Goal: Task Accomplishment & Management: Manage account settings

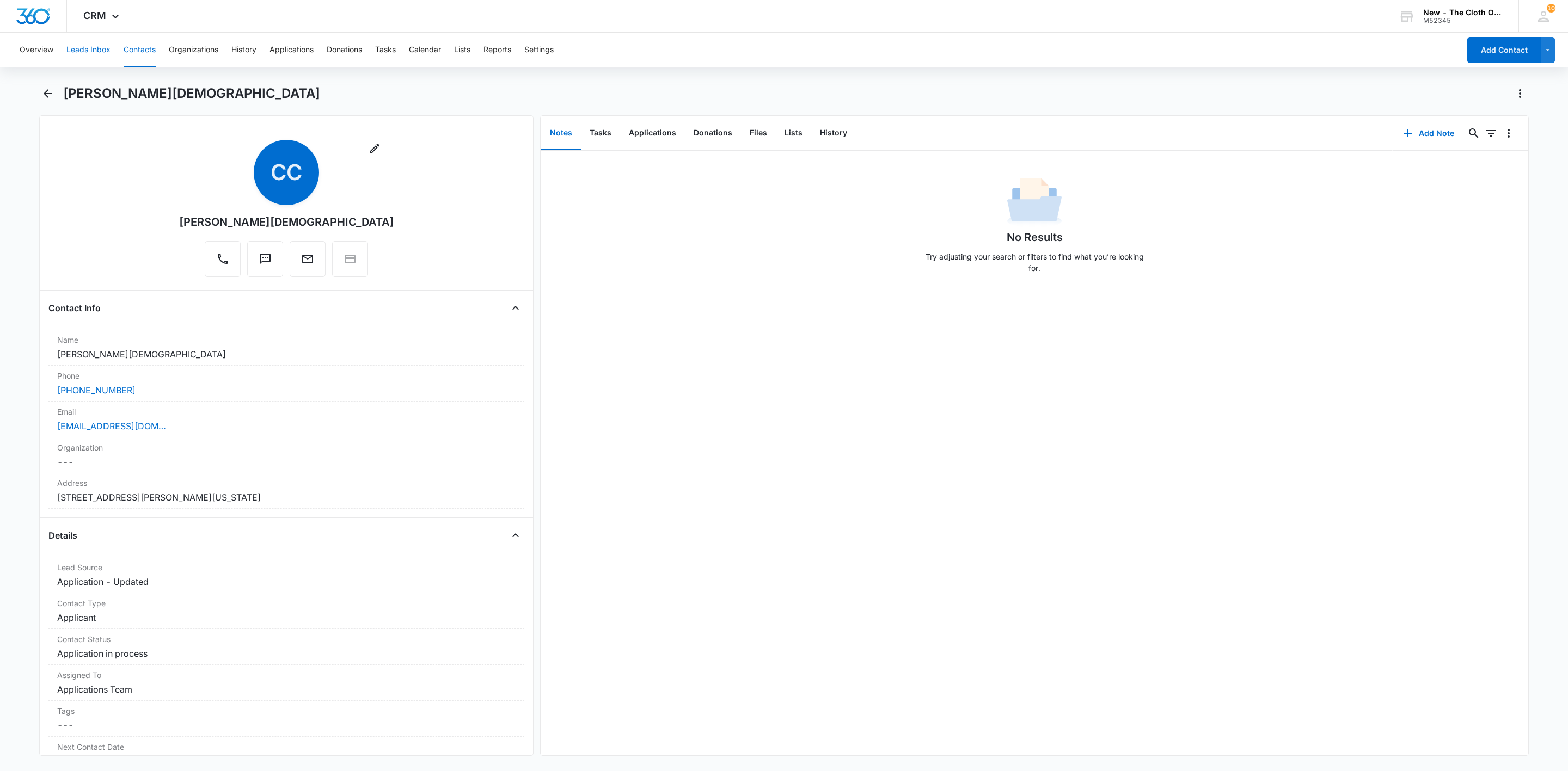
click at [80, 40] on button "Leads Inbox" at bounding box center [88, 50] width 44 height 35
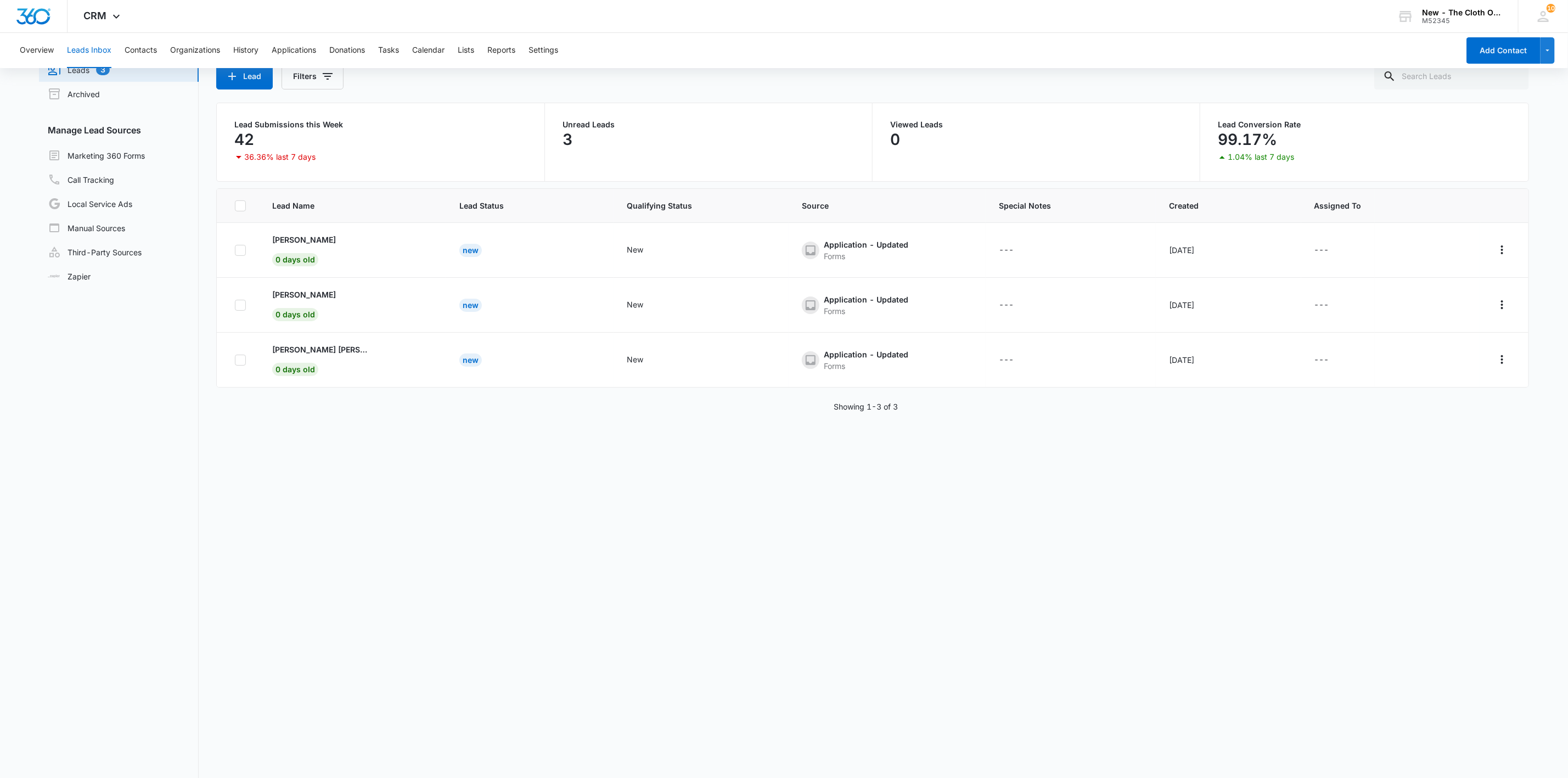
scroll to position [85, 0]
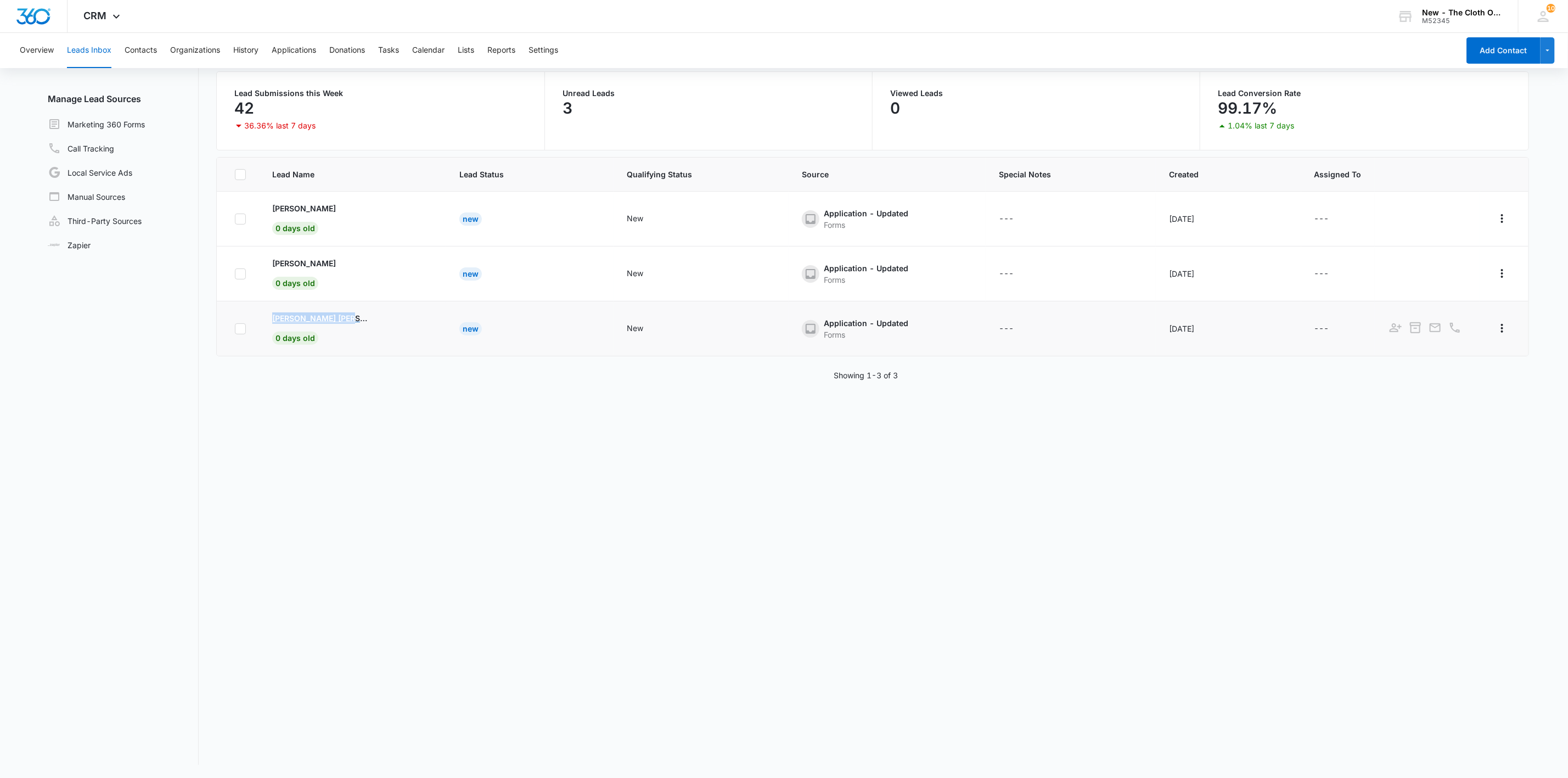
drag, startPoint x: 265, startPoint y: 316, endPoint x: 366, endPoint y: 321, distance: 101.1
click at [366, 321] on td "[PERSON_NAME] [PERSON_NAME] 0 days old" at bounding box center [352, 329] width 187 height 55
copy p "[PERSON_NAME] [PERSON_NAME]"
click at [313, 319] on p "[PERSON_NAME] [PERSON_NAME]" at bounding box center [322, 318] width 99 height 12
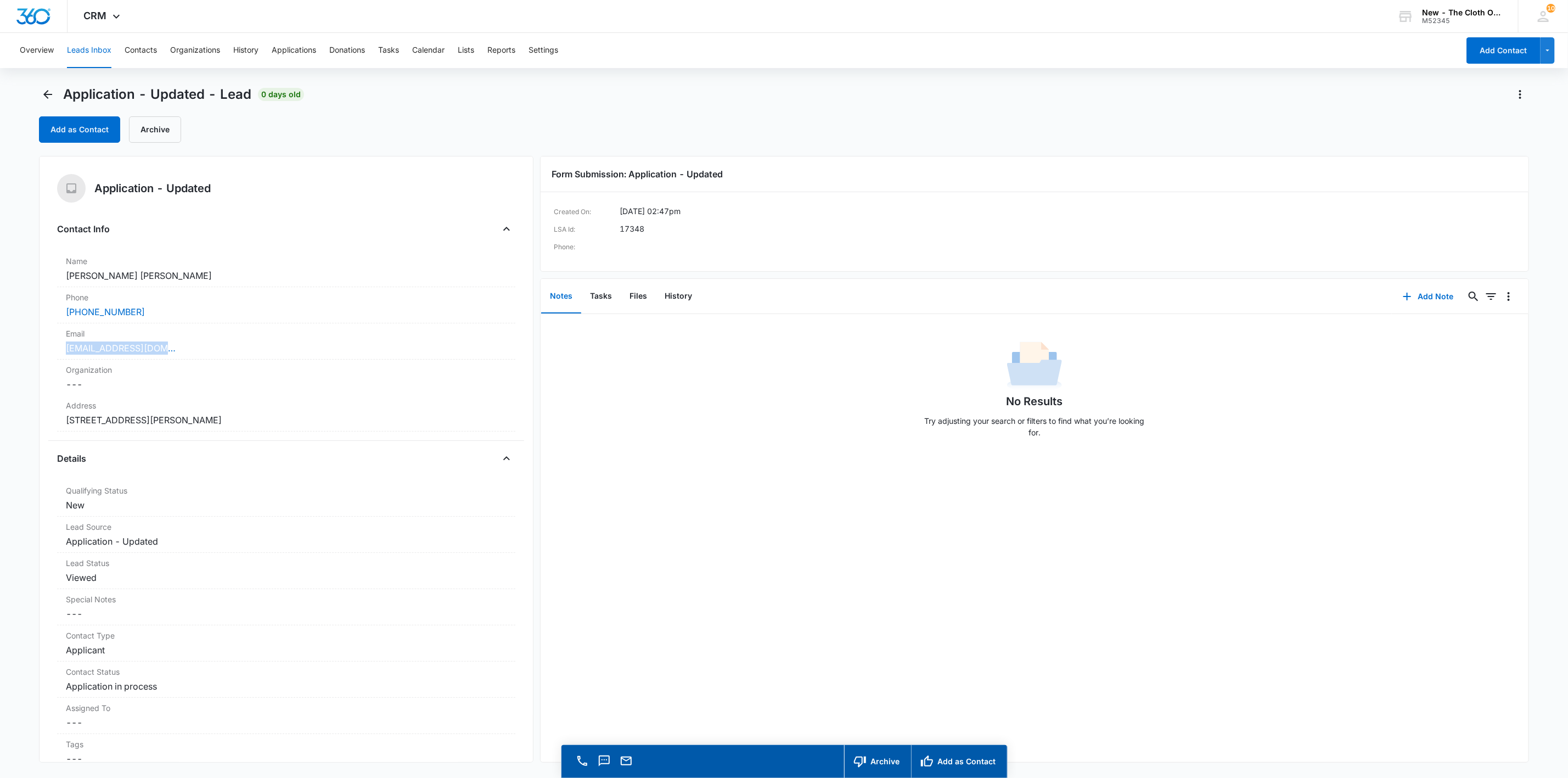
drag, startPoint x: 193, startPoint y: 348, endPoint x: 23, endPoint y: 355, distance: 170.1
click at [23, 355] on main "Application - Updated - Lead 0 days old Add as Contact Archive Application - Up…" at bounding box center [784, 448] width 1568 height 724
copy link "[EMAIL_ADDRESS][DOMAIN_NAME]"
drag, startPoint x: 155, startPoint y: 274, endPoint x: -3, endPoint y: 285, distance: 158.4
click at [0, 285] on html "CRM Apps Reputation Websites Forms CRM Email Social Shop Payments POS Ads Intel…" at bounding box center [784, 389] width 1568 height 778
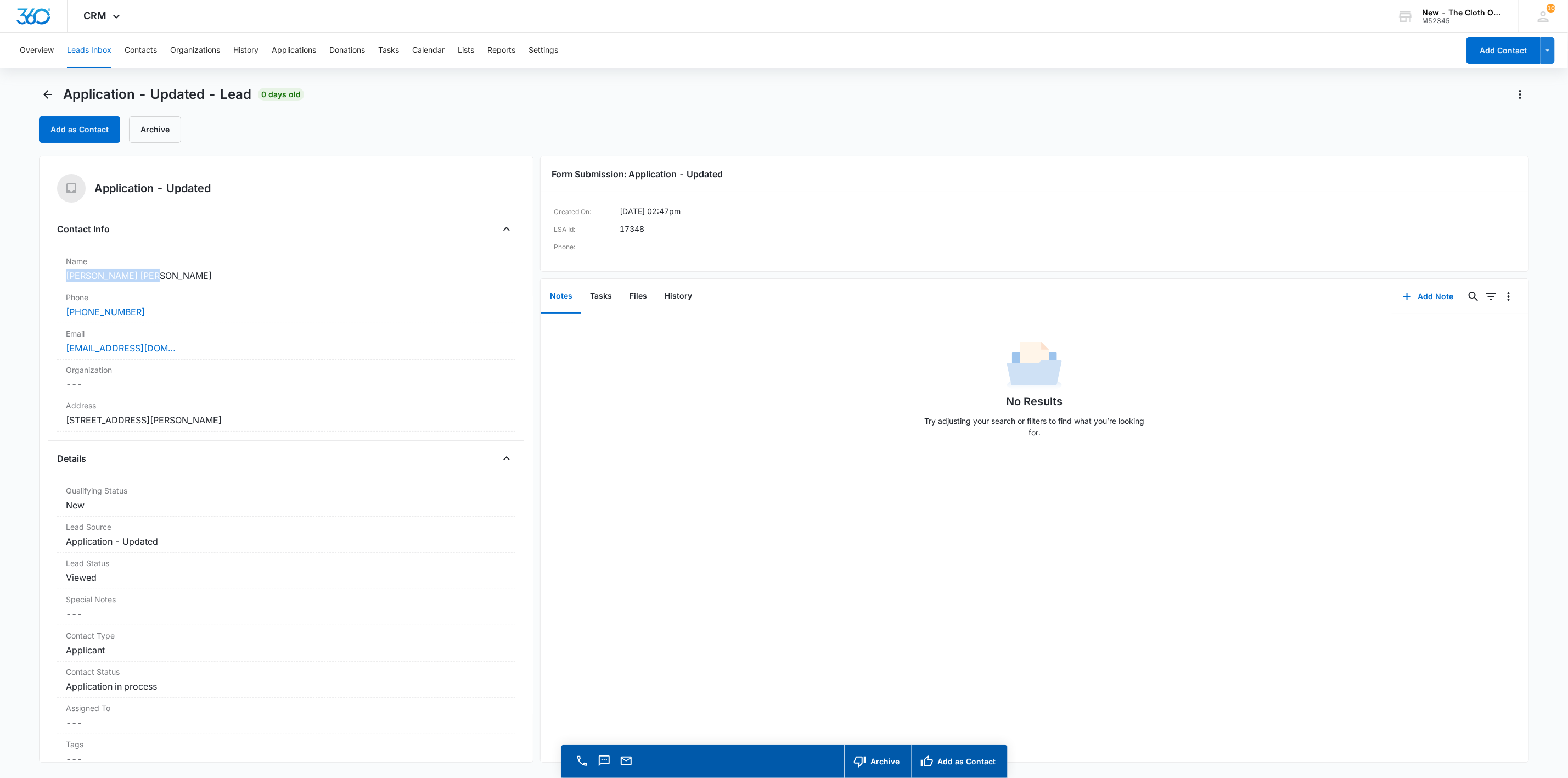
copy dd "[PERSON_NAME] [PERSON_NAME]"
click at [642, 303] on button "Files" at bounding box center [638, 297] width 36 height 34
click at [366, 417] on dd "Cancel Save Changes [STREET_ADDRESS][PERSON_NAME]" at bounding box center [287, 419] width 441 height 13
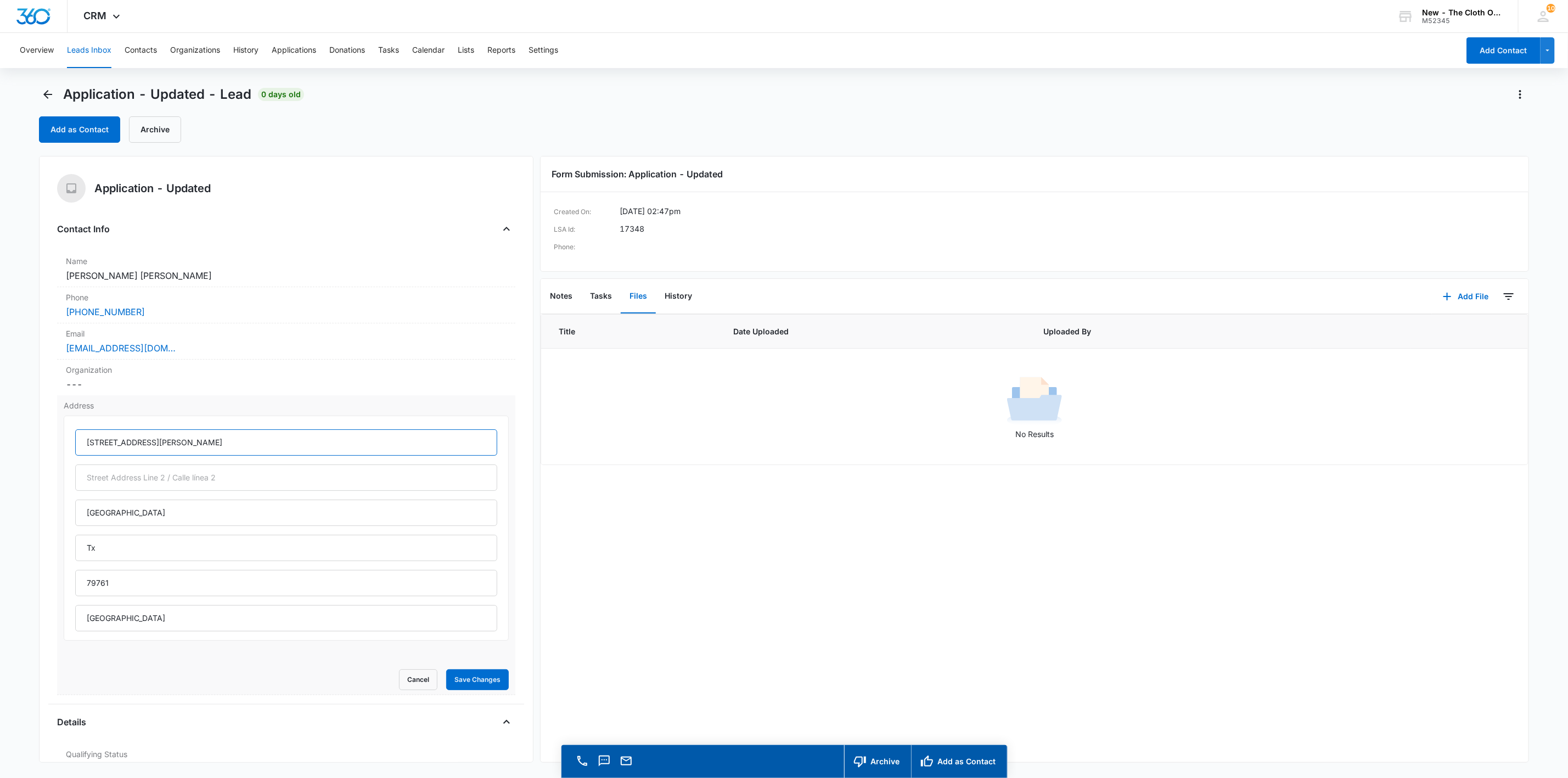
click at [106, 442] on input "[STREET_ADDRESS][PERSON_NAME]" at bounding box center [286, 442] width 422 height 27
type input "[STREET_ADDRESS][PERSON_NAME]"
type input "[US_STATE]"
type input "."
click at [447, 669] on button "Save Changes" at bounding box center [477, 679] width 62 height 21
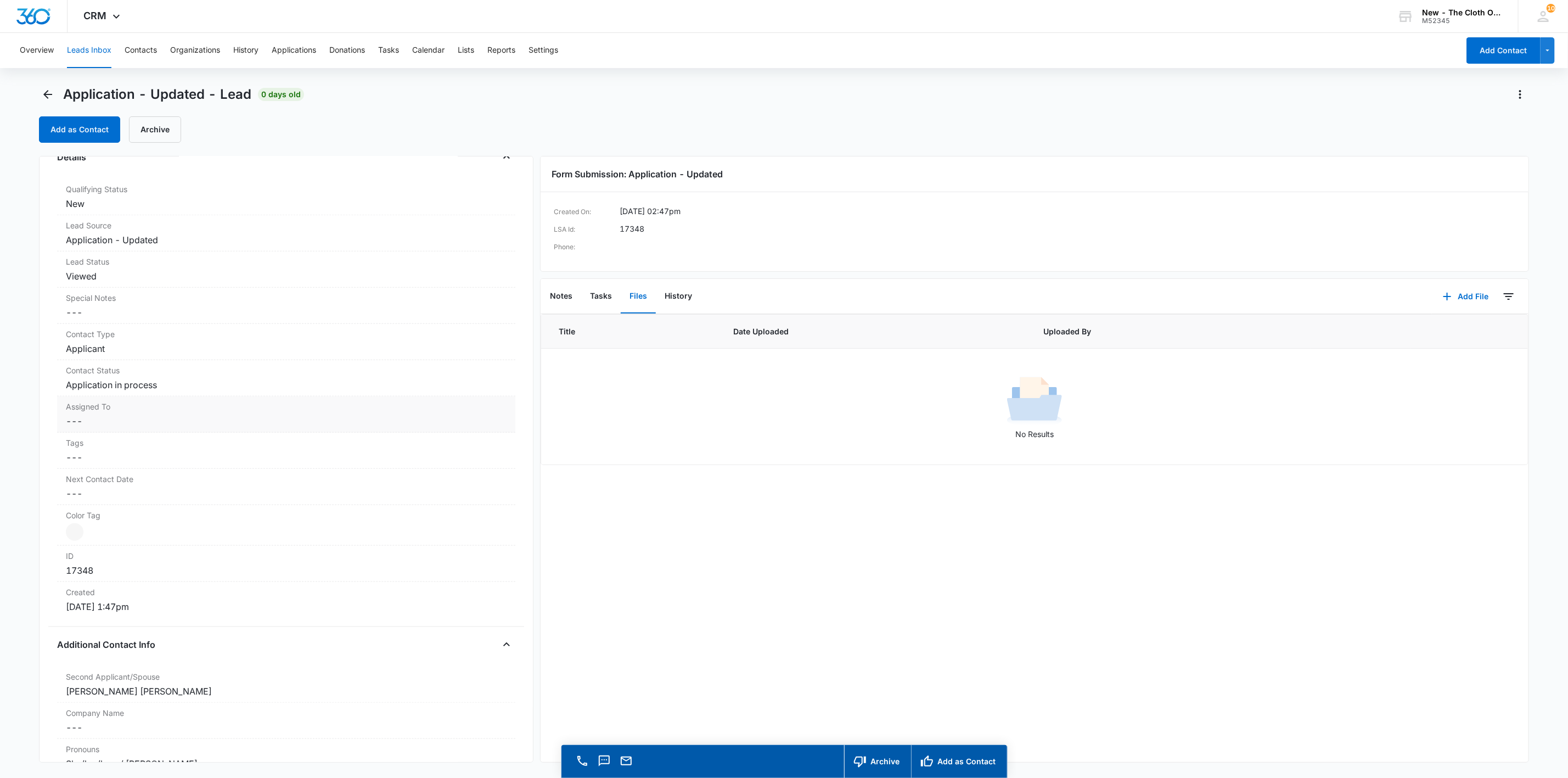
scroll to position [576, 0]
click at [89, 407] on dd "Cancel Save Changes ---" at bounding box center [287, 409] width 441 height 13
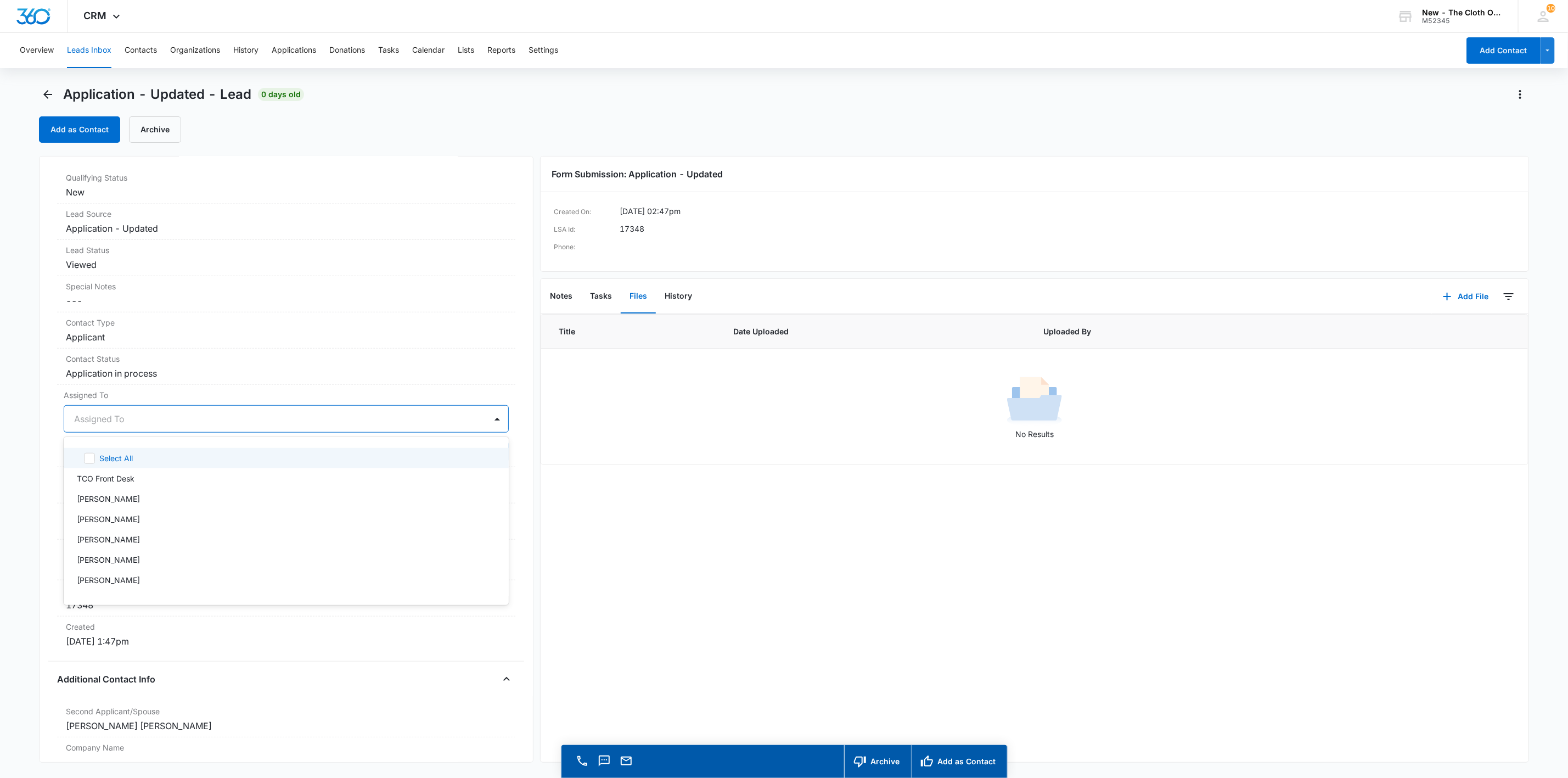
click at [88, 424] on div at bounding box center [273, 419] width 398 height 16
type input "app"
click at [191, 414] on div at bounding box center [315, 419] width 311 height 16
click at [467, 457] on button "Save Changes" at bounding box center [477, 452] width 62 height 21
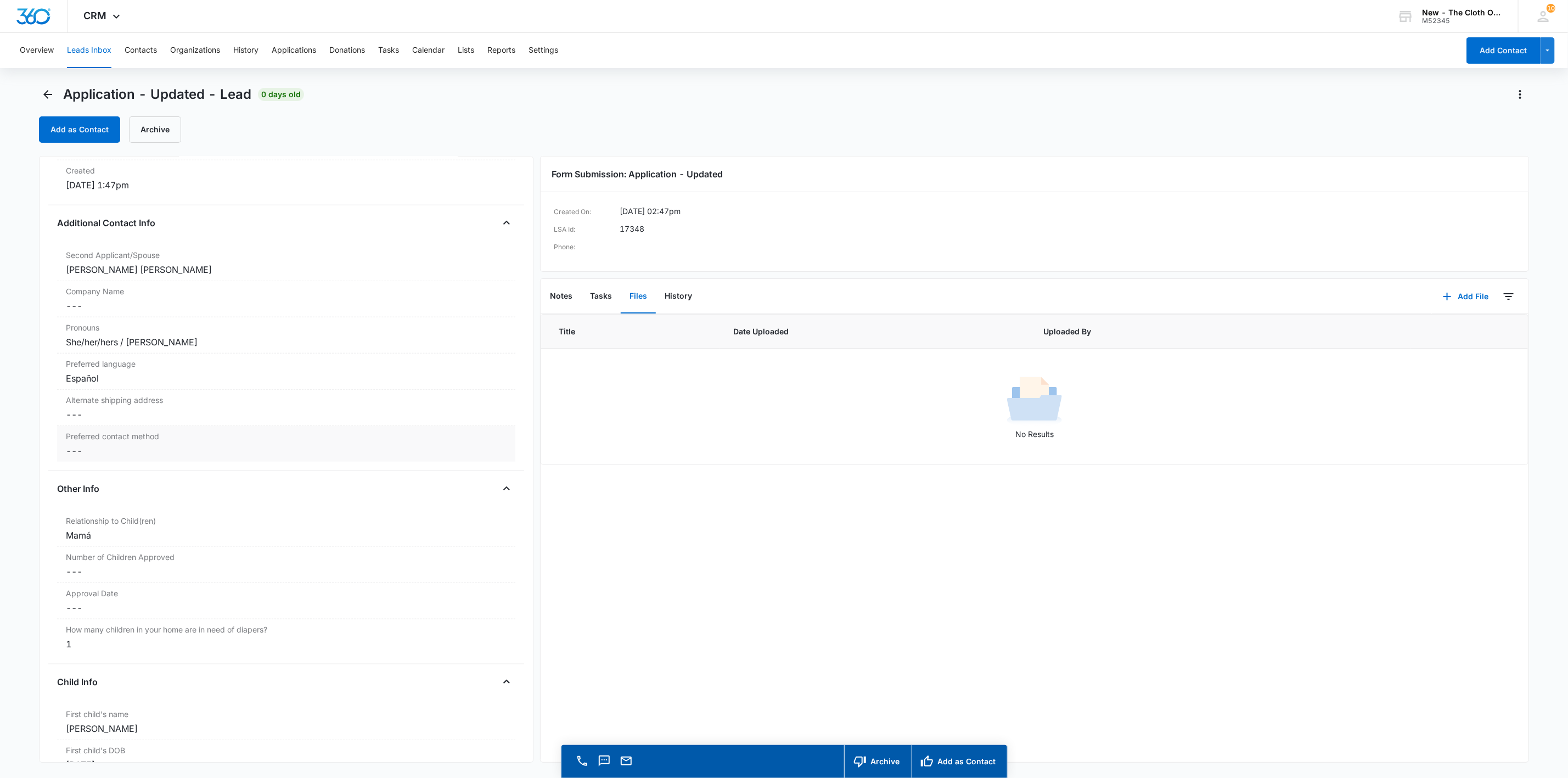
scroll to position [808, 0]
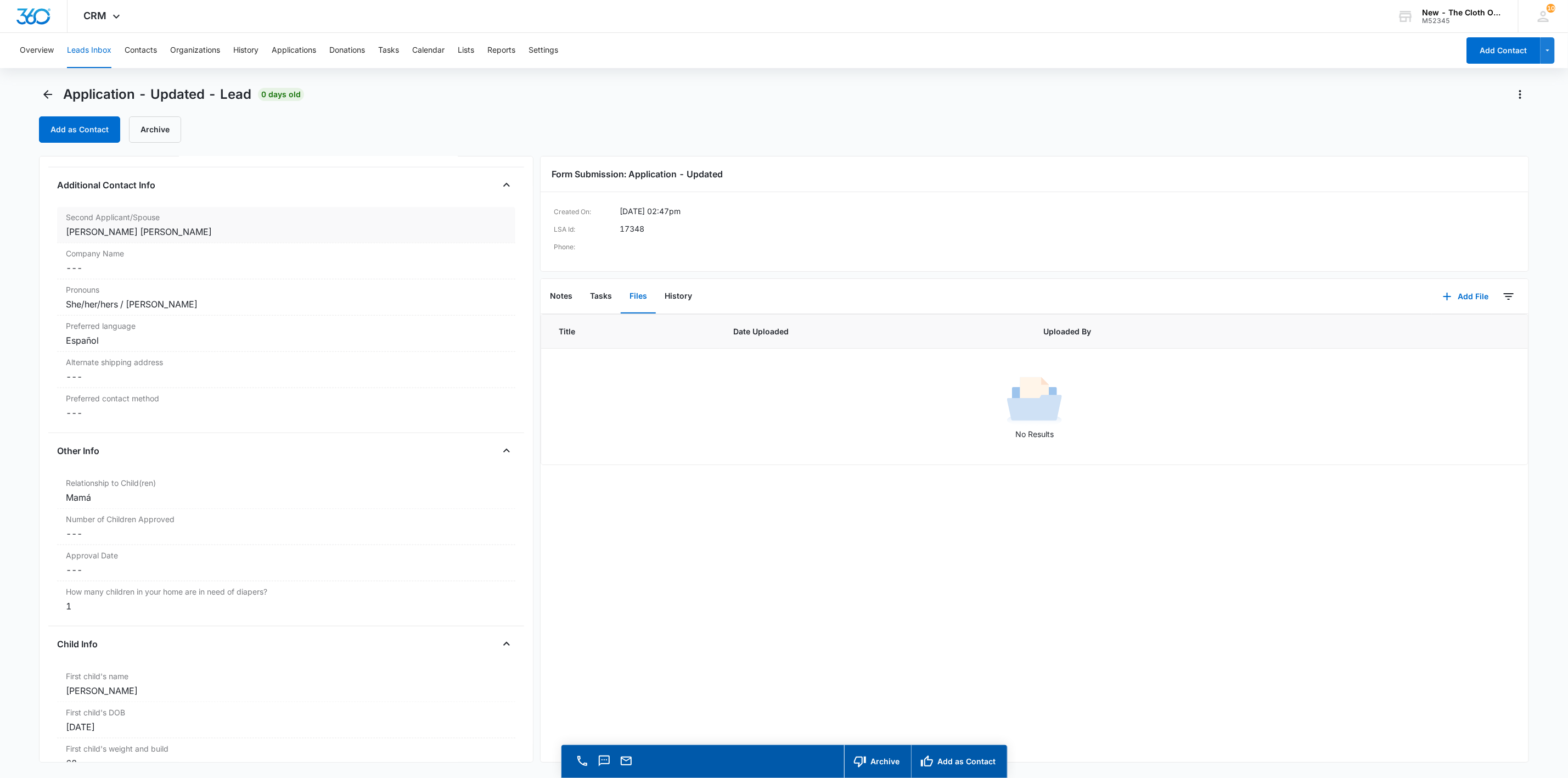
click at [143, 238] on div "[PERSON_NAME] [PERSON_NAME]" at bounding box center [287, 231] width 441 height 13
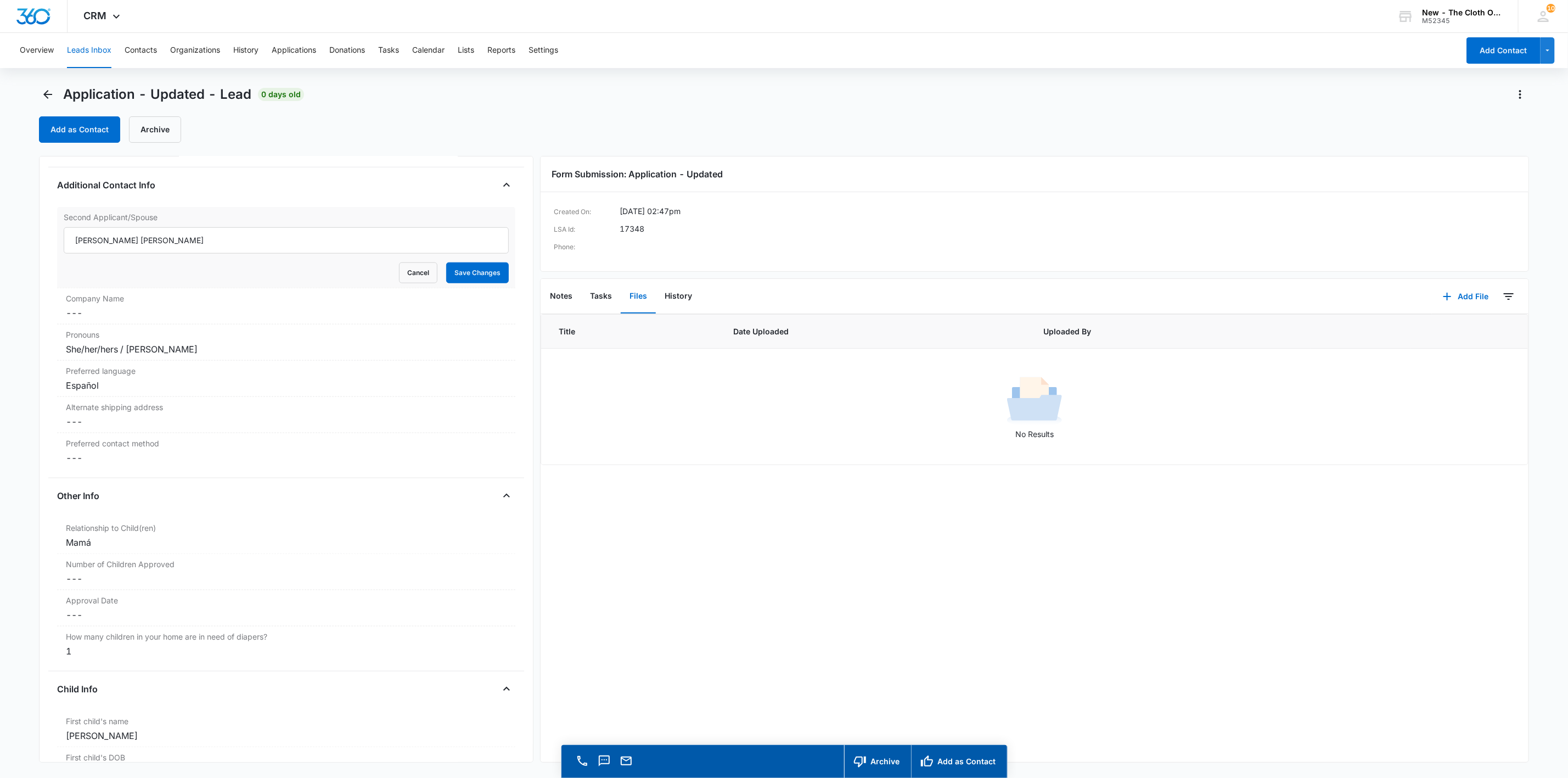
click at [145, 239] on input "[PERSON_NAME] [PERSON_NAME]" at bounding box center [286, 240] width 445 height 27
click at [447, 263] on button "Save Changes" at bounding box center [477, 273] width 62 height 21
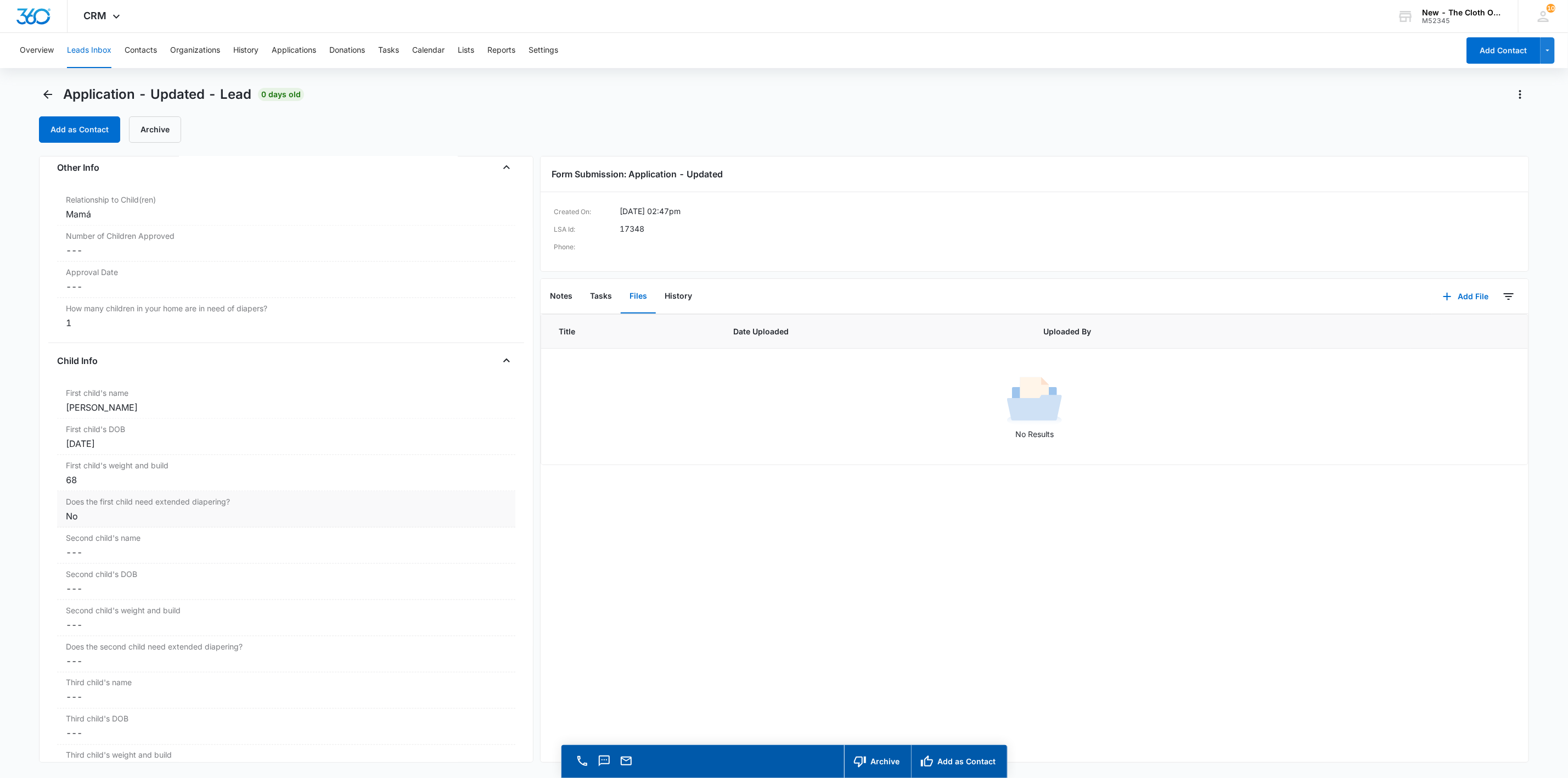
scroll to position [1127, 0]
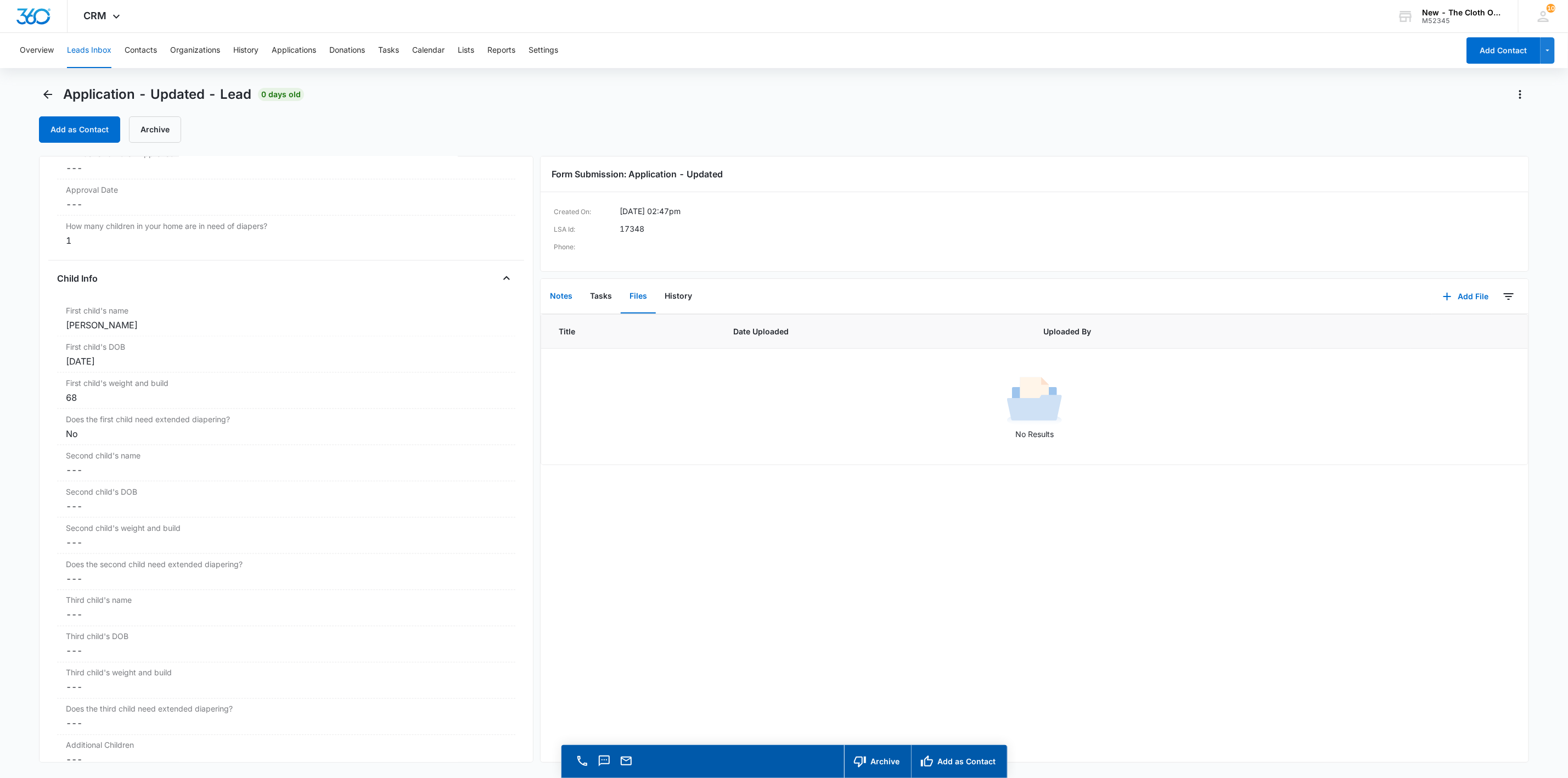
click at [558, 303] on button "Notes" at bounding box center [561, 297] width 41 height 34
click at [1416, 293] on button "Add Note" at bounding box center [1429, 297] width 73 height 27
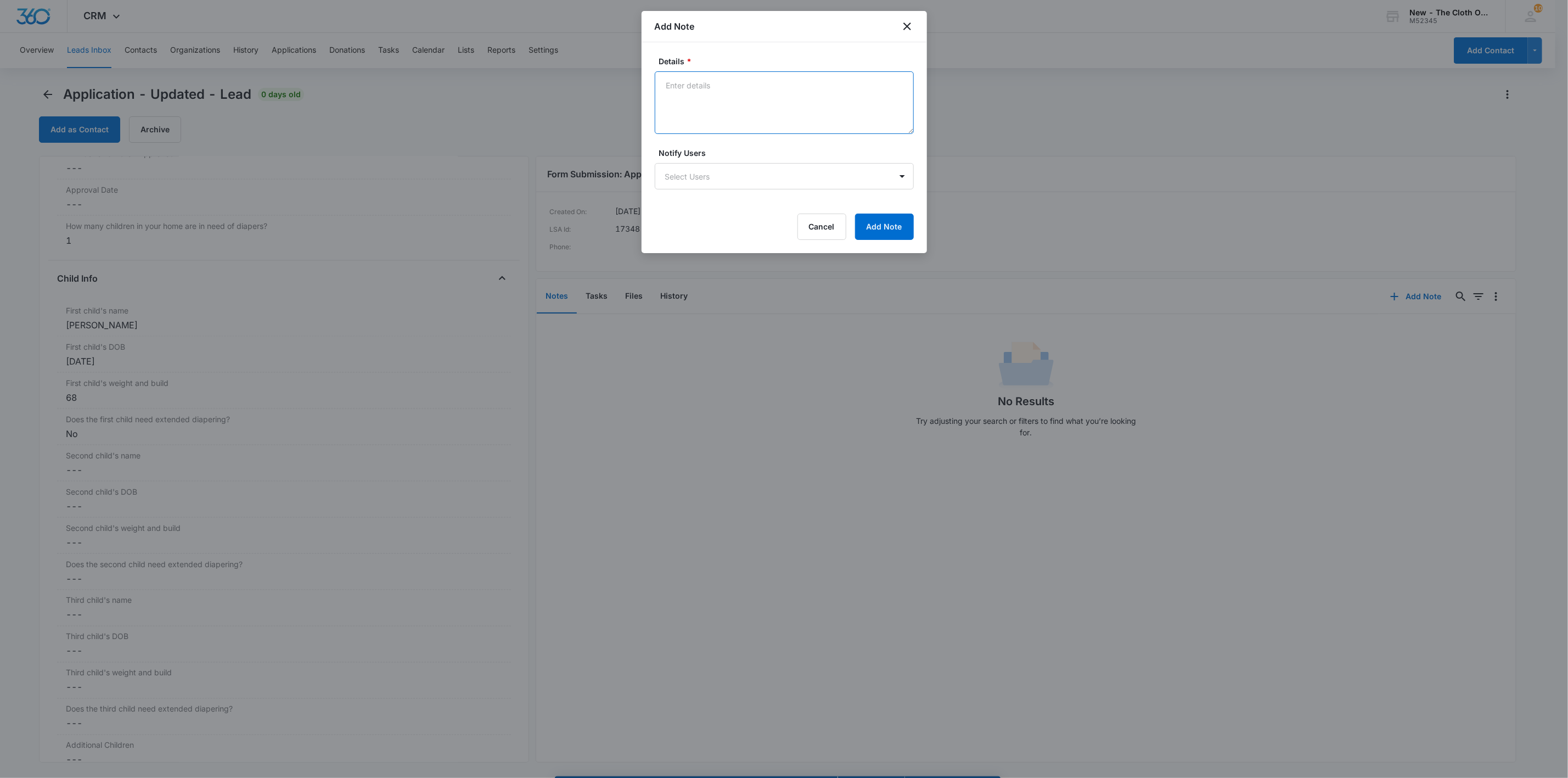
click at [704, 93] on textarea "Details *" at bounding box center [784, 102] width 259 height 62
drag, startPoint x: 703, startPoint y: 83, endPoint x: 805, endPoint y: 82, distance: 102.0
click at [805, 82] on textarea "[DATE] DECLINED D/T WT AND AGE W/O [GEOGRAPHIC_DATA]. No docs rcvd." at bounding box center [784, 102] width 259 height 62
type textarea "[DATE] DECLINED D/T WT AND AGE W/O [GEOGRAPHIC_DATA]. No docs rcvd."
click at [873, 219] on button "Add Note" at bounding box center [883, 226] width 58 height 27
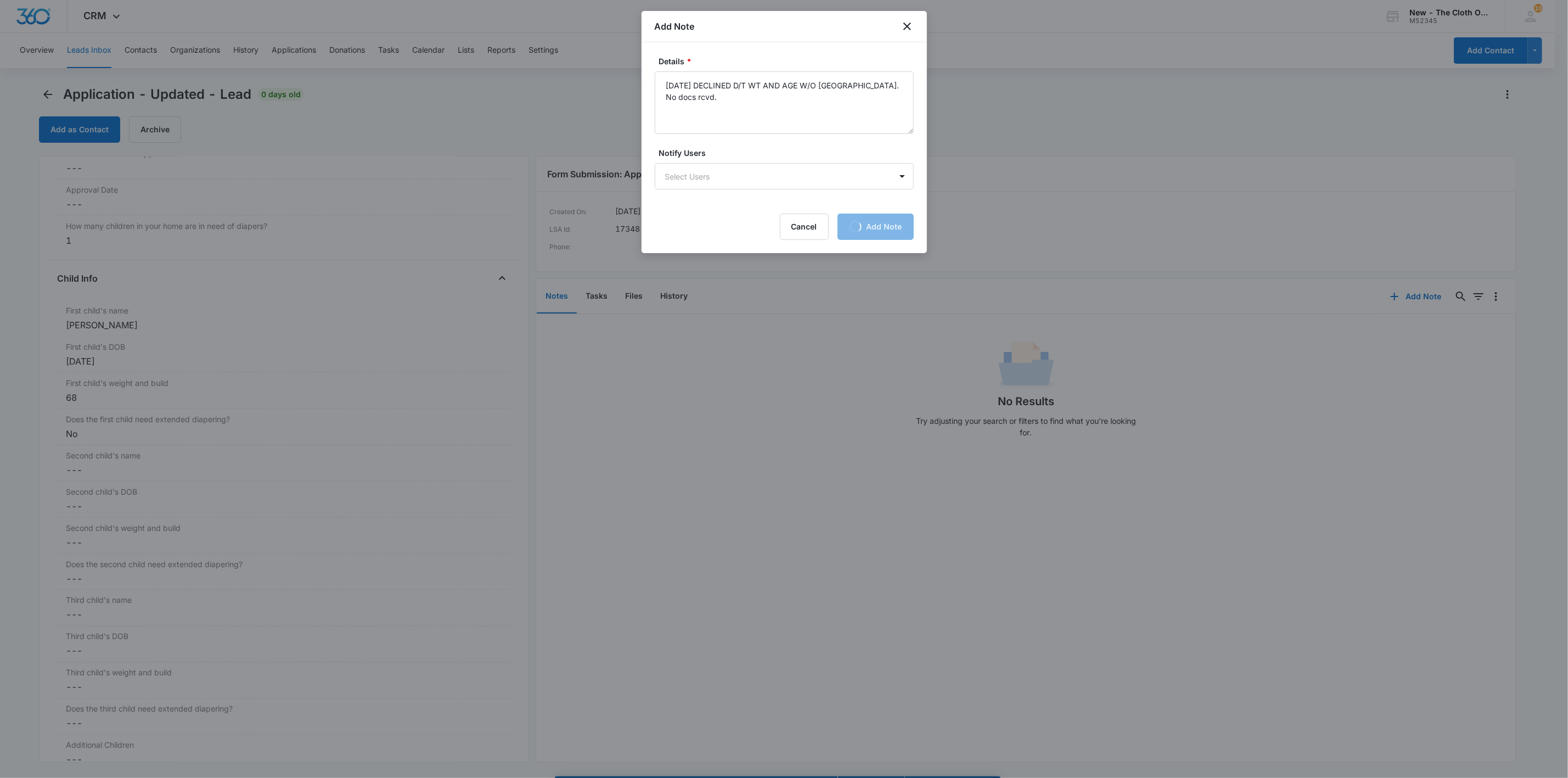
click at [195, 326] on div at bounding box center [784, 389] width 1568 height 778
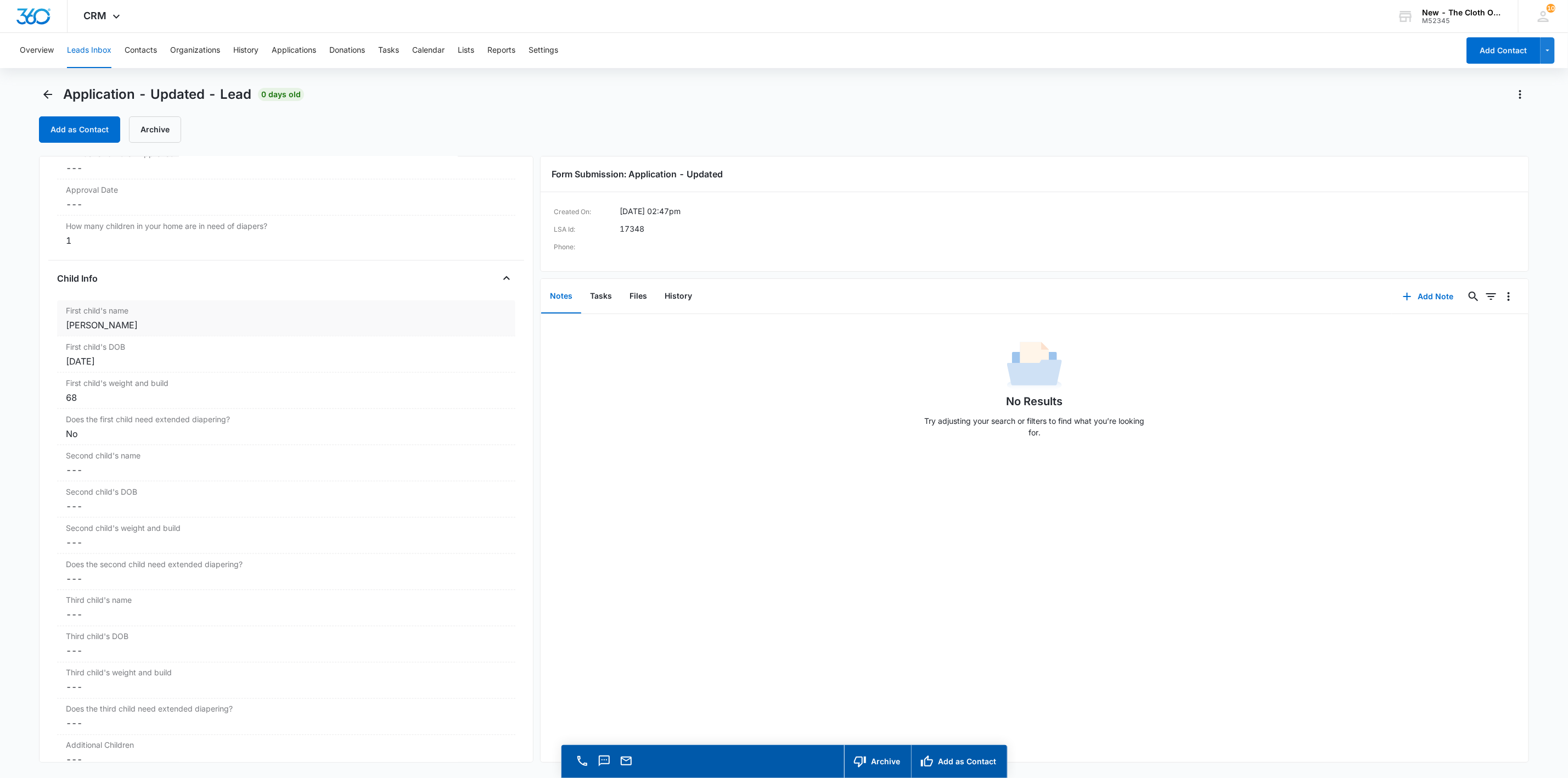
click at [116, 336] on div "First child's name Cancel Save Changes [PERSON_NAME]" at bounding box center [287, 318] width 458 height 37
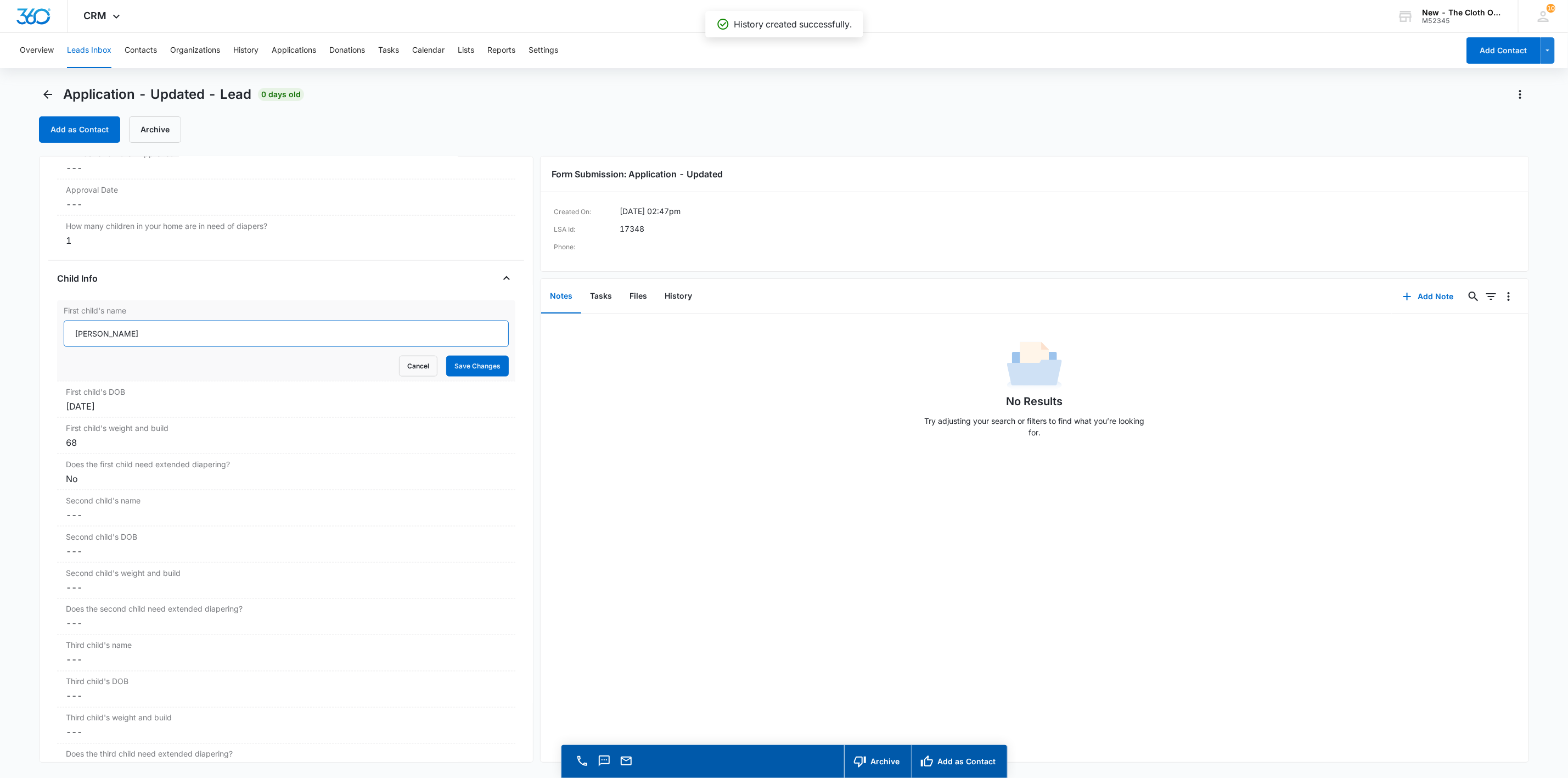
click at [68, 345] on input "[PERSON_NAME]" at bounding box center [286, 333] width 445 height 27
paste input "DECLINED D/T WT AND AGE"
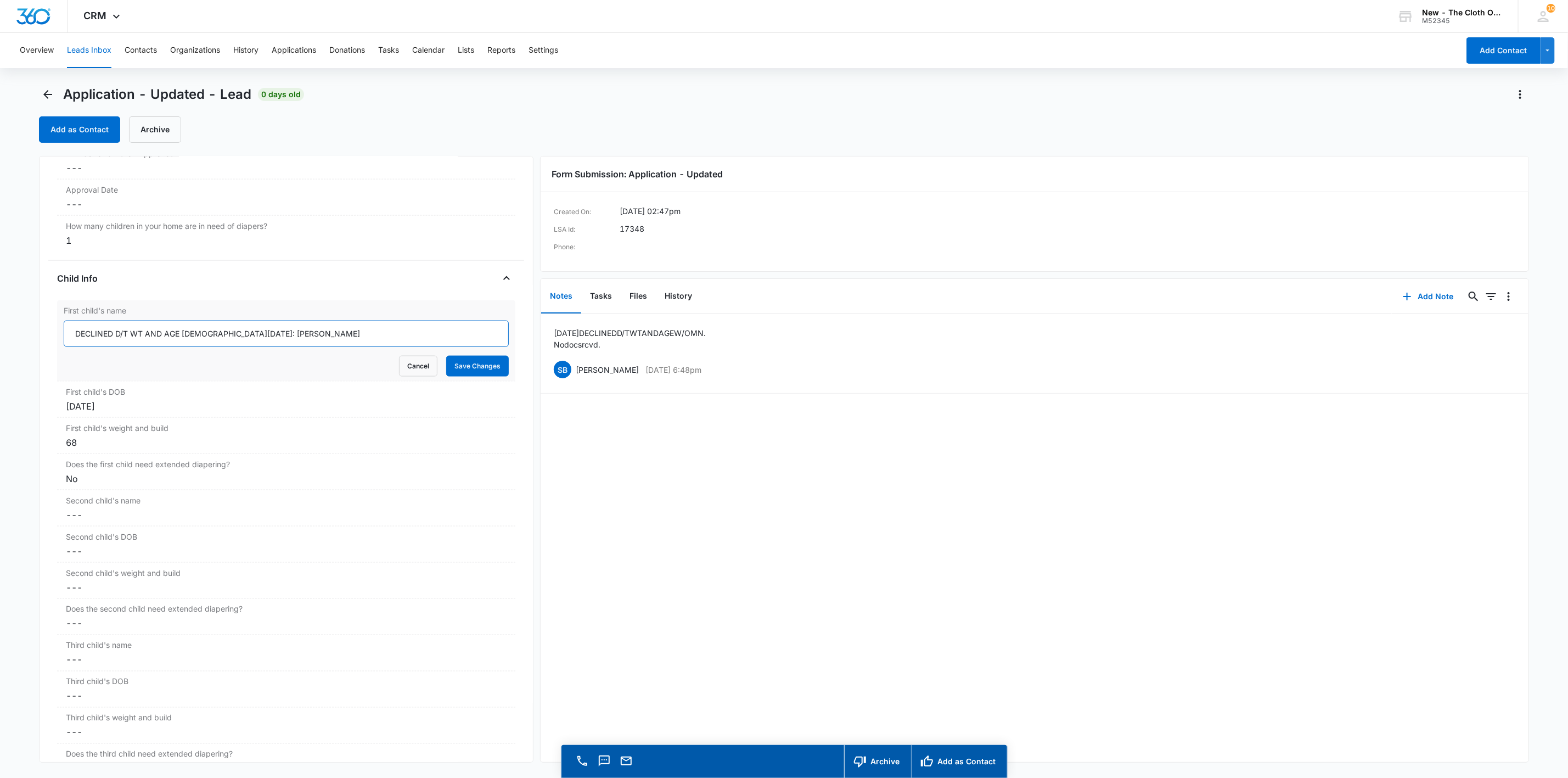
type input "DECLINED D/T WT AND AGE [DEMOGRAPHIC_DATA][DATE]: [PERSON_NAME]"
click at [447, 356] on button "Save Changes" at bounding box center [477, 366] width 62 height 21
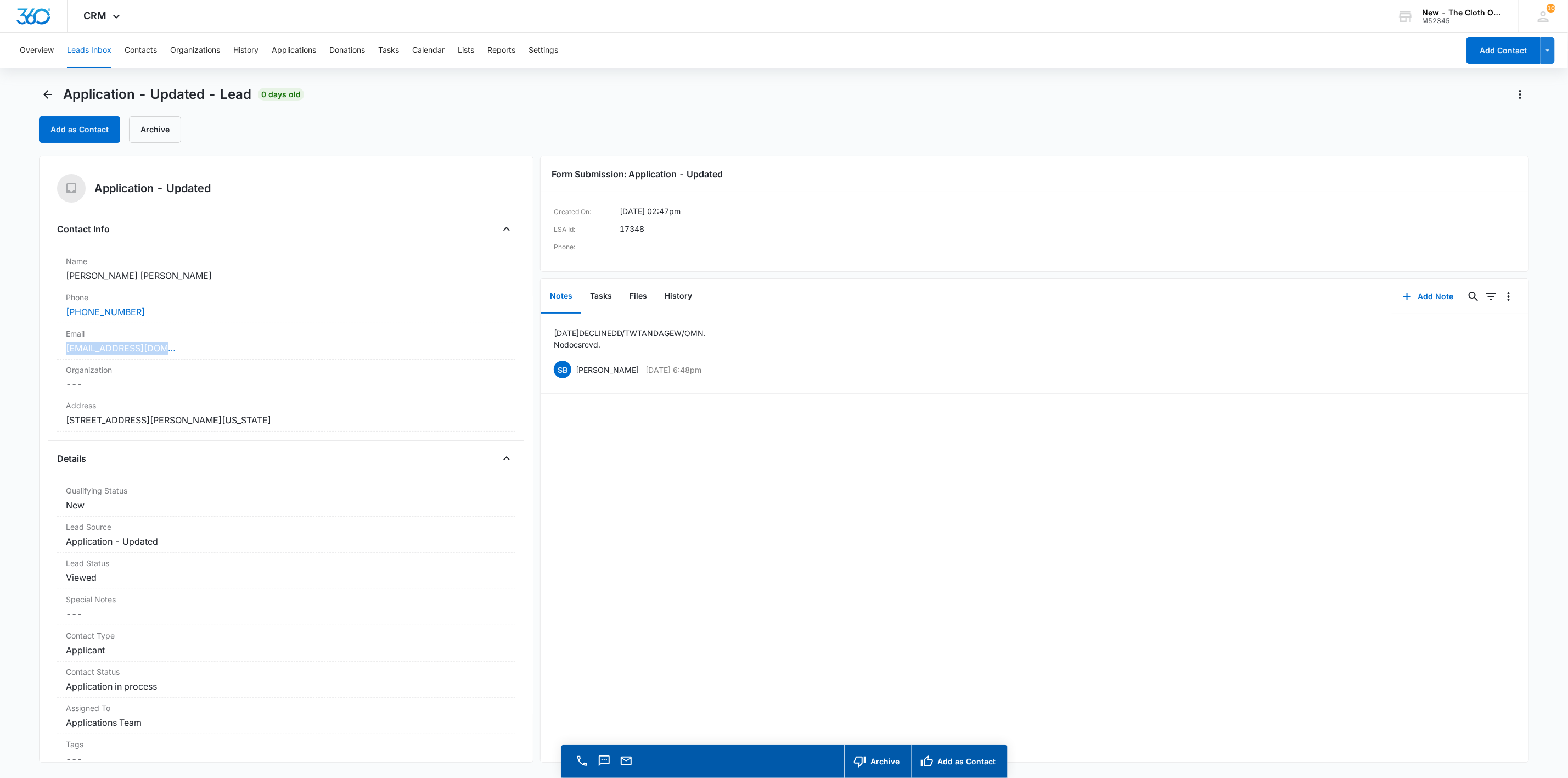
drag, startPoint x: 258, startPoint y: 351, endPoint x: 2, endPoint y: 346, distance: 256.0
click at [2, 346] on main "Application - Updated - Lead 0 days old Add as Contact Archive Application - Up…" at bounding box center [784, 448] width 1568 height 724
copy link "[EMAIL_ADDRESS][DOMAIN_NAME]"
drag, startPoint x: 154, startPoint y: 280, endPoint x: 33, endPoint y: 282, distance: 121.0
click at [33, 282] on main "Application - Updated - Lead 0 days old Add as Contact Archive Application - Up…" at bounding box center [784, 448] width 1568 height 724
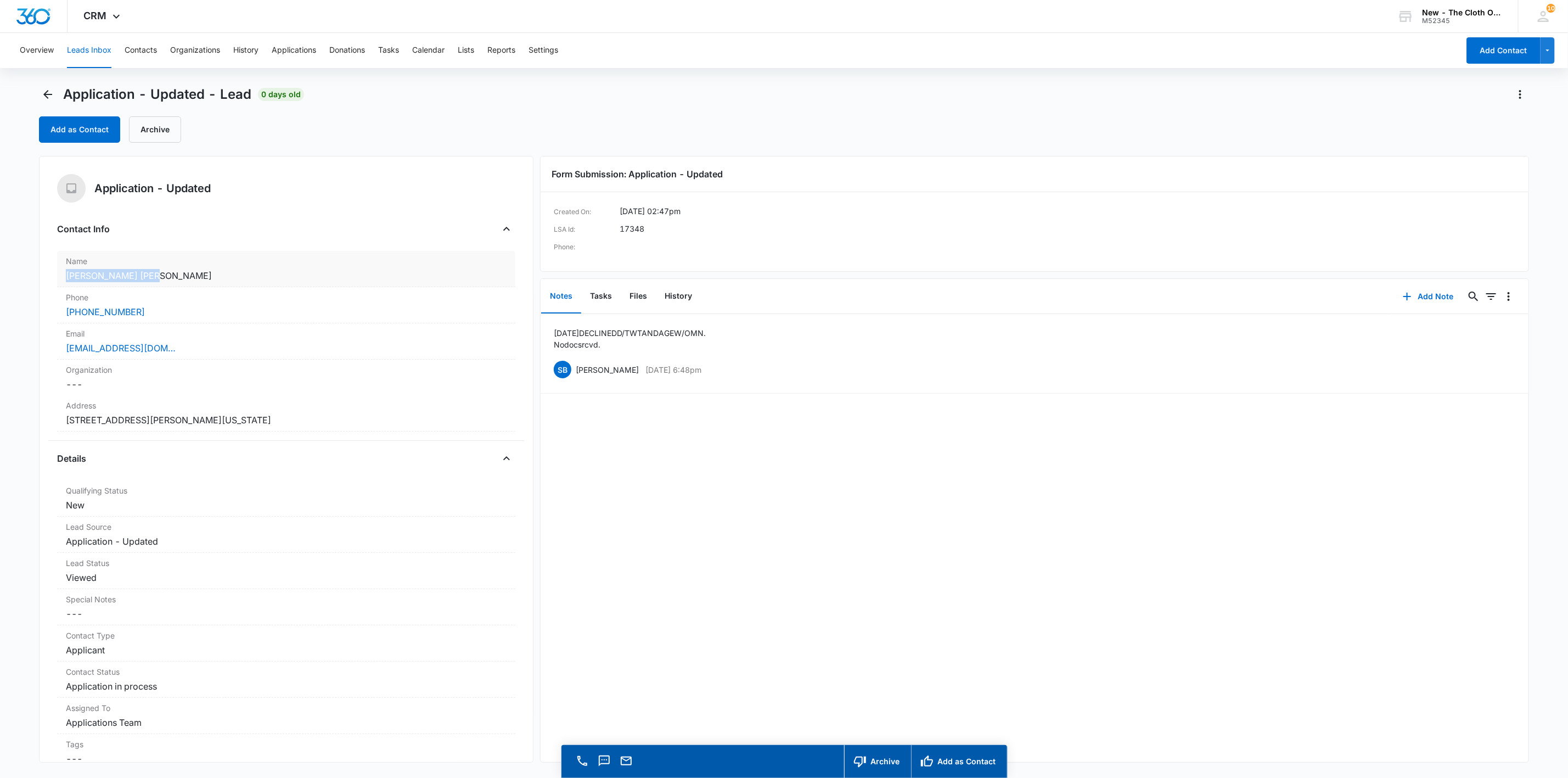
copy dd "[PERSON_NAME] [PERSON_NAME]"
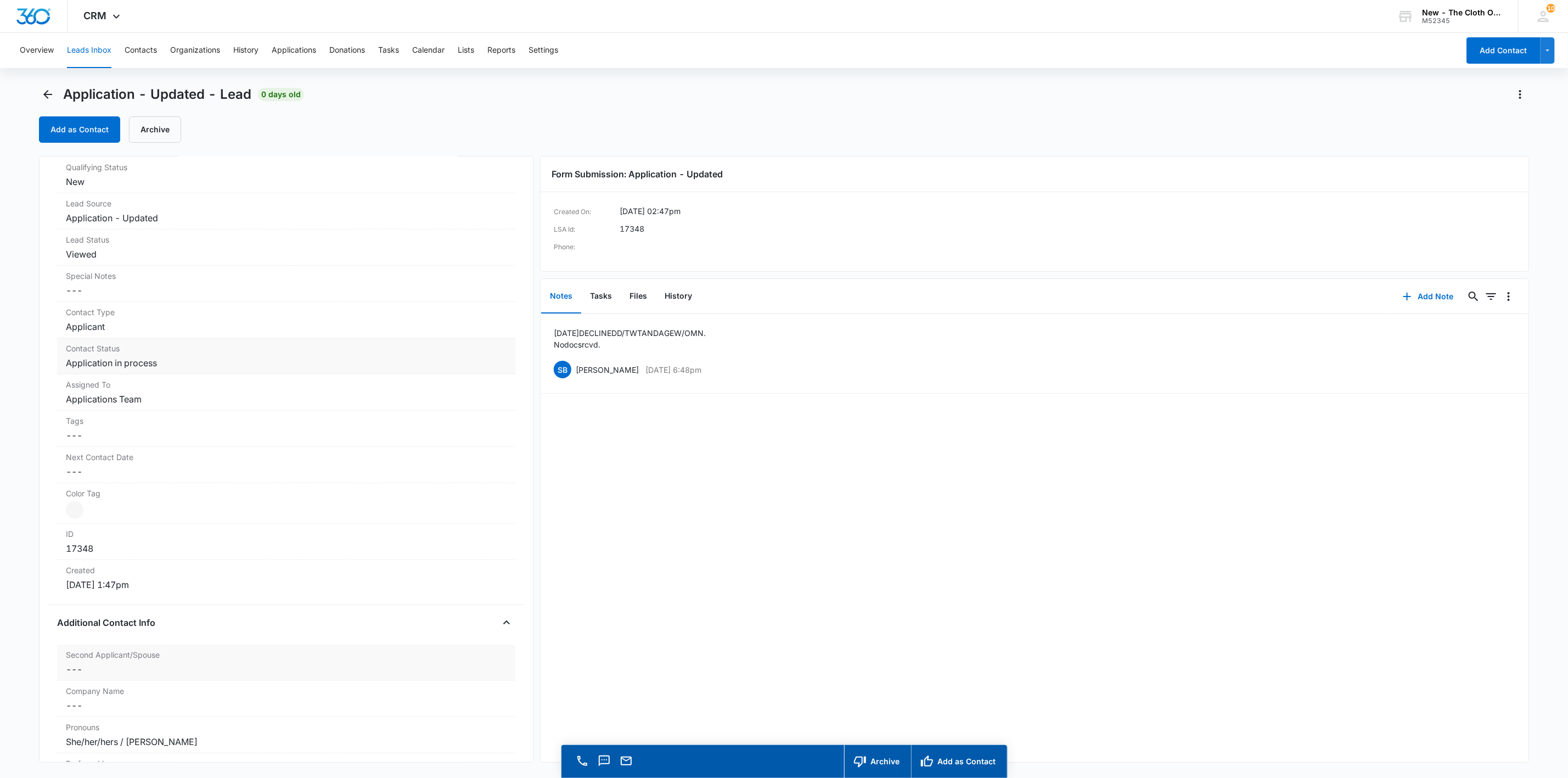
scroll to position [329, 0]
click at [154, 363] on dd "Cancel Save Changes Application in process" at bounding box center [287, 356] width 441 height 13
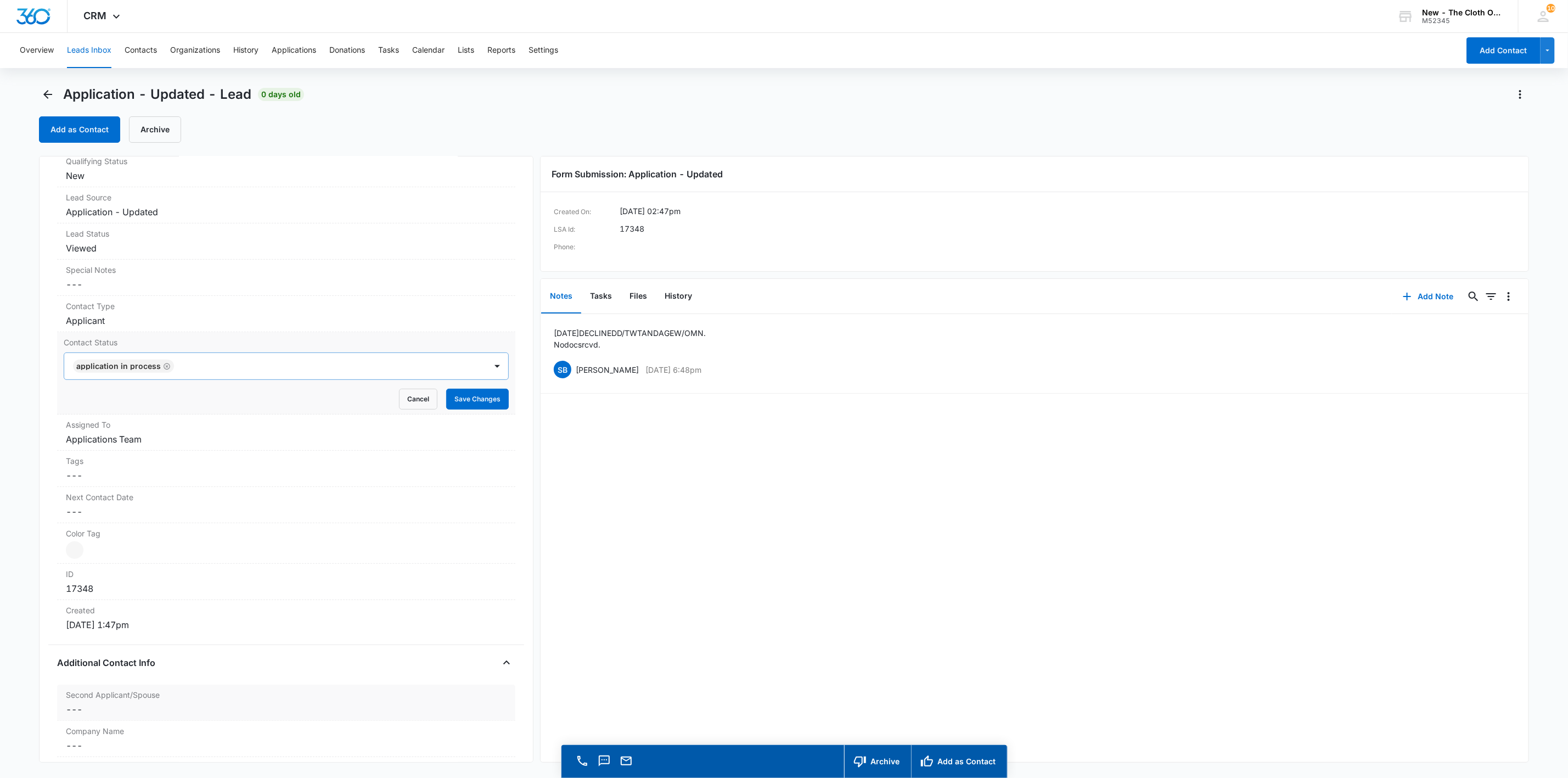
click at [163, 368] on icon "Remove Application in process" at bounding box center [167, 367] width 8 height 8
type input "de"
click at [135, 400] on div "Pass/Decline" at bounding box center [286, 405] width 445 height 21
click at [179, 380] on div "Pass/Decline" at bounding box center [275, 366] width 422 height 27
click at [482, 402] on button "Save Changes" at bounding box center [477, 398] width 62 height 21
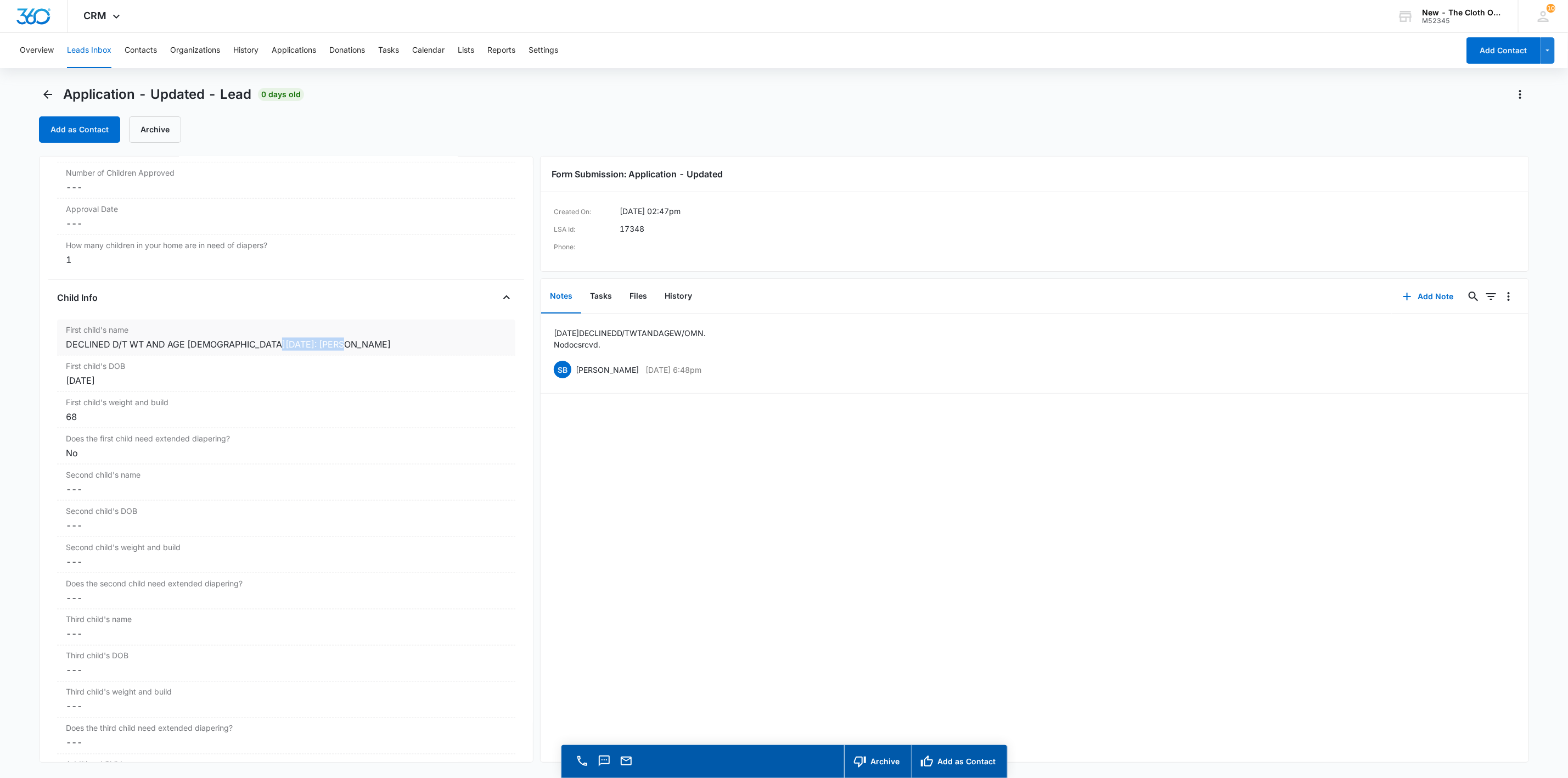
scroll to position [1107, 0]
copy div "[PERSON_NAME]"
drag, startPoint x: 328, startPoint y: 353, endPoint x: -70, endPoint y: 334, distance: 398.5
click at [0, 334] on html "CRM Apps Reputation Websites Forms CRM Email Social Shop Payments POS Ads Intel…" at bounding box center [784, 389] width 1568 height 778
click at [72, 144] on div "Application - Updated - Lead 0 days old Add as Contact Archive" at bounding box center [784, 121] width 1490 height 70
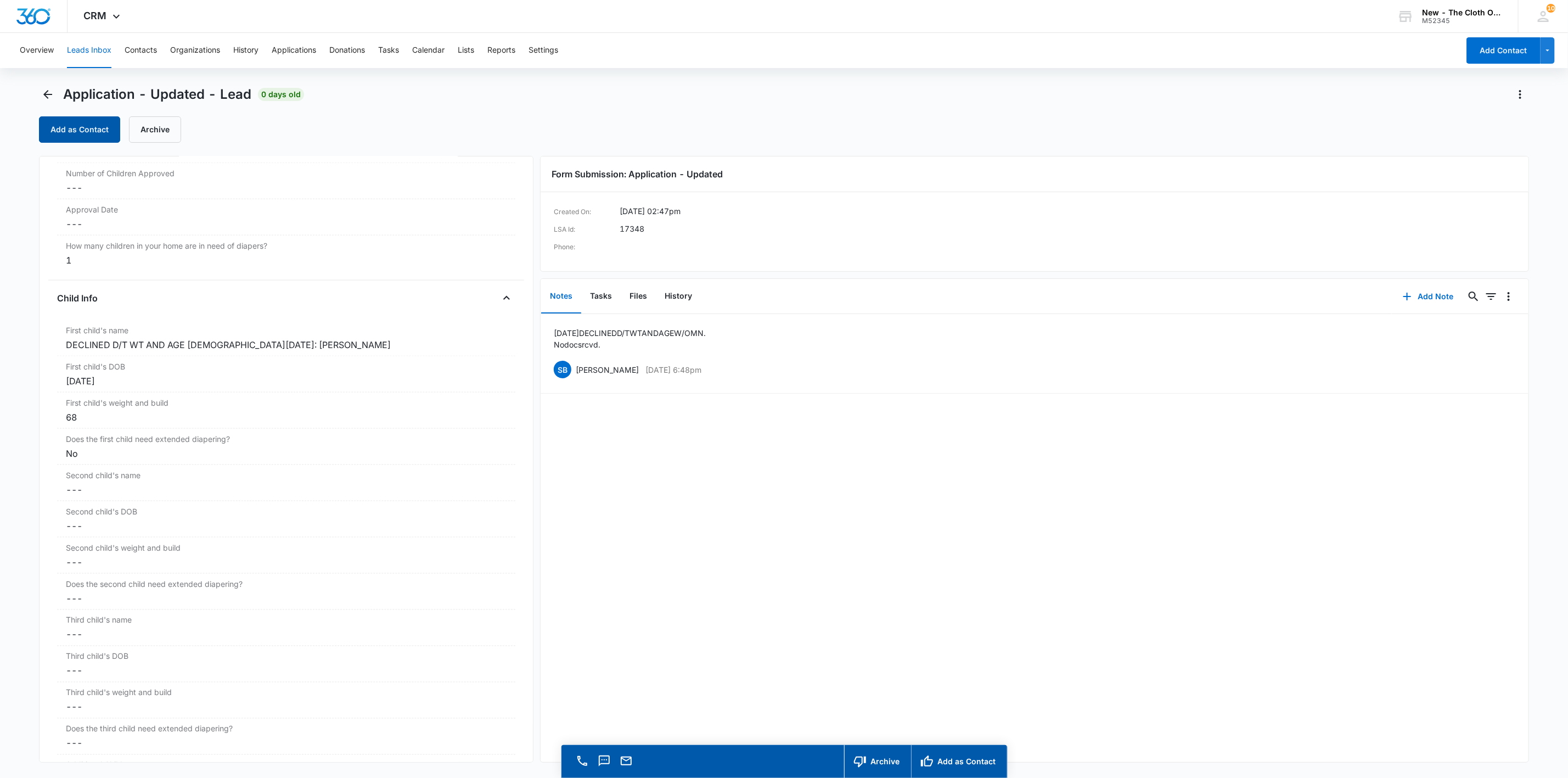
click at [77, 138] on button "Add as Contact" at bounding box center [79, 130] width 81 height 27
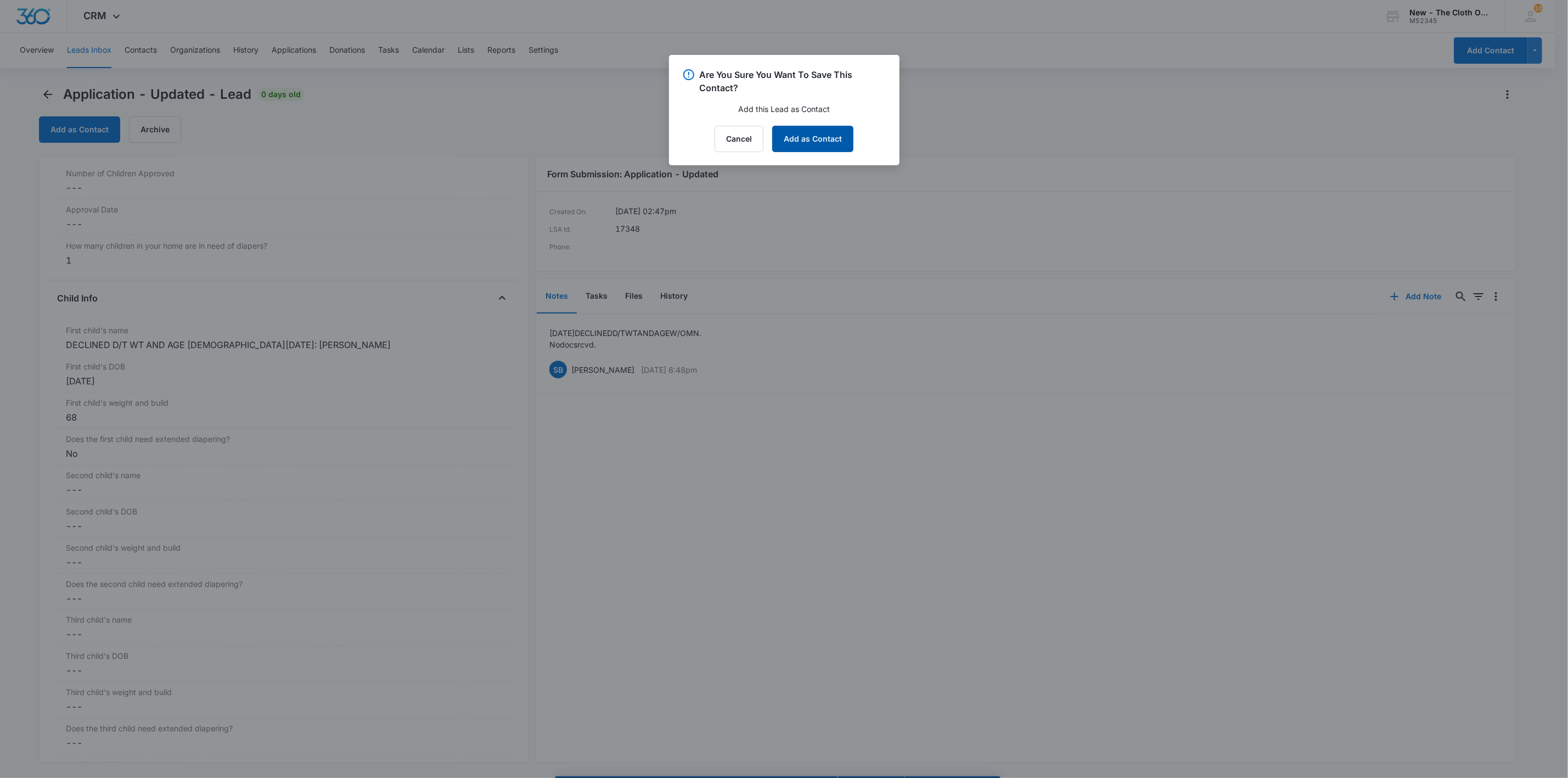
click at [832, 144] on button "Add as Contact" at bounding box center [813, 138] width 81 height 27
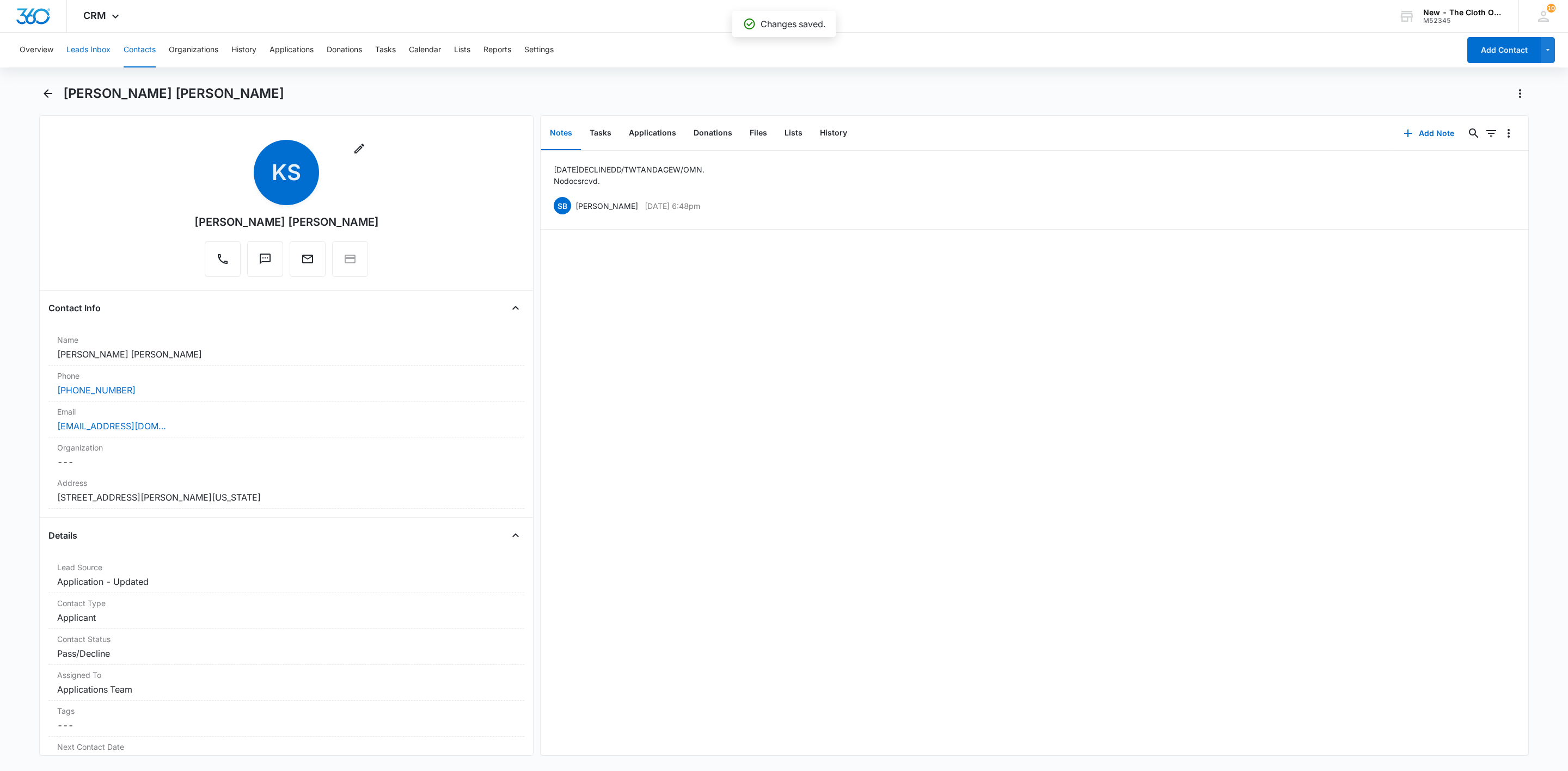
click at [74, 53] on button "Leads Inbox" at bounding box center [88, 50] width 44 height 35
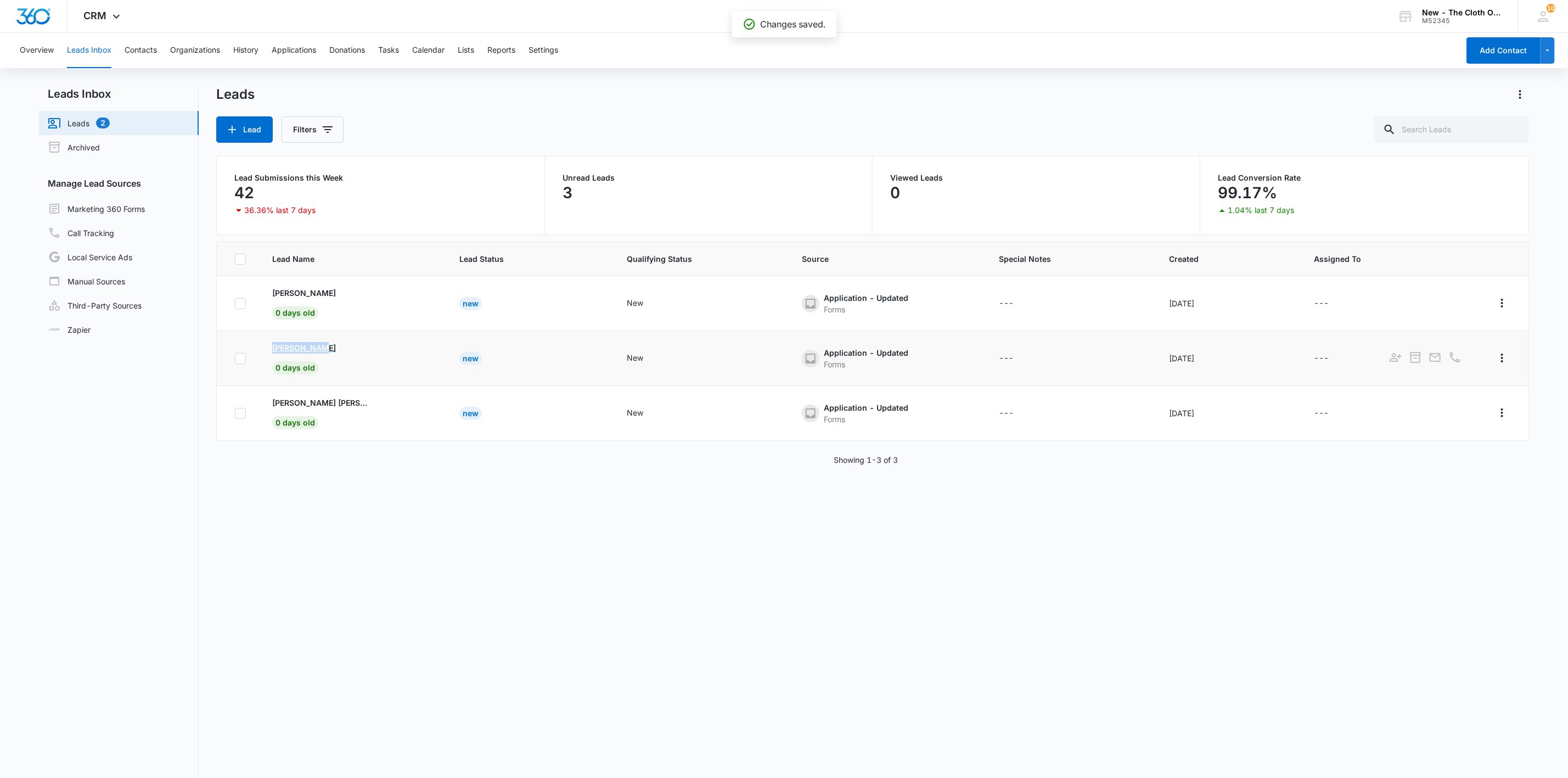
click at [339, 351] on td "[PERSON_NAME] 0 days old" at bounding box center [352, 359] width 187 height 55
click at [300, 346] on p "[PERSON_NAME]" at bounding box center [304, 348] width 63 height 12
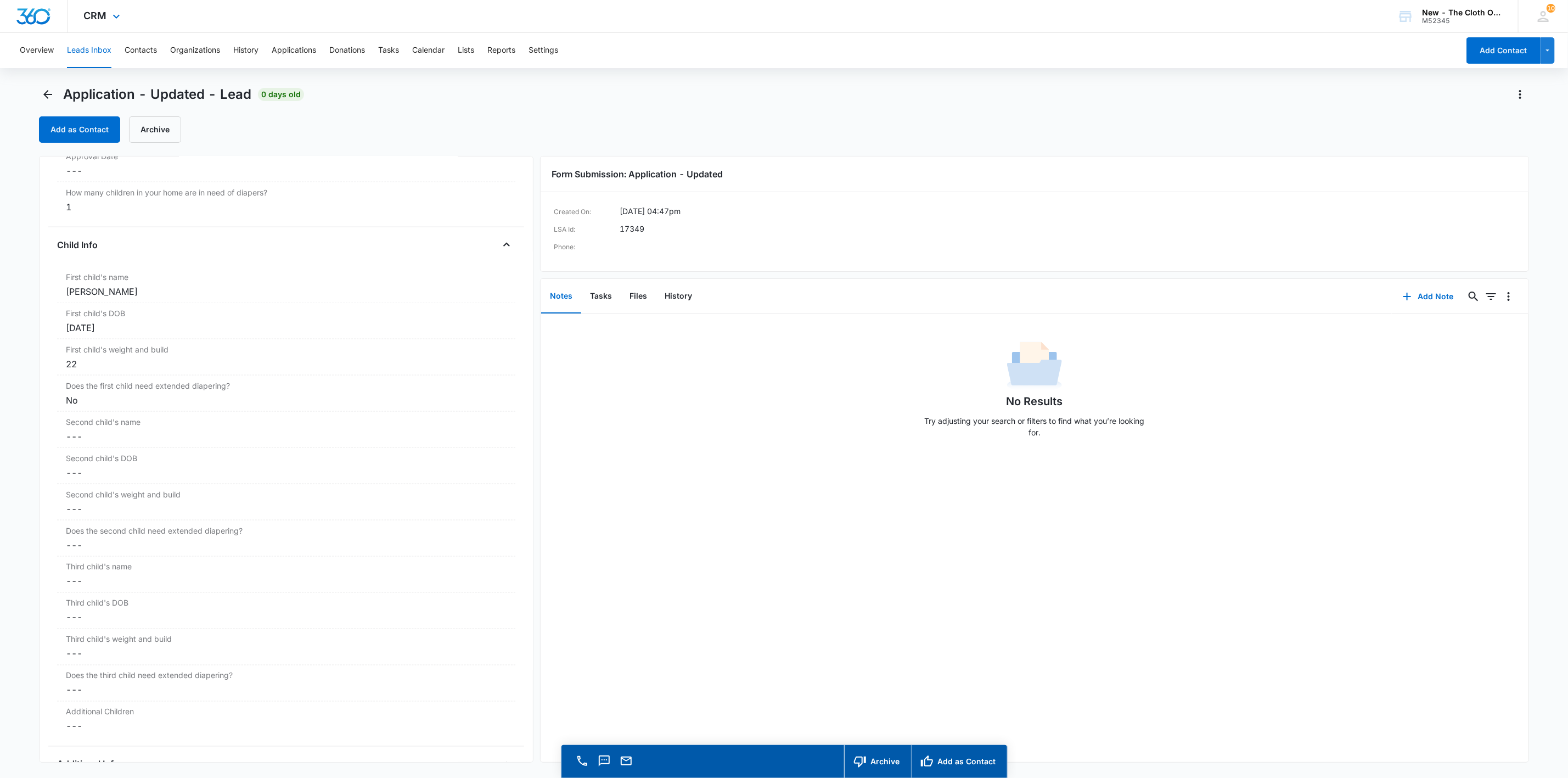
scroll to position [1153, 0]
drag, startPoint x: 89, startPoint y: 308, endPoint x: 49, endPoint y: 306, distance: 40.0
click at [49, 306] on div "Application - Updated Contact Info Name Cancel Save Changes [PERSON_NAME] Phone…" at bounding box center [286, 460] width 494 height 607
copy div "Alijah"
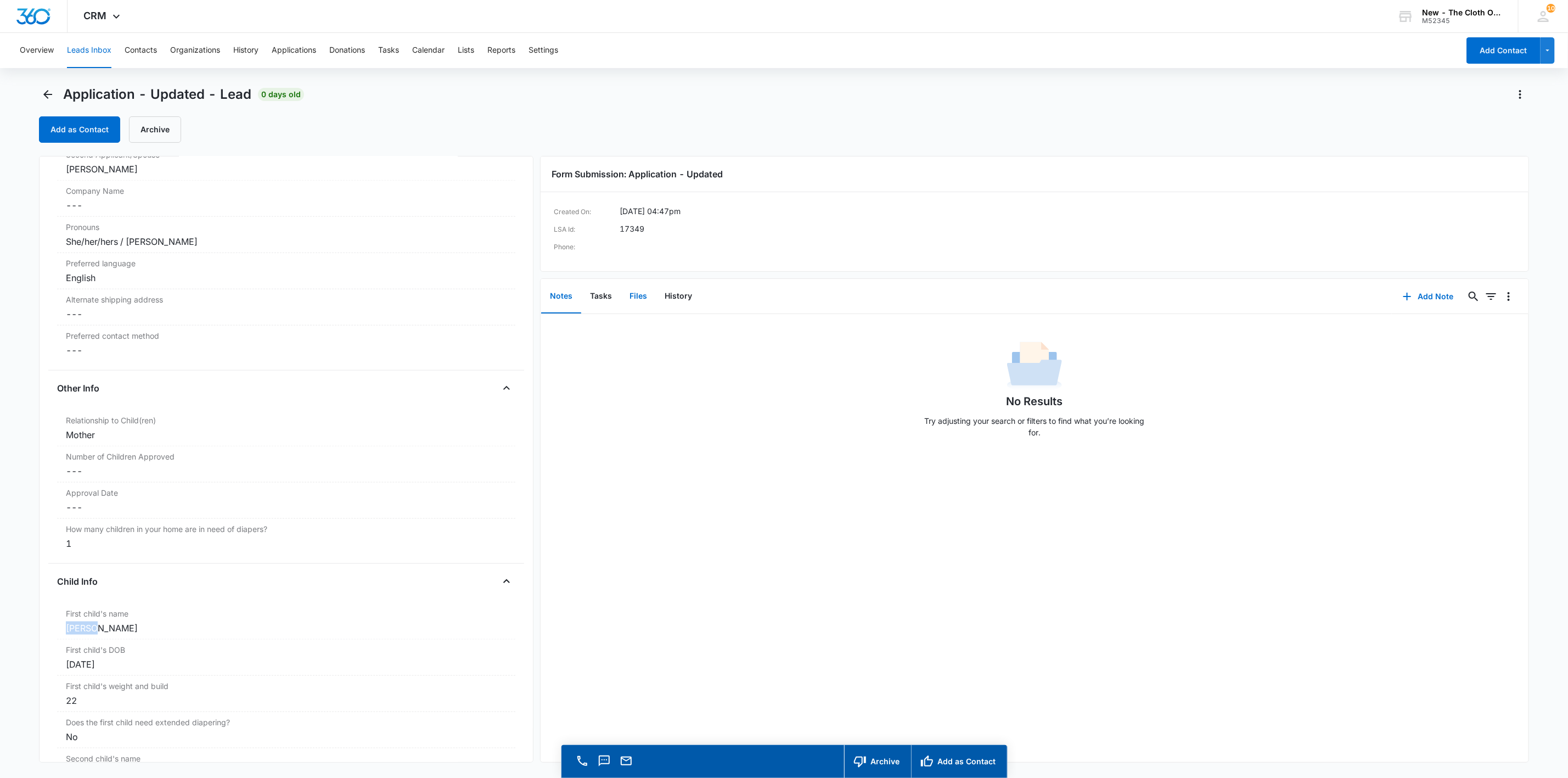
click at [646, 303] on button "Files" at bounding box center [638, 297] width 36 height 34
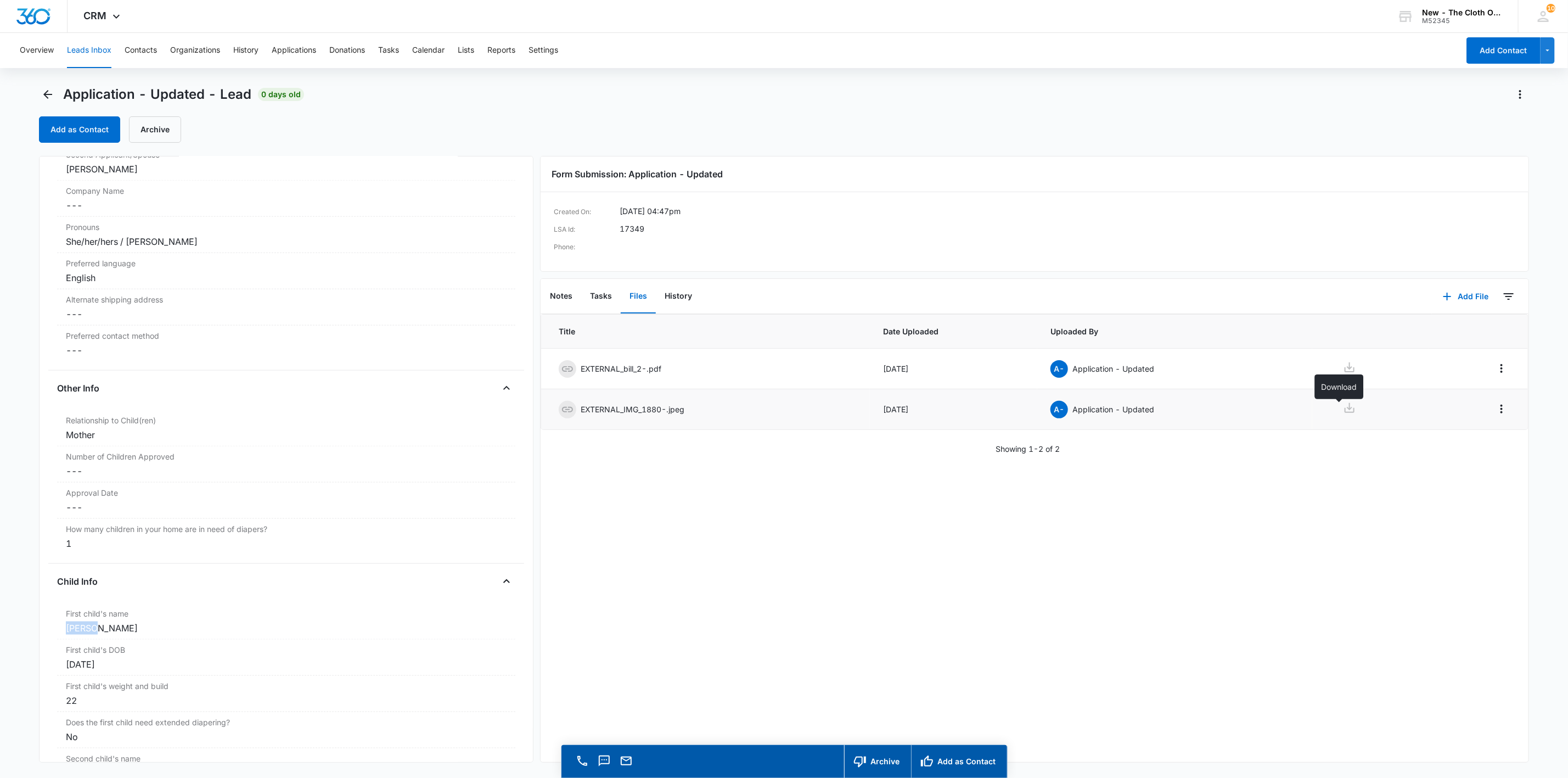
click at [1343, 407] on icon at bounding box center [1349, 407] width 13 height 13
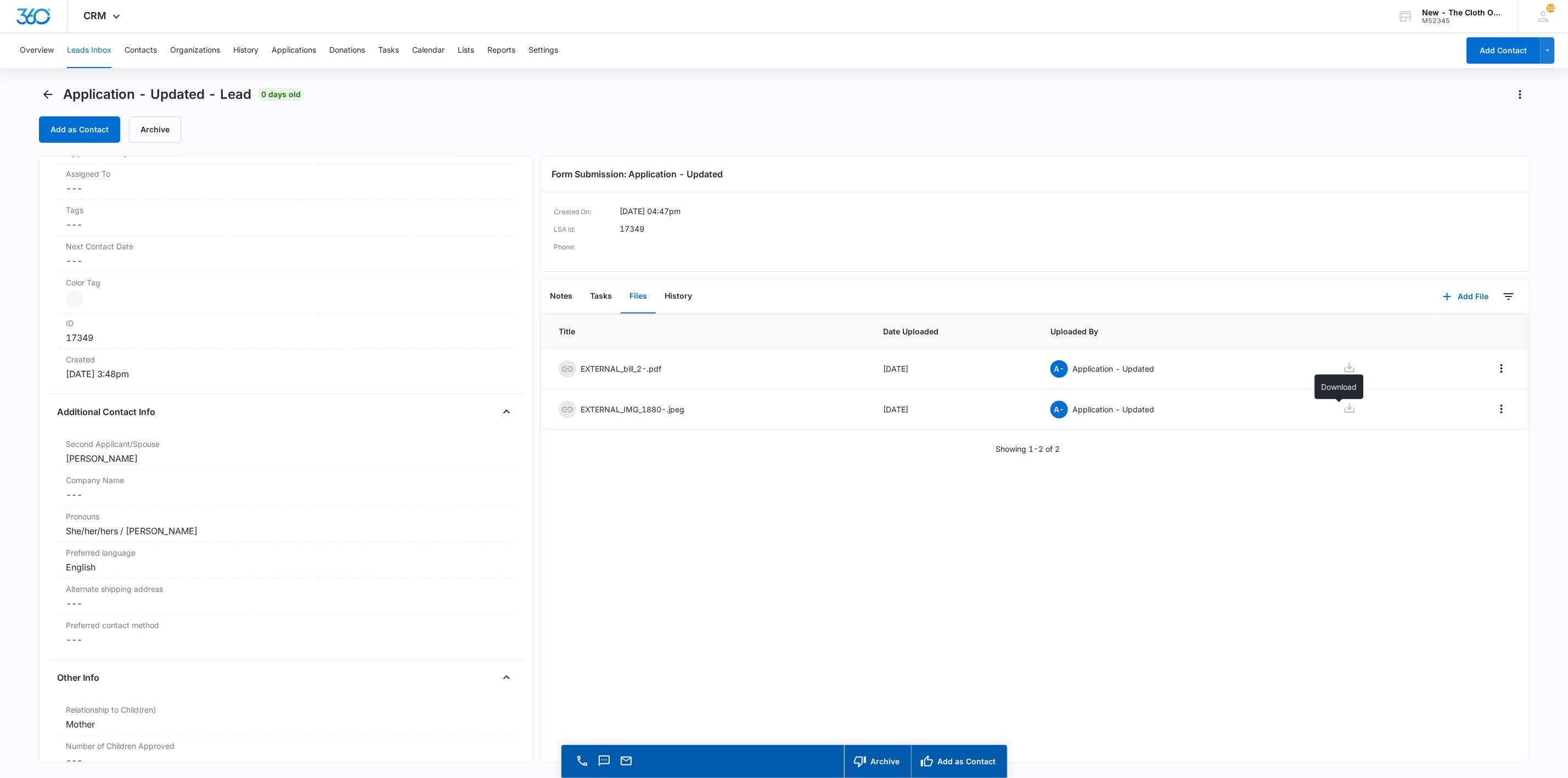
scroll to position [494, 0]
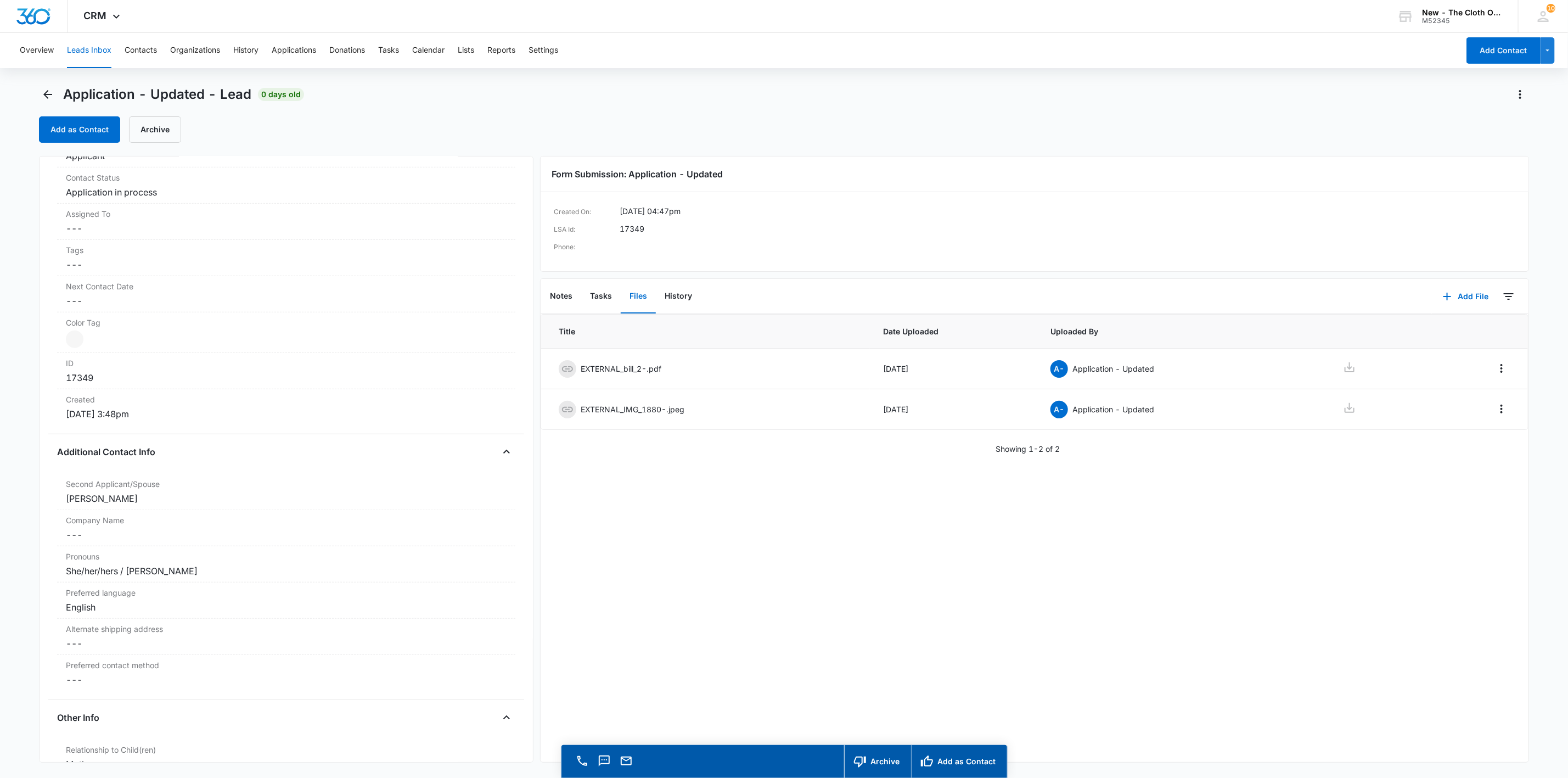
drag, startPoint x: 111, startPoint y: 498, endPoint x: 22, endPoint y: 501, distance: 89.1
click at [22, 501] on main "Application - Updated - Lead 0 days old Add as Contact Archive Application - Up…" at bounding box center [784, 448] width 1568 height 724
copy div "[PERSON_NAME]"
drag, startPoint x: 560, startPoint y: 299, endPoint x: 813, endPoint y: 306, distance: 253.1
click at [562, 299] on button "Notes" at bounding box center [561, 297] width 41 height 34
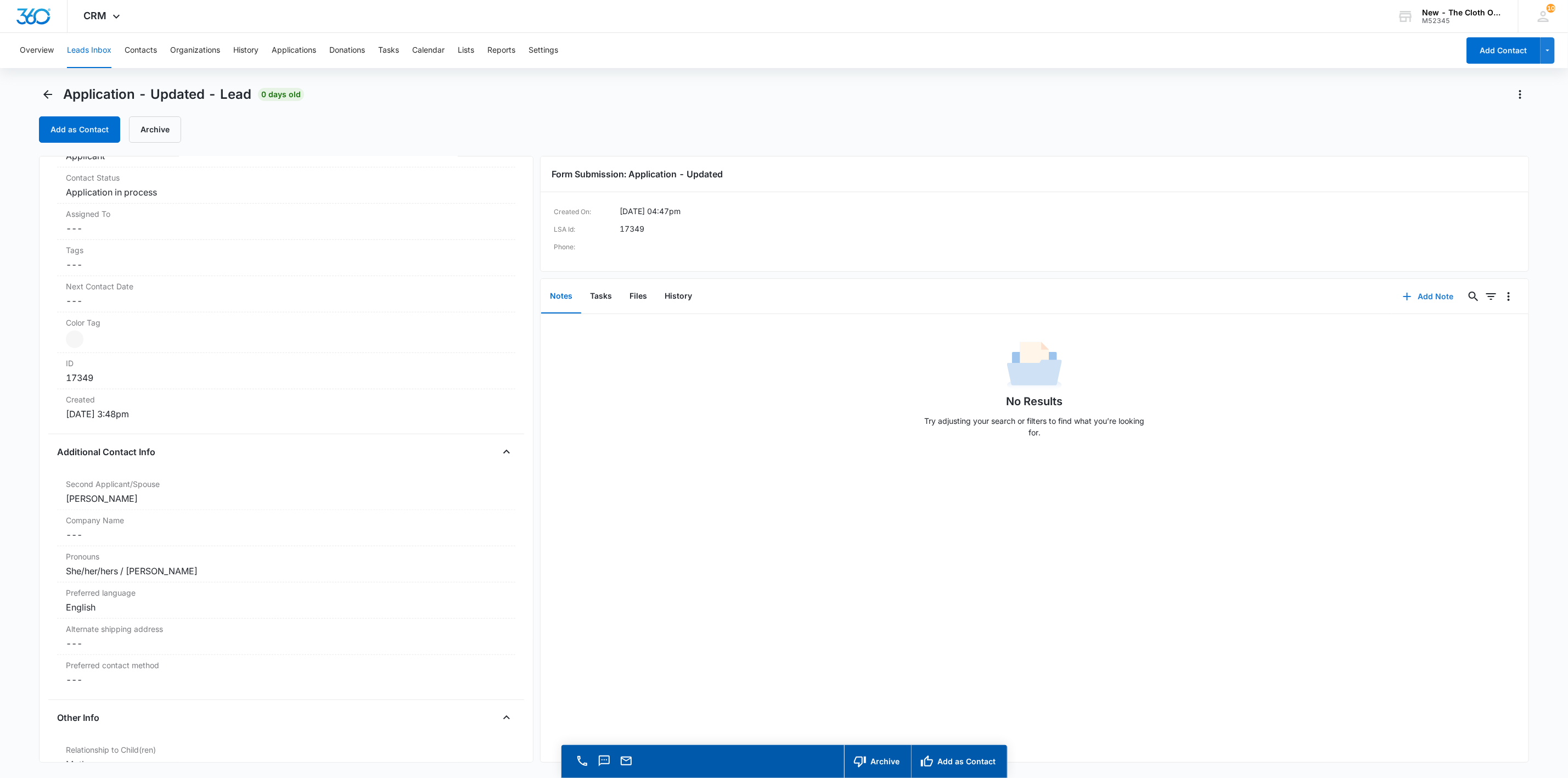
click at [1404, 299] on button "Add Note" at bounding box center [1429, 297] width 73 height 27
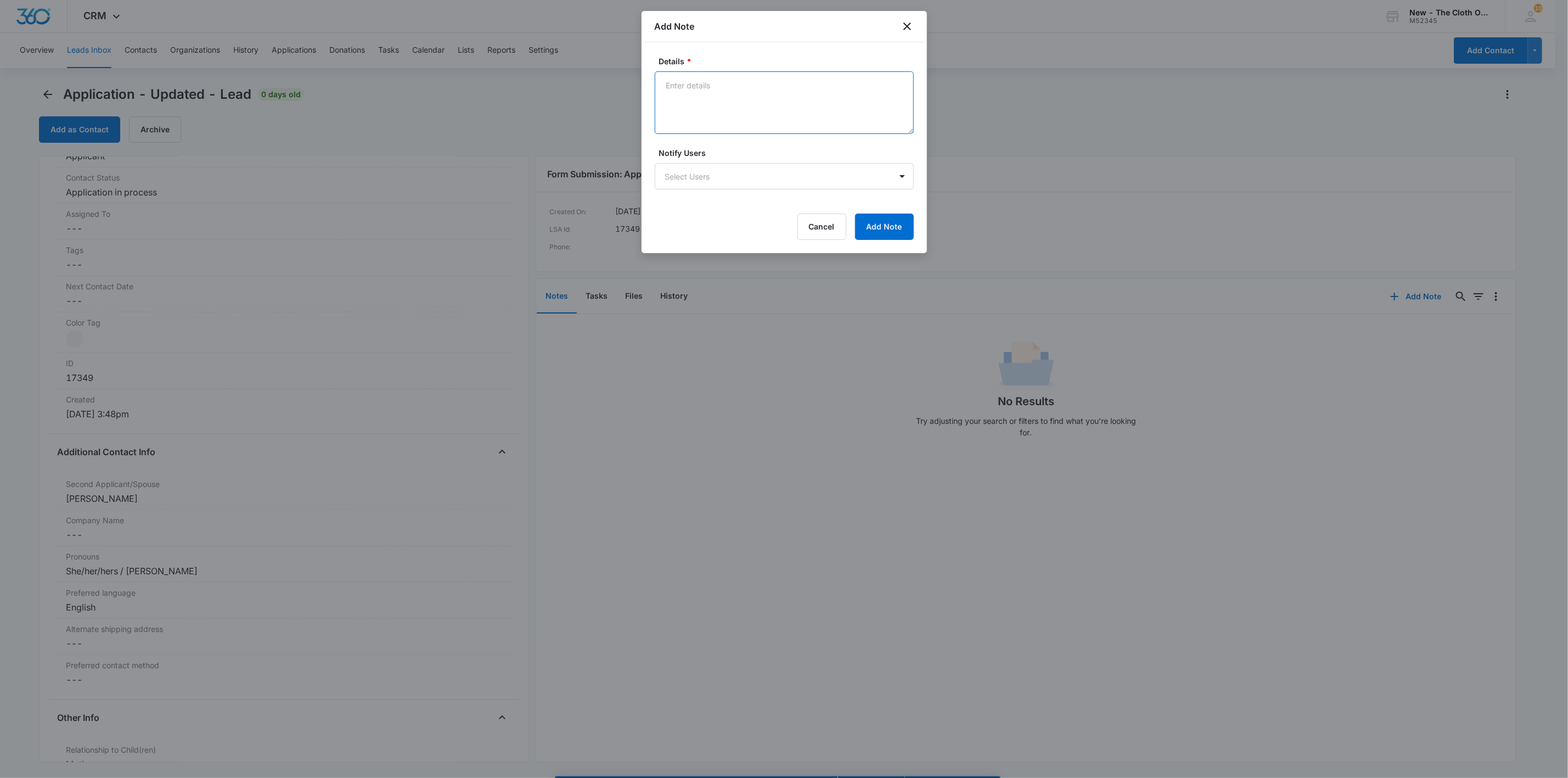
click at [812, 122] on textarea "Details *" at bounding box center [784, 102] width 259 height 62
paste textarea "[PERSON_NAME]"
paste textarea "[URL][DOMAIN_NAME]"
paste textarea "[PERSON_NAME]"
paste textarea "[URL][DOMAIN_NAME]"
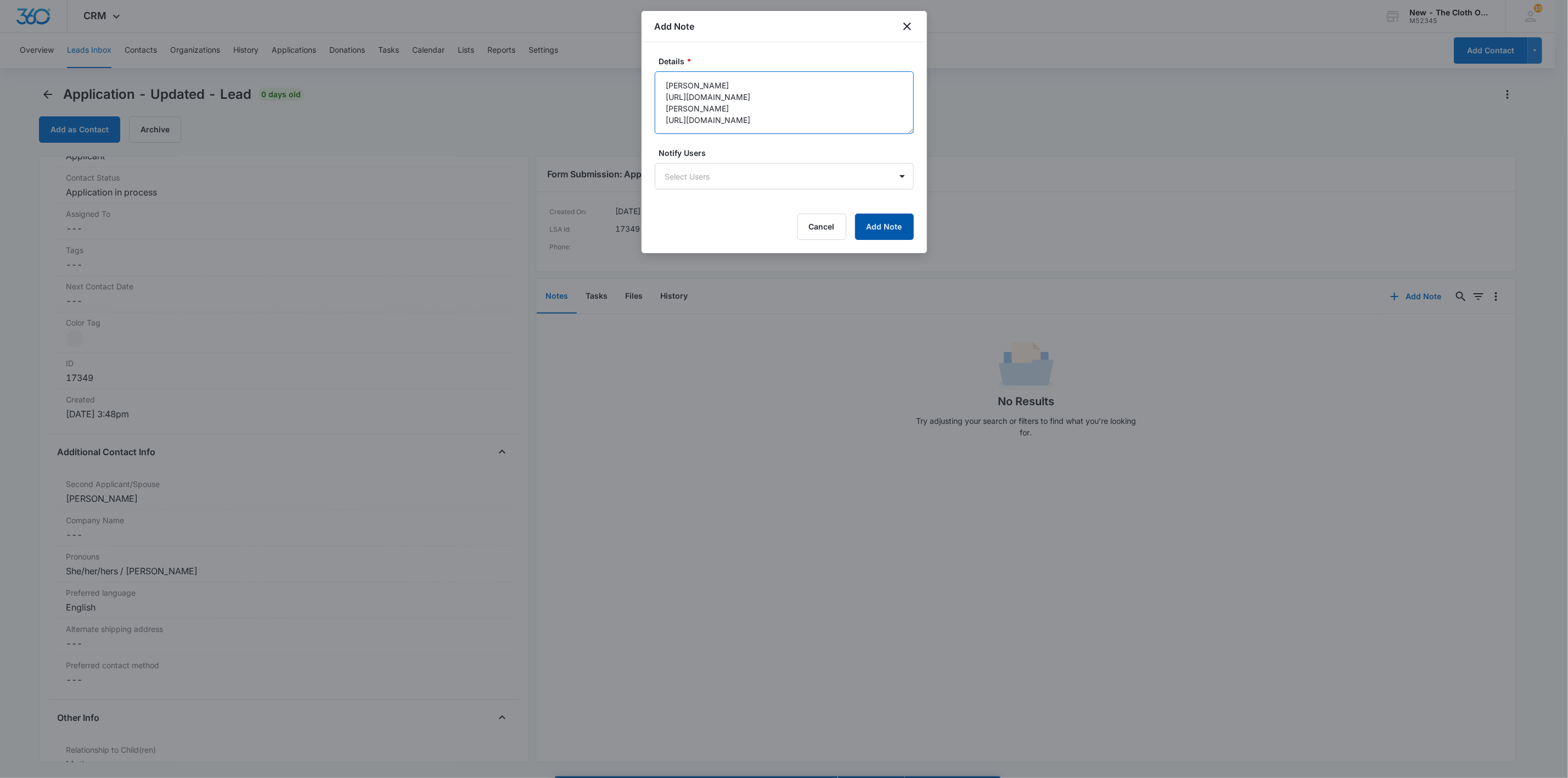
type textarea "[PERSON_NAME] [URL][DOMAIN_NAME] [PERSON_NAME] [URL][DOMAIN_NAME]"
drag, startPoint x: 874, startPoint y: 238, endPoint x: 871, endPoint y: 233, distance: 5.8
click at [874, 238] on button "Add Note" at bounding box center [883, 226] width 58 height 27
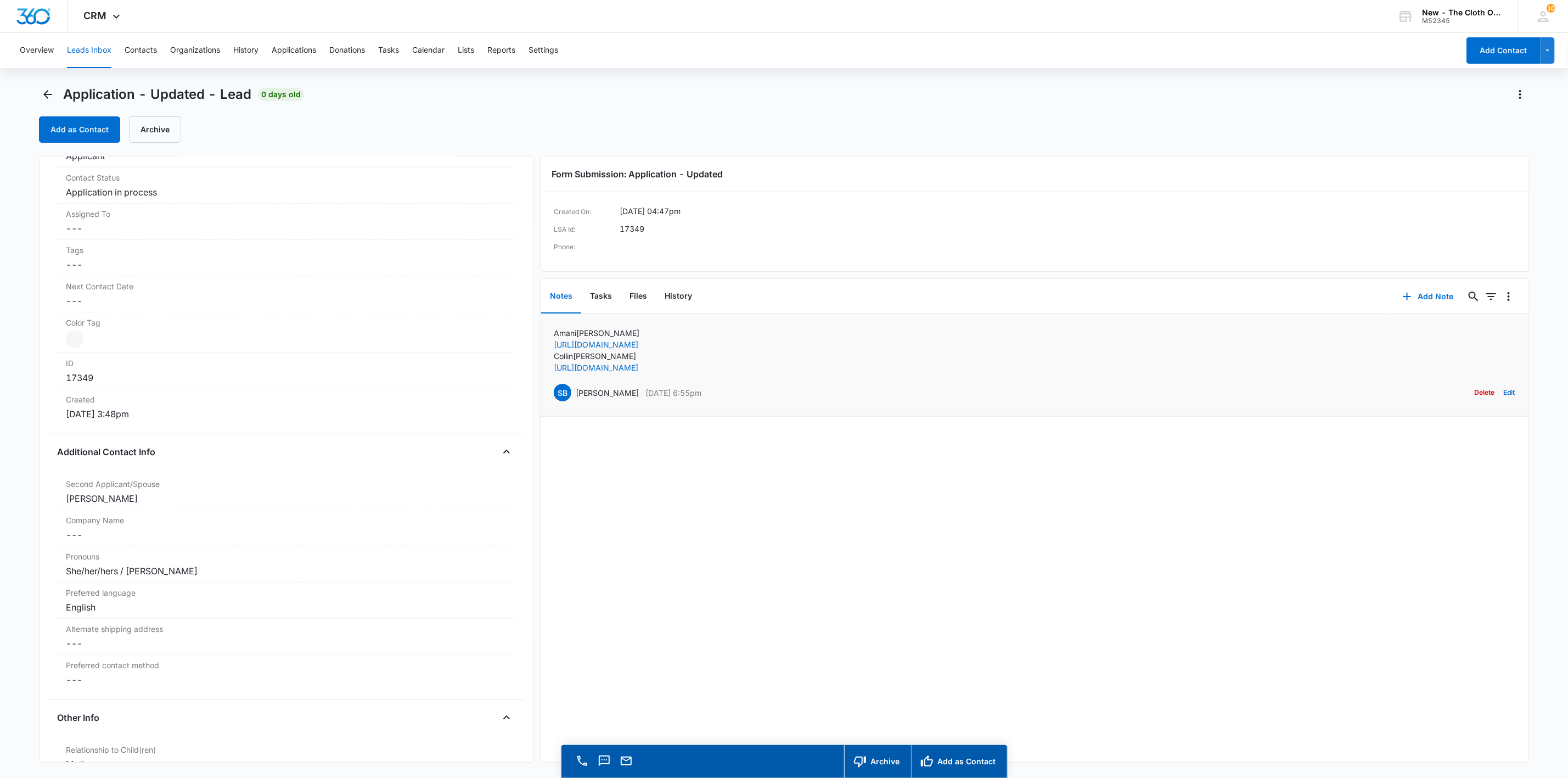
click at [566, 330] on p "[PERSON_NAME]" at bounding box center [596, 333] width 86 height 12
click at [566, 329] on p "[PERSON_NAME]" at bounding box center [596, 333] width 86 height 12
click at [567, 329] on p "[PERSON_NAME]" at bounding box center [596, 333] width 86 height 12
copy p "[PERSON_NAME]"
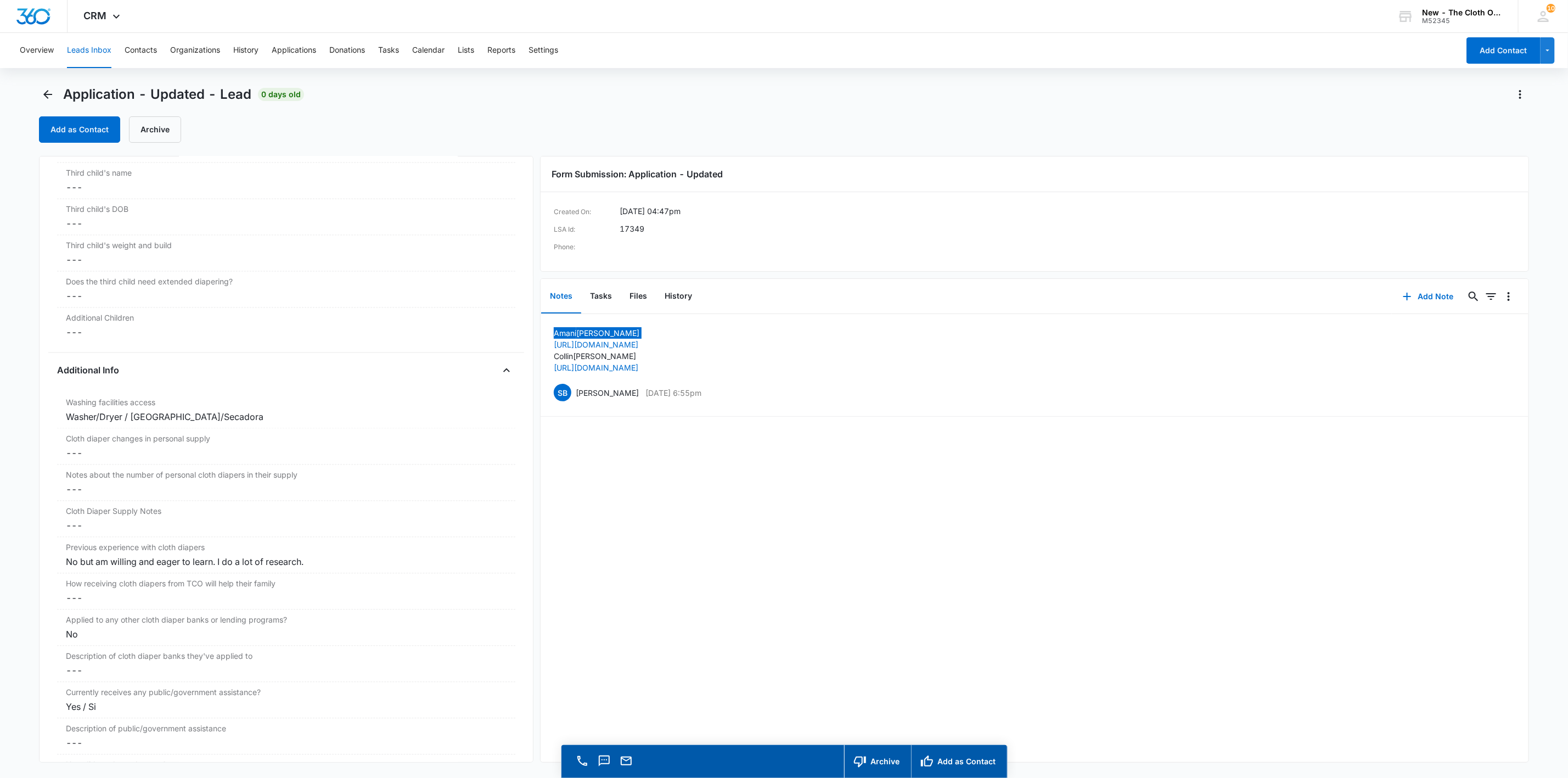
scroll to position [1565, 0]
click at [75, 449] on dd "Cancel Save Changes ---" at bounding box center [287, 442] width 441 height 13
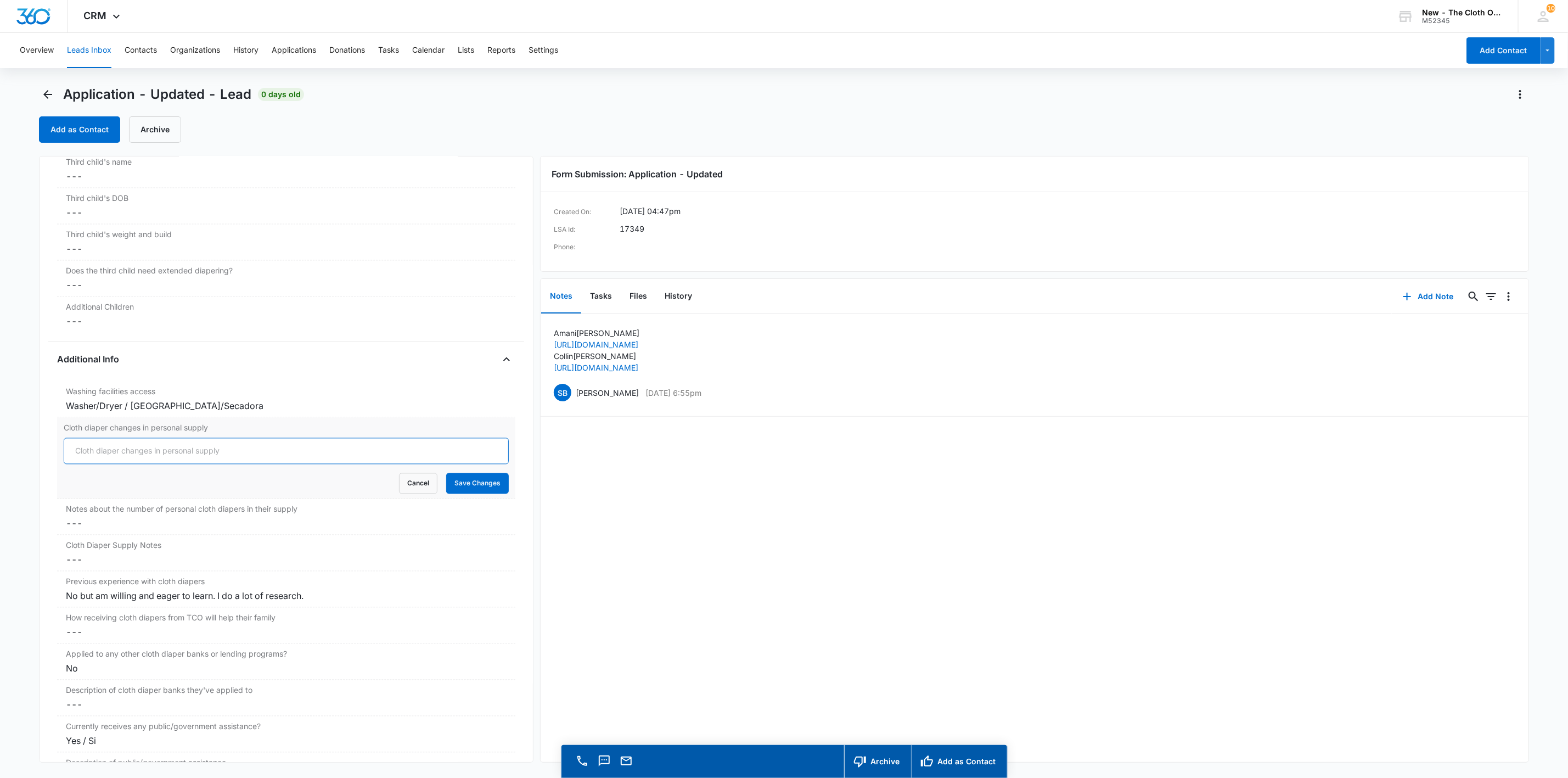
click at [76, 455] on input "Cloth diaper changes in personal supply" at bounding box center [286, 451] width 445 height 27
type input "0"
click at [447, 474] on button "Save Changes" at bounding box center [477, 483] width 62 height 21
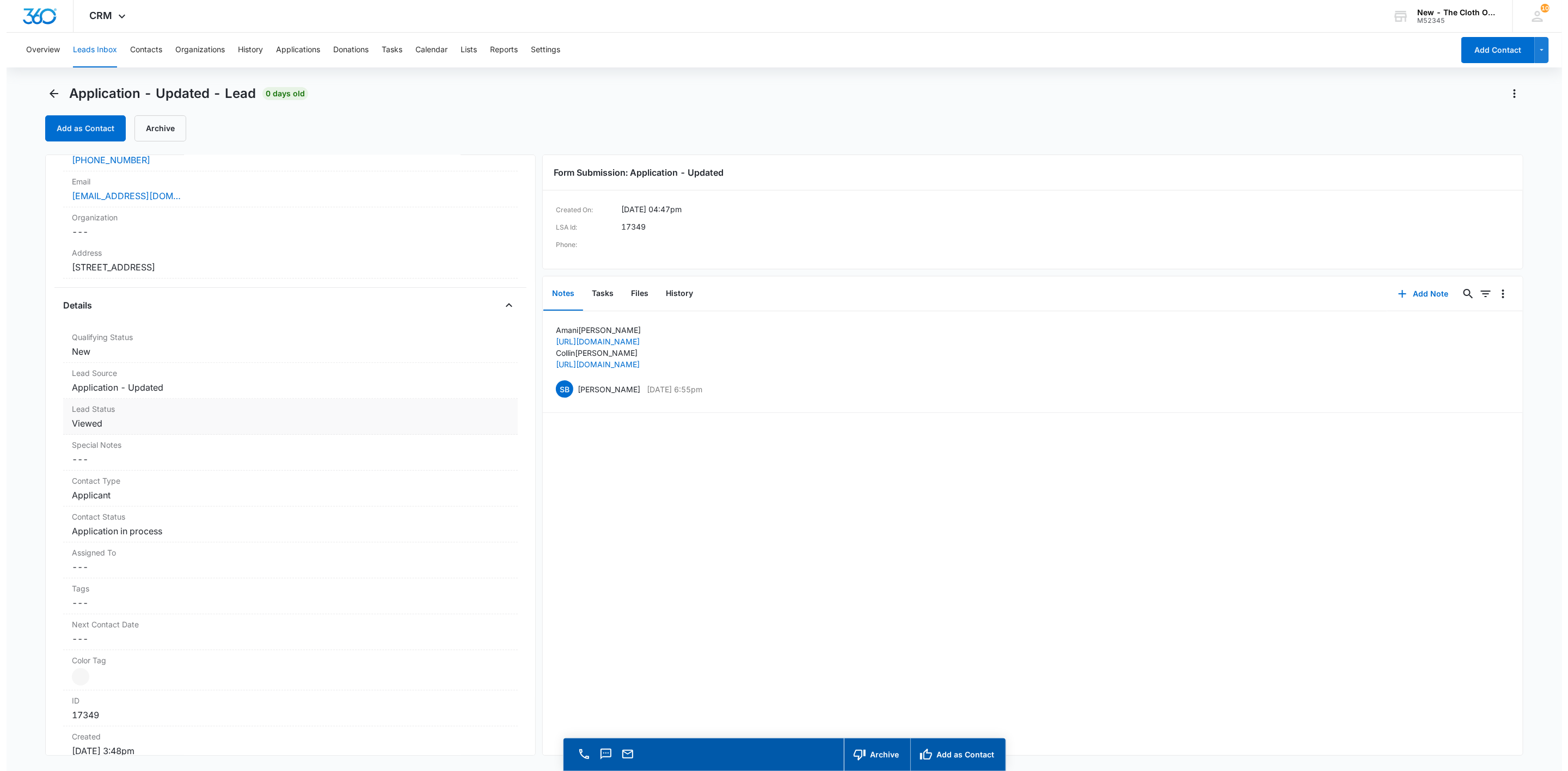
scroll to position [0, 0]
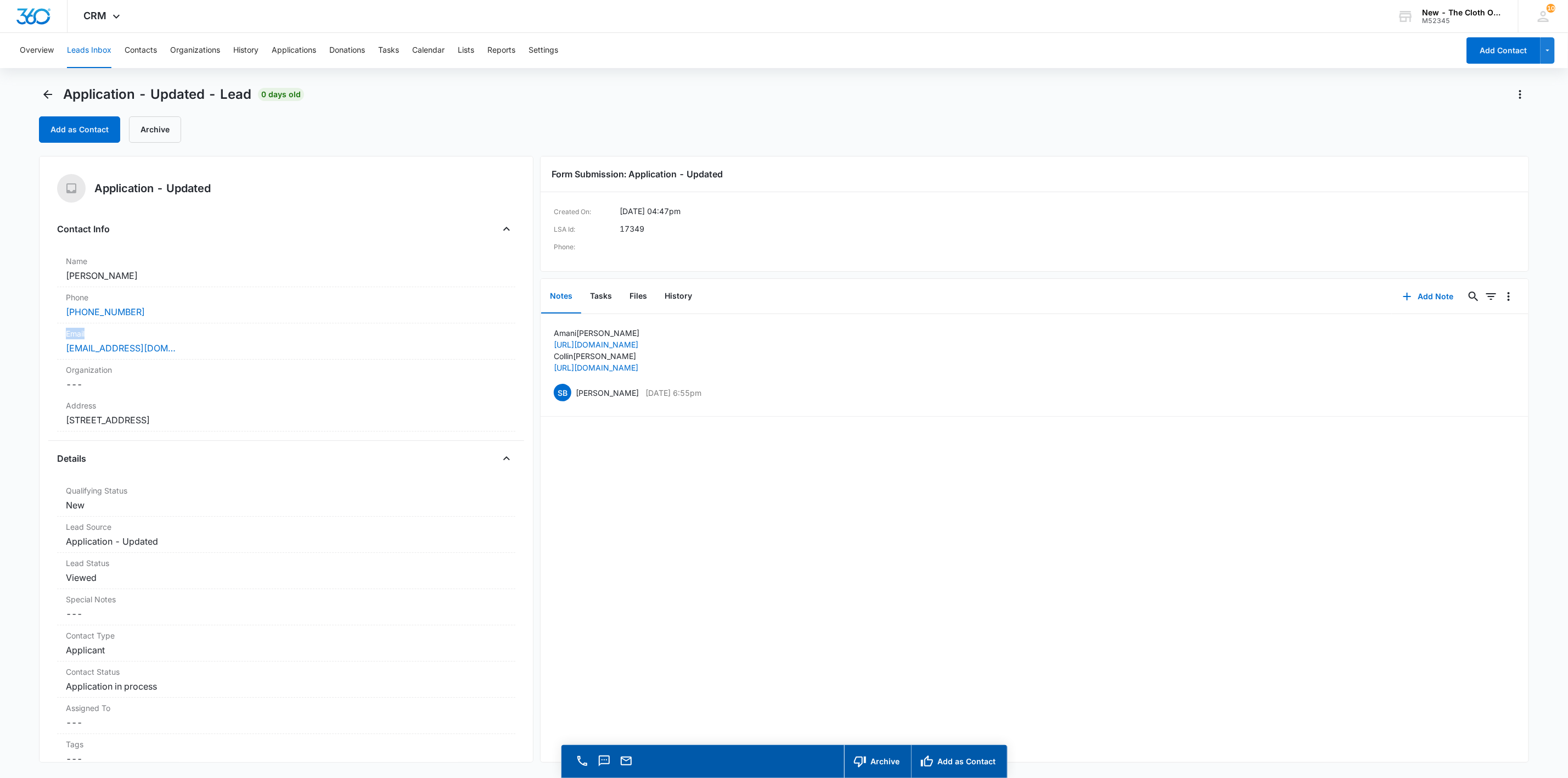
drag, startPoint x: 189, startPoint y: 340, endPoint x: 22, endPoint y: 331, distance: 167.2
click at [22, 331] on main "Application - Updated - Lead 0 days old Add as Contact Archive Application - Up…" at bounding box center [784, 448] width 1568 height 724
drag, startPoint x: 124, startPoint y: 275, endPoint x: 46, endPoint y: 274, distance: 78.0
click at [46, 274] on div "Application - Updated Contact Info Name Cancel Save Changes [PERSON_NAME] Phone…" at bounding box center [286, 460] width 494 height 607
copy dd "[PERSON_NAME]"
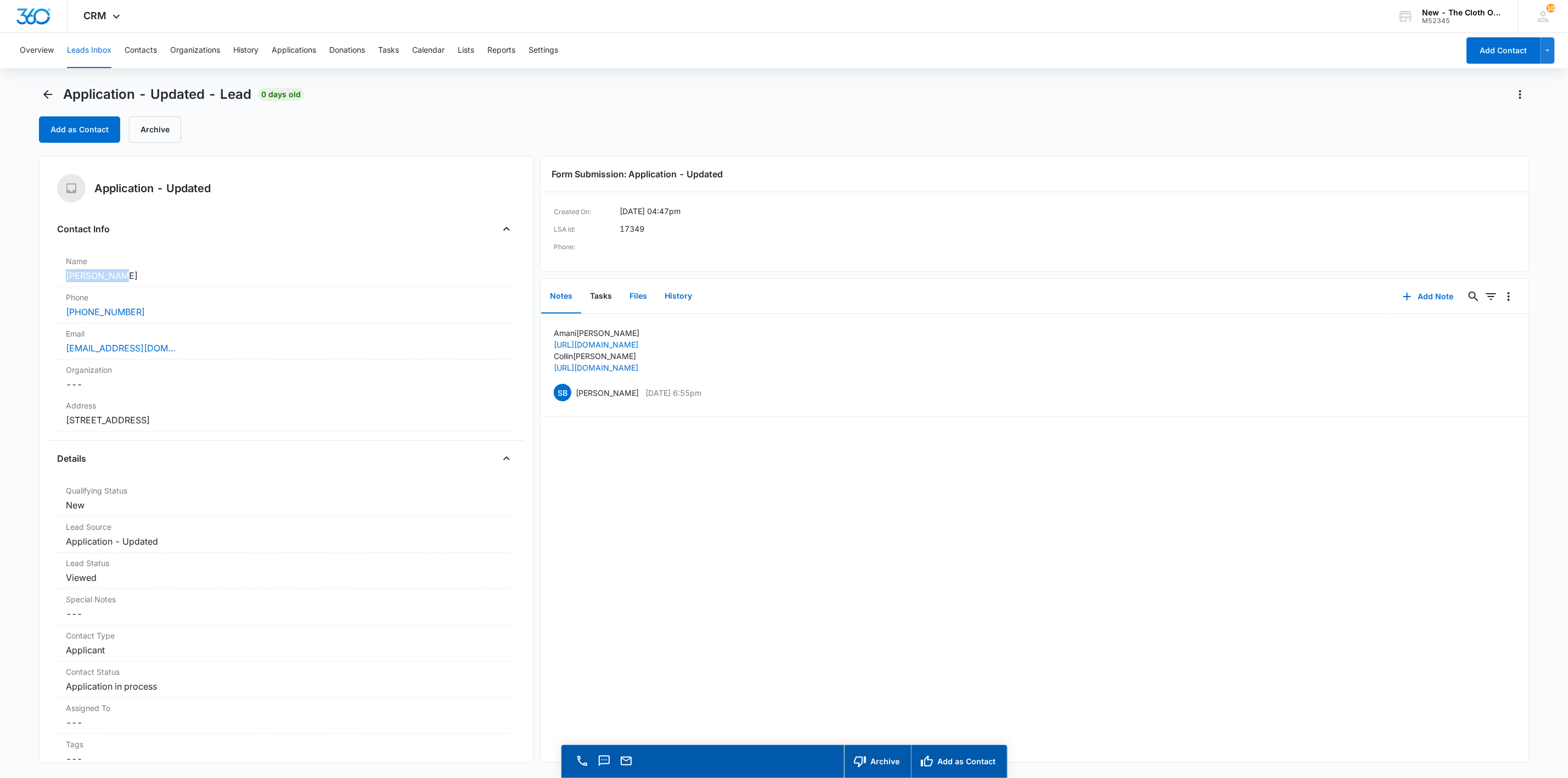
click at [634, 296] on button "Files" at bounding box center [638, 297] width 36 height 34
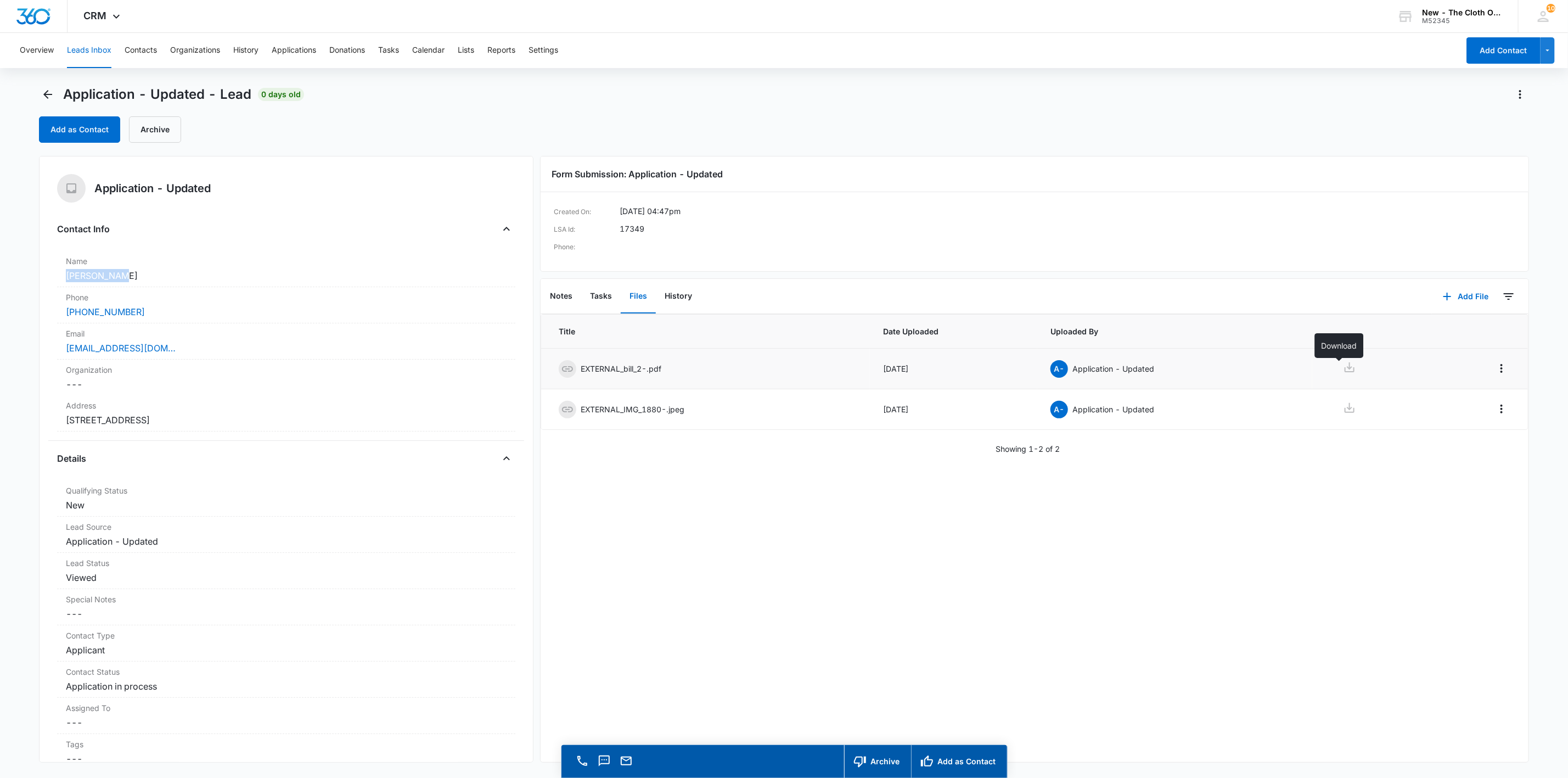
click at [1345, 370] on icon at bounding box center [1350, 368] width 10 height 10
click at [81, 127] on button "Add as Contact" at bounding box center [79, 130] width 81 height 27
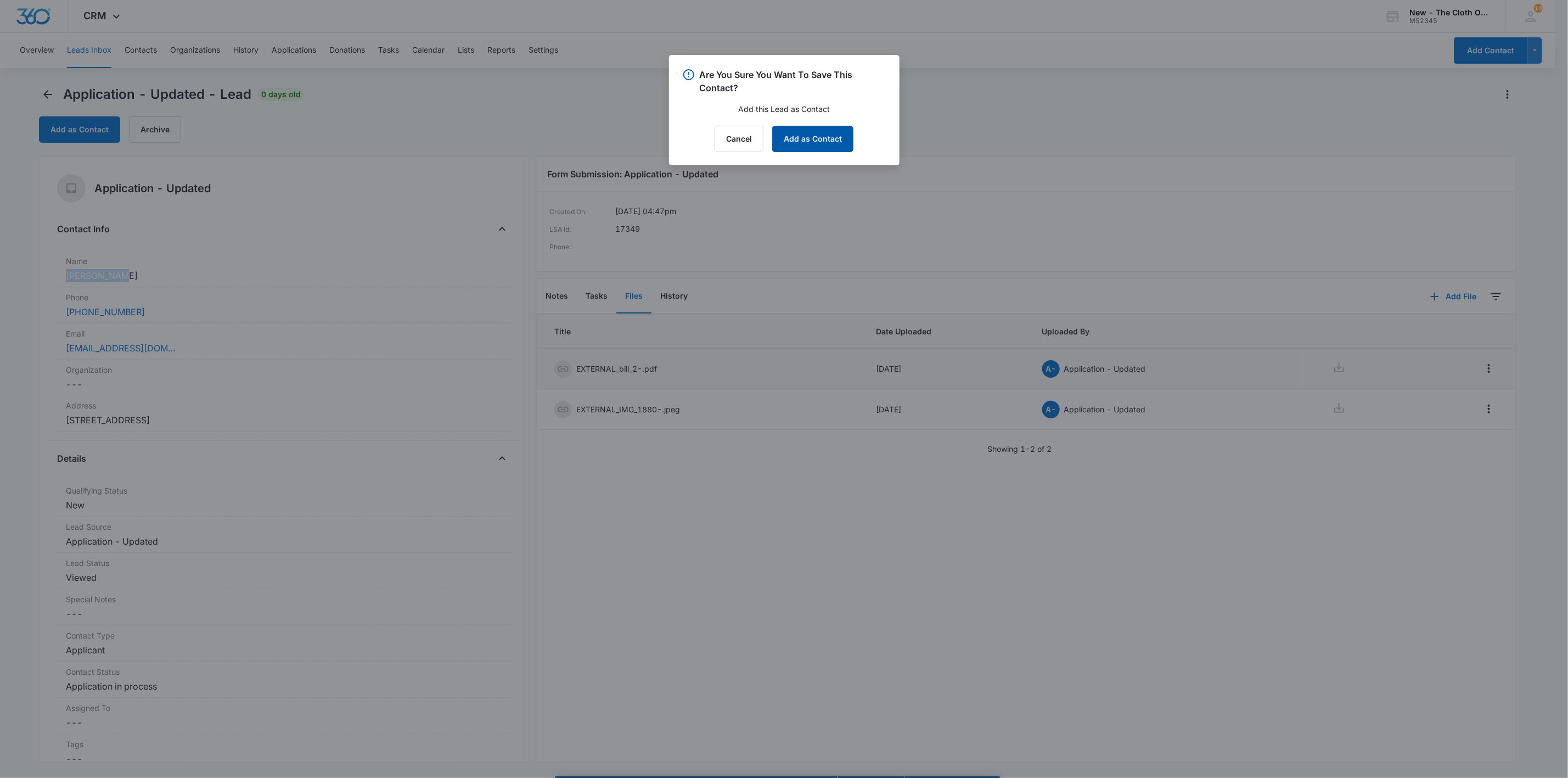
click at [808, 140] on button "Add as Contact" at bounding box center [813, 138] width 81 height 27
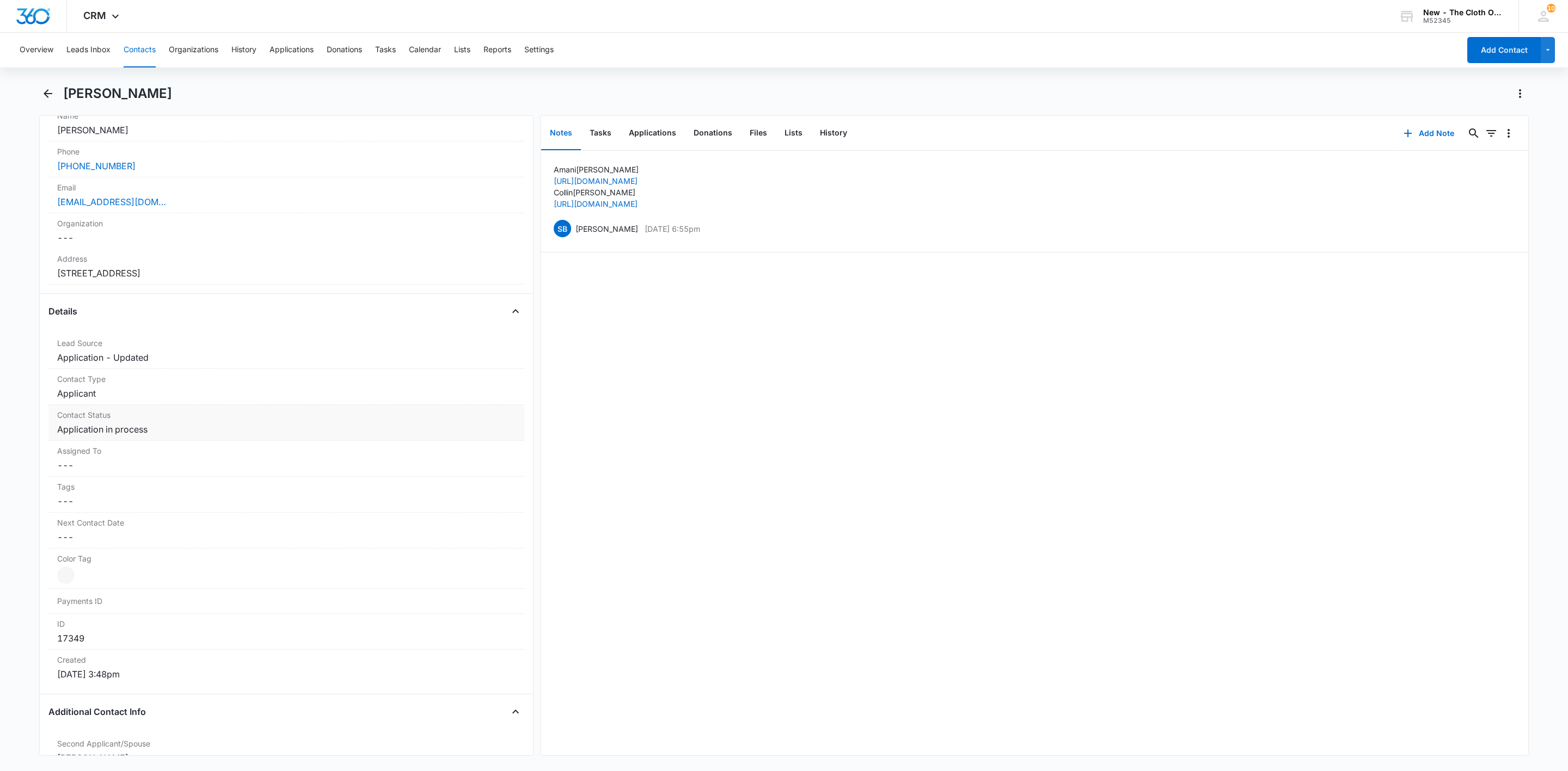
scroll to position [81, 0]
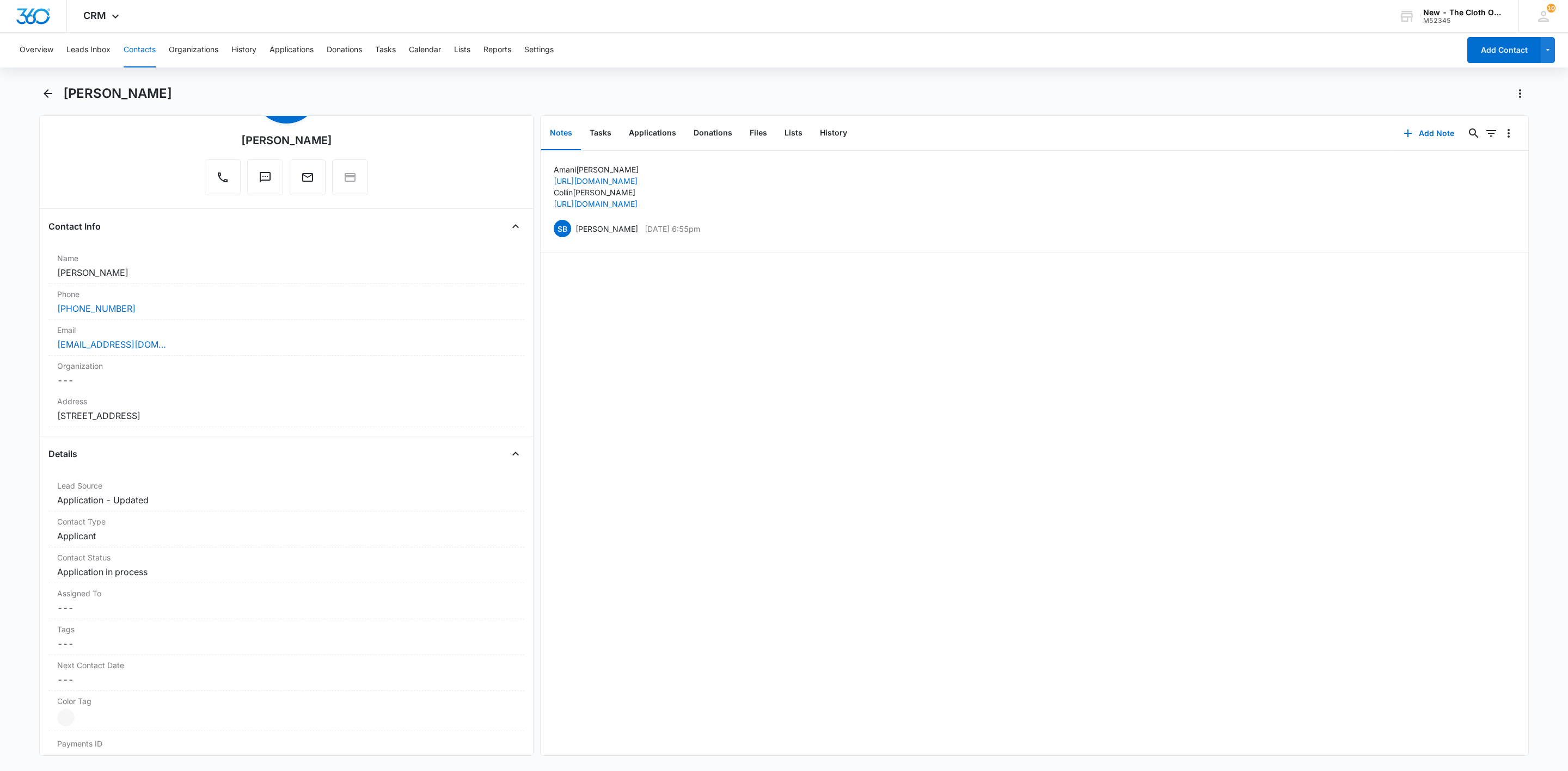
click at [188, 421] on dd "Cancel Save Changes [STREET_ADDRESS]" at bounding box center [286, 415] width 459 height 13
click at [146, 539] on input "FL" at bounding box center [286, 542] width 440 height 26
type input "[US_STATE]"
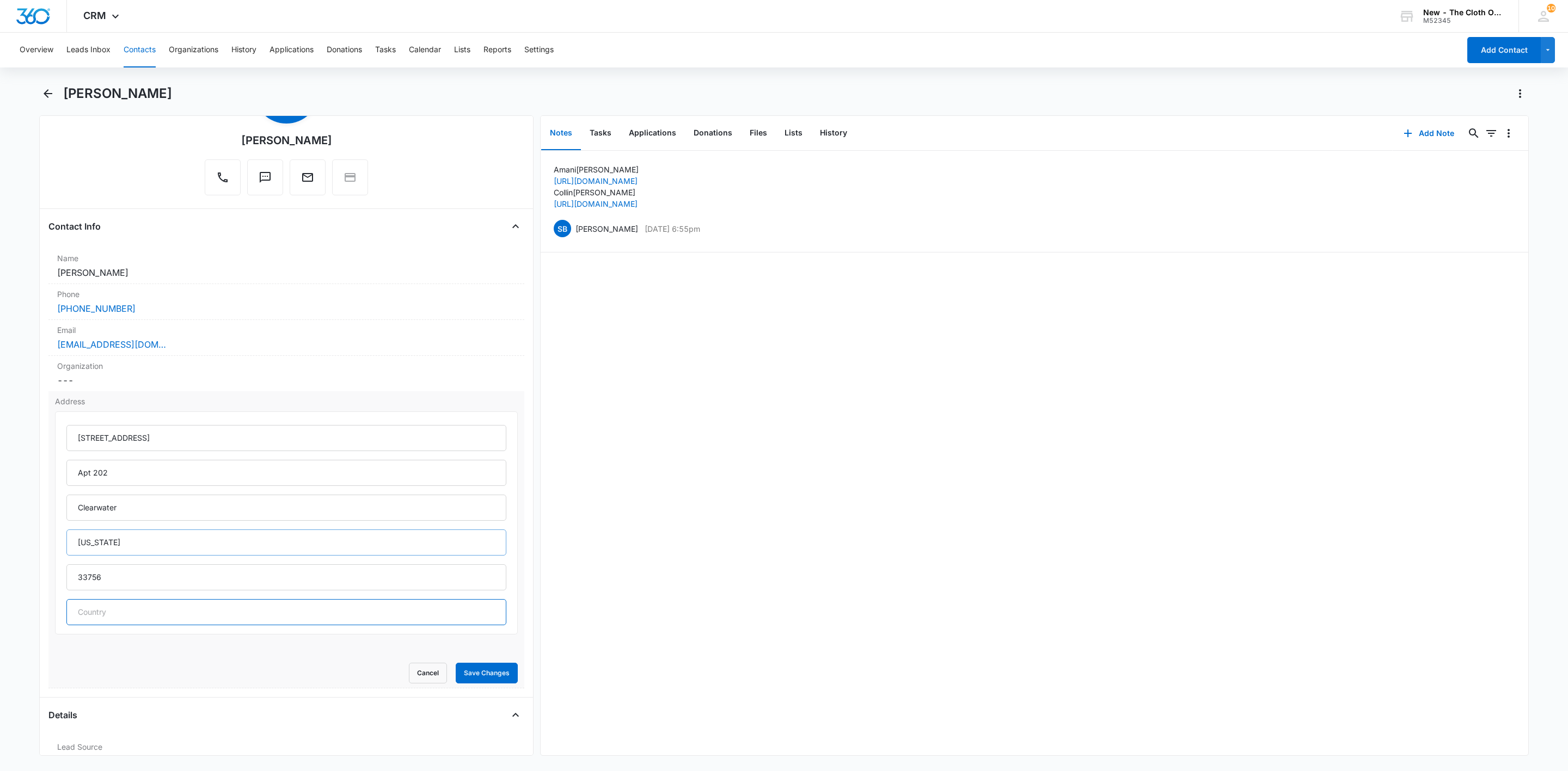
click at [456, 663] on button "Save Changes" at bounding box center [486, 673] width 62 height 21
click at [107, 103] on div "[PERSON_NAME]" at bounding box center [784, 100] width 1490 height 30
click at [106, 103] on div "[PERSON_NAME]" at bounding box center [784, 100] width 1490 height 30
click at [644, 136] on button "Applications" at bounding box center [653, 133] width 65 height 33
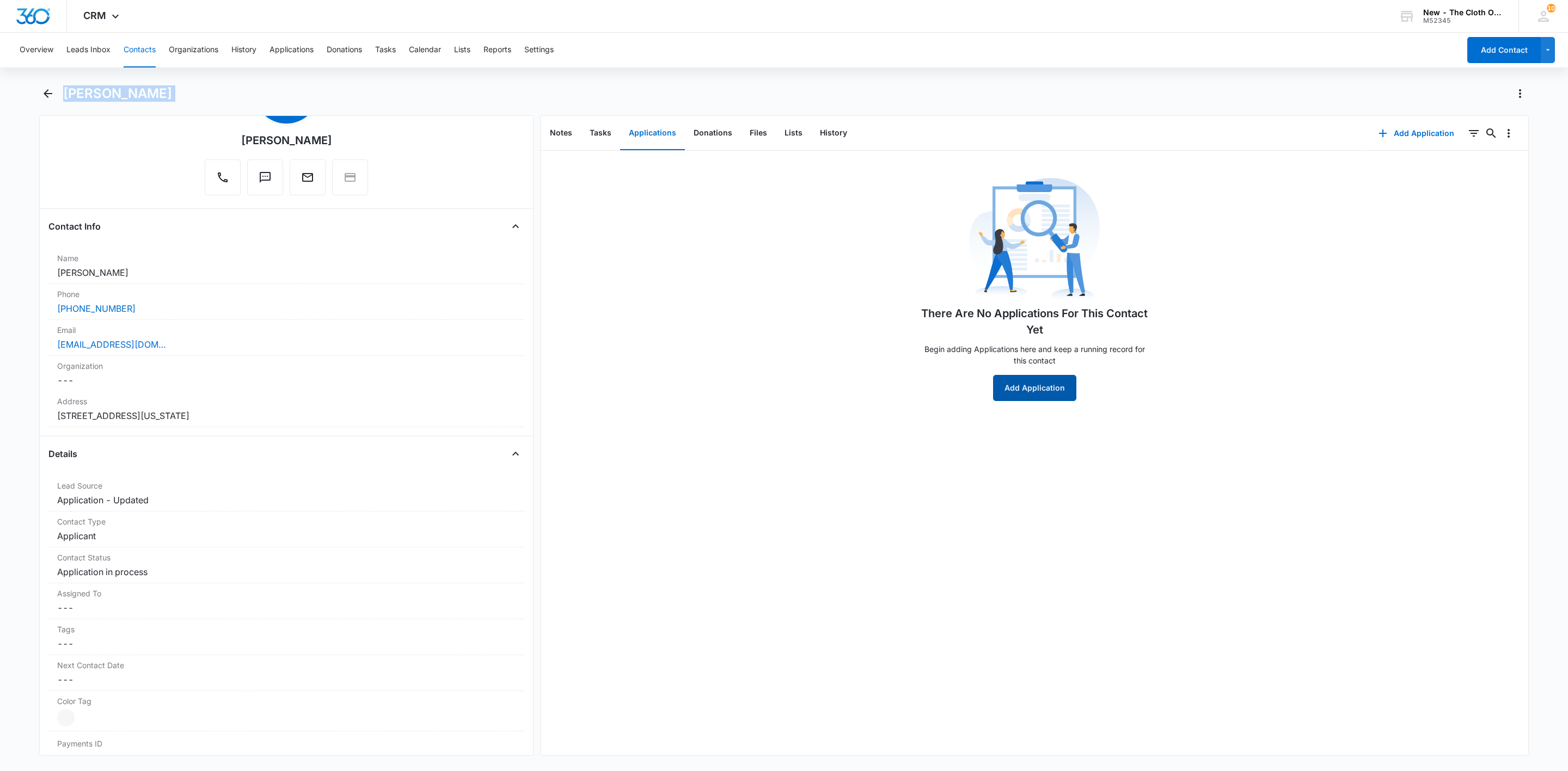
click at [1031, 400] on button "Add Application" at bounding box center [1034, 388] width 83 height 26
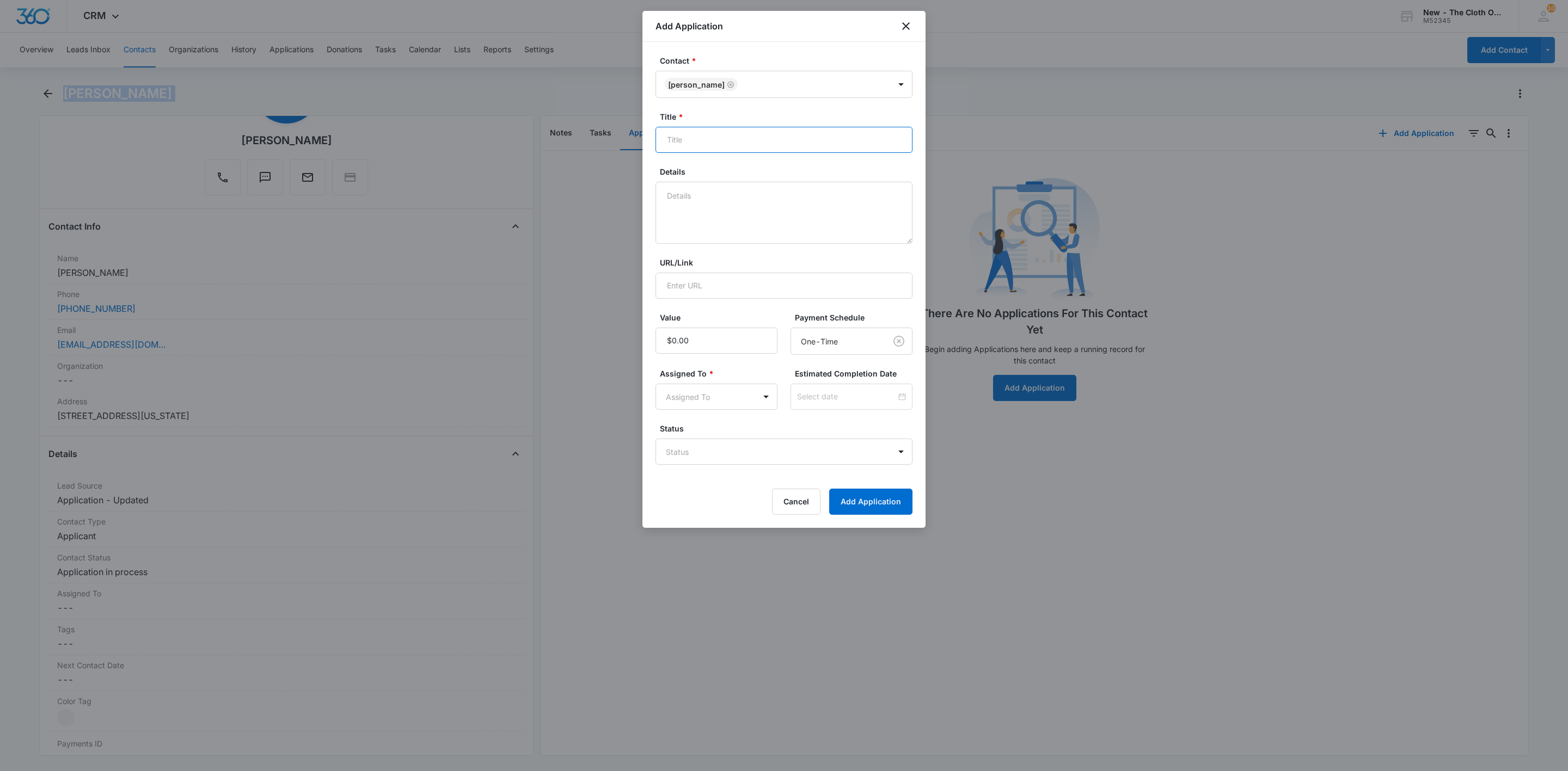
click at [735, 136] on input "Title *" at bounding box center [784, 139] width 257 height 26
paste input "[PERSON_NAME]"
type input "Applicant - [PERSON_NAME]"
type textarea "09/07 - Address doc ok. Insurance card for child did not verify age - need chil…"
click at [686, 456] on body "CRM Apps Reputation Websites Forms CRM Email Social Shop Payments POS Ads Intel…" at bounding box center [784, 385] width 1568 height 771
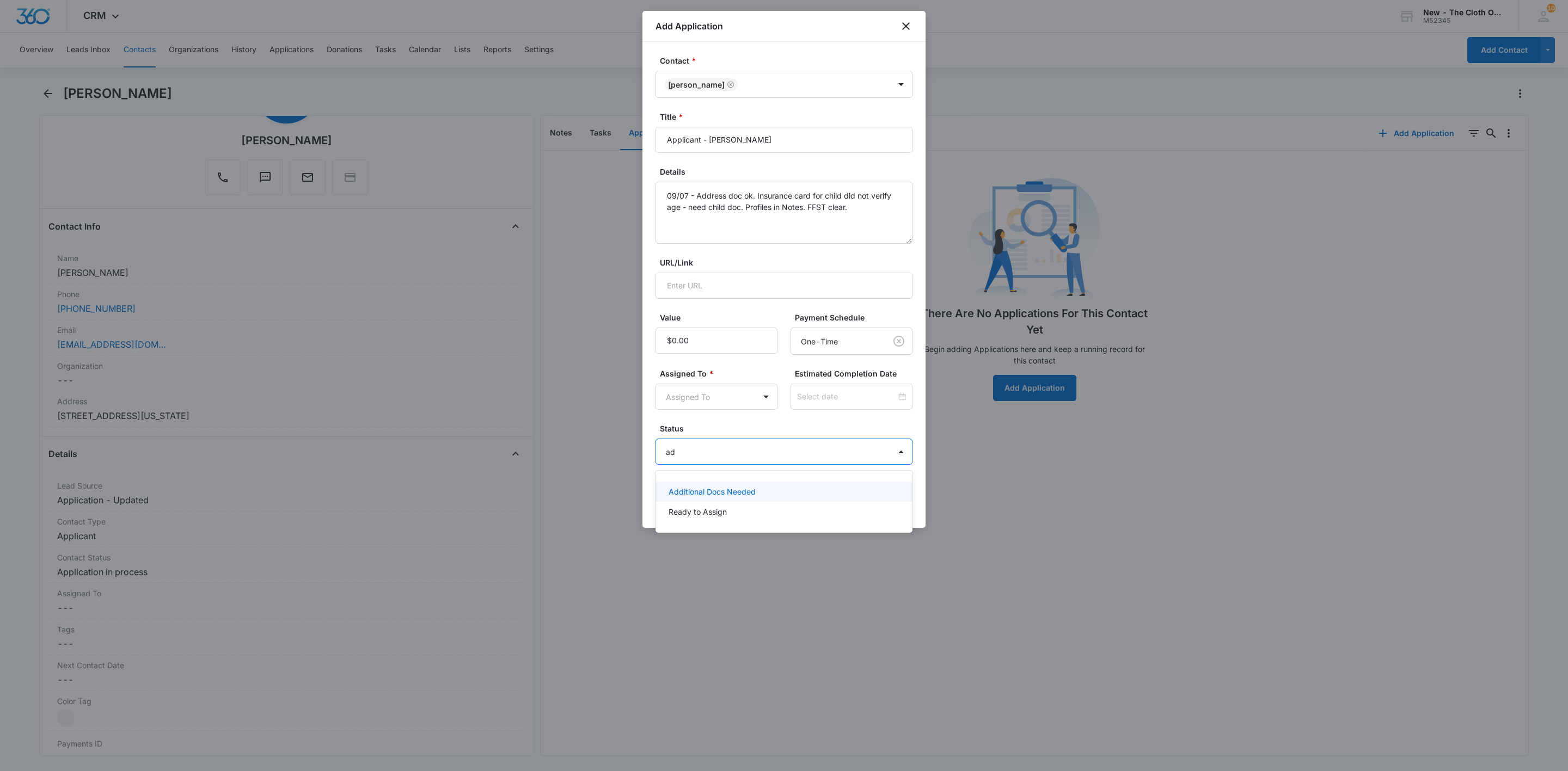
type input "add"
click at [691, 487] on div "Additional Docs Needed" at bounding box center [784, 492] width 257 height 21
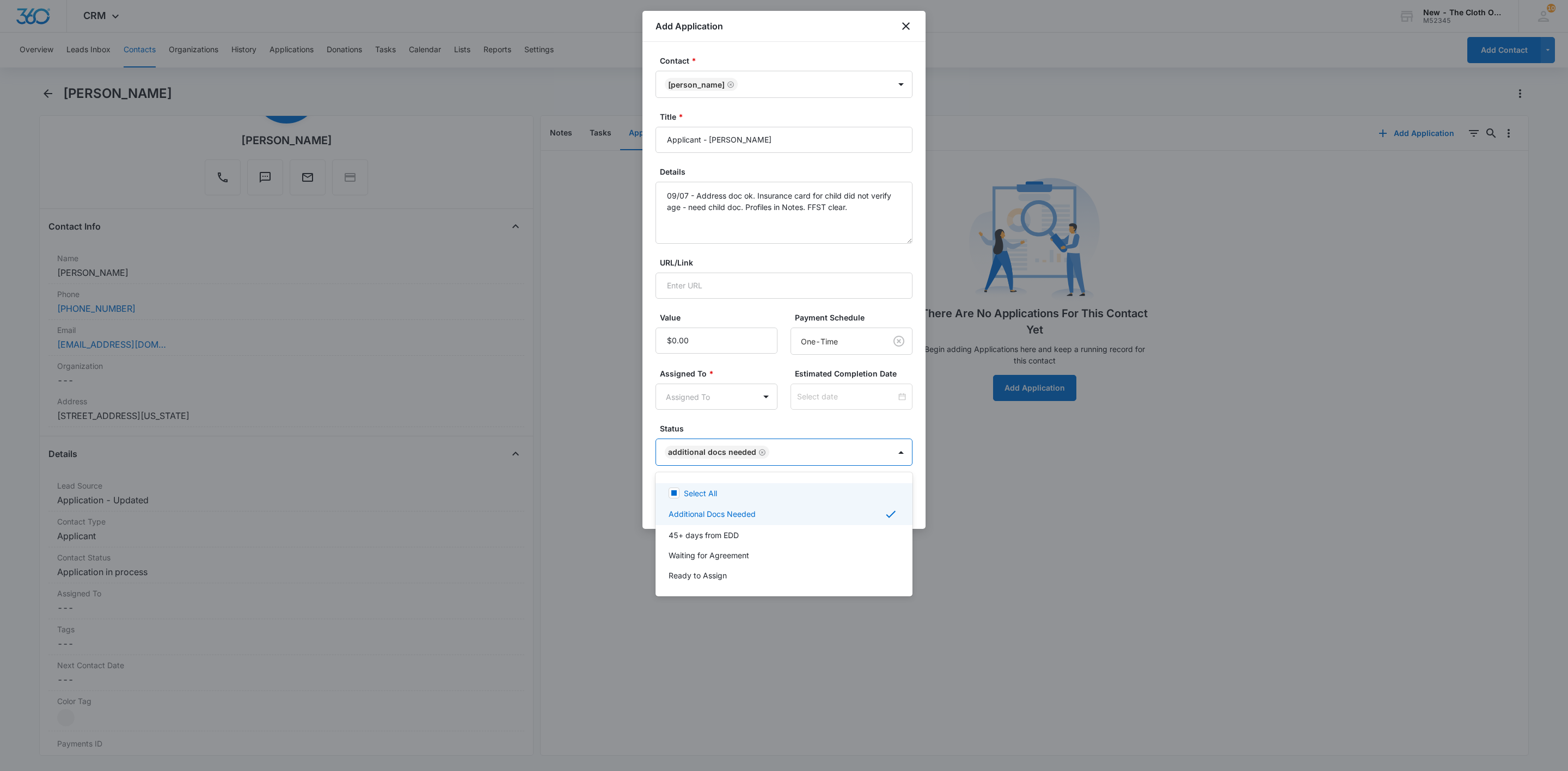
click at [688, 411] on div at bounding box center [784, 385] width 1568 height 771
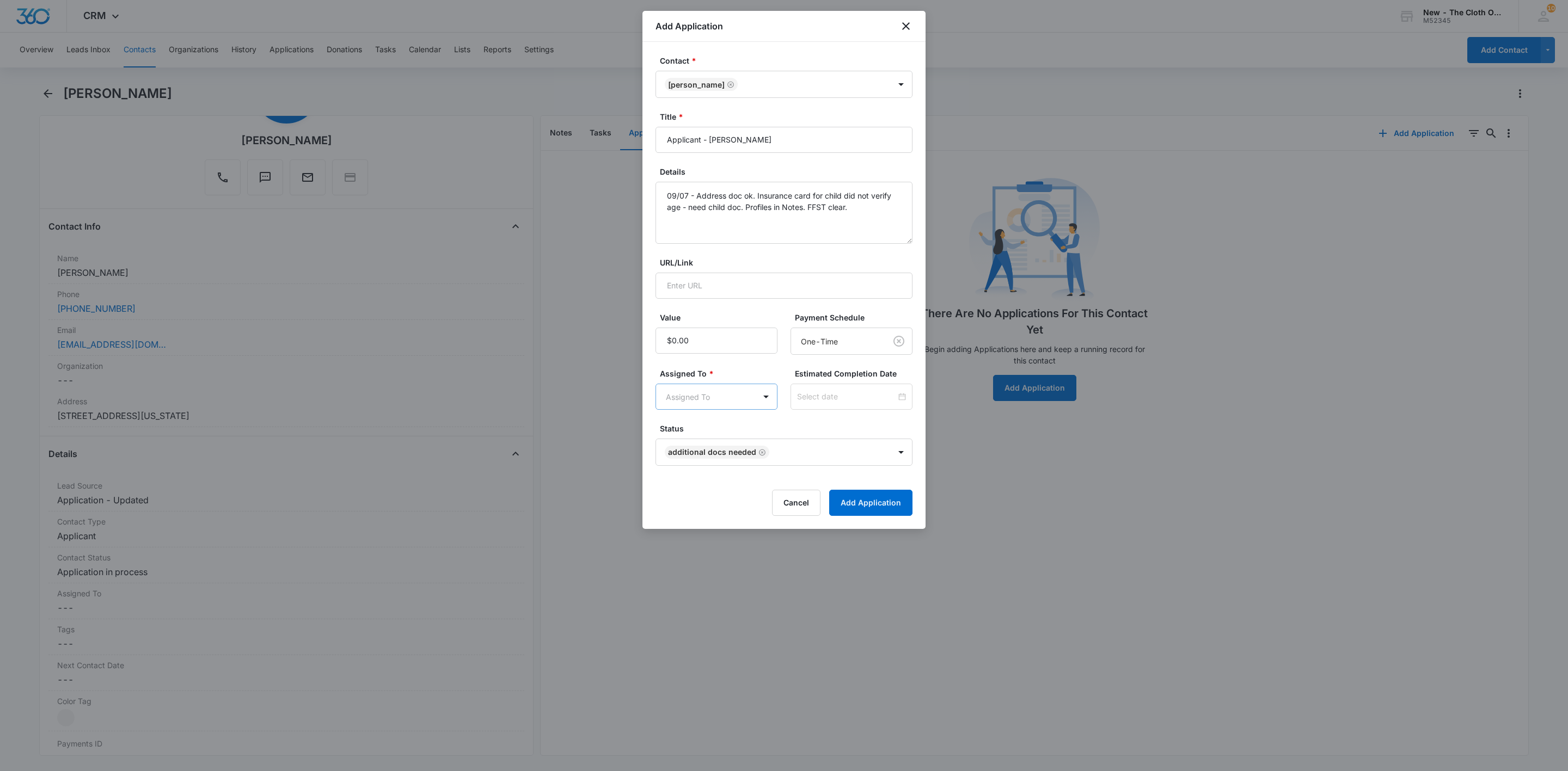
click at [688, 409] on body "CRM Apps Reputation Websites Forms CRM Email Social Shop Payments POS Ads Intel…" at bounding box center [784, 385] width 1568 height 771
click at [734, 477] on p "Applications Team" at bounding box center [701, 477] width 66 height 12
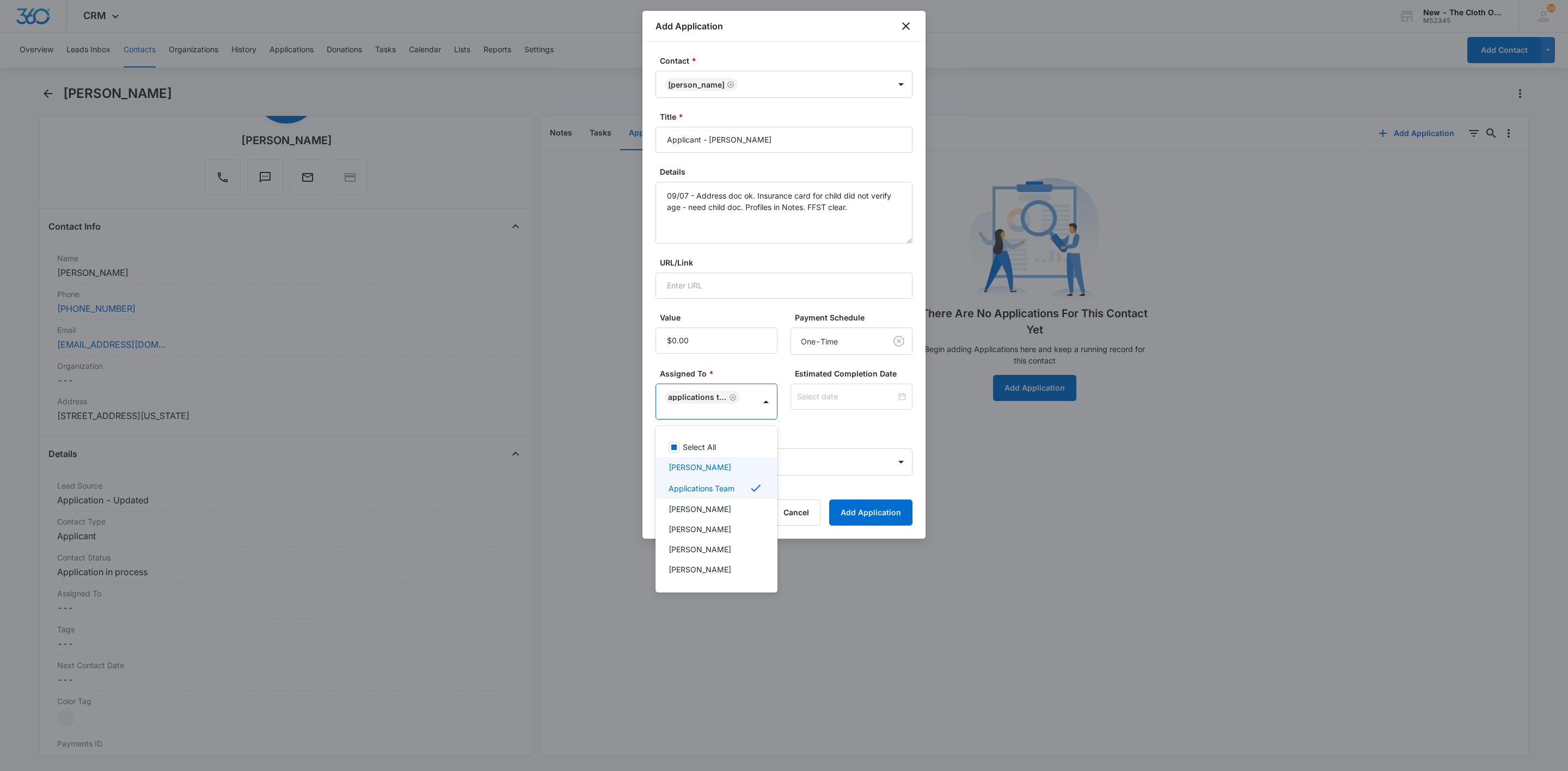
click at [802, 389] on div at bounding box center [784, 385] width 1568 height 771
click at [804, 390] on div at bounding box center [852, 397] width 122 height 26
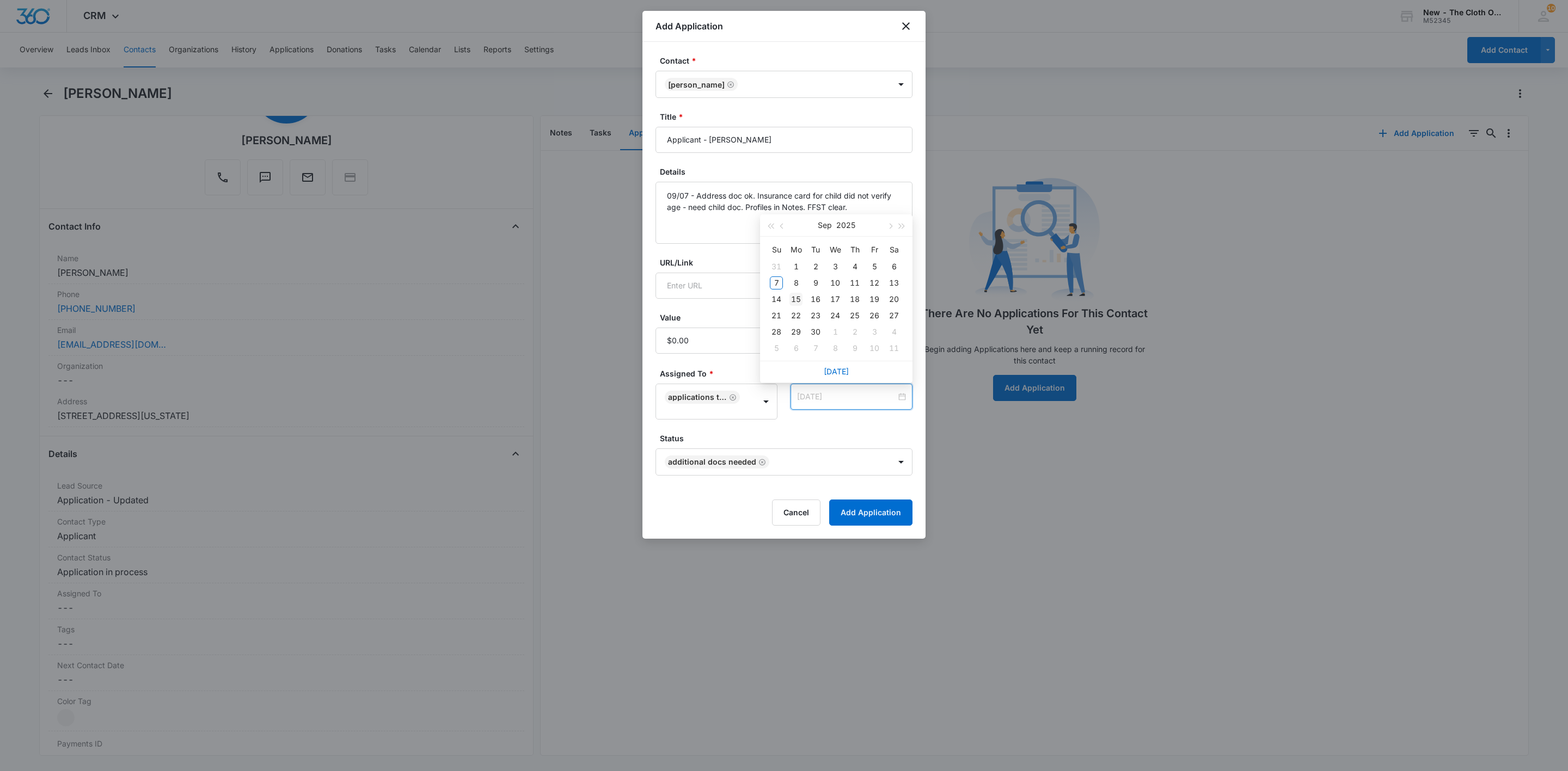
type input "[DATE]"
click at [798, 302] on div "15" at bounding box center [795, 299] width 13 height 13
click at [858, 232] on textarea "09/07 - Address doc ok. Insurance card for child did not verify age - need chil…" at bounding box center [784, 213] width 257 height 62
click at [885, 507] on button "Add Application" at bounding box center [870, 512] width 83 height 26
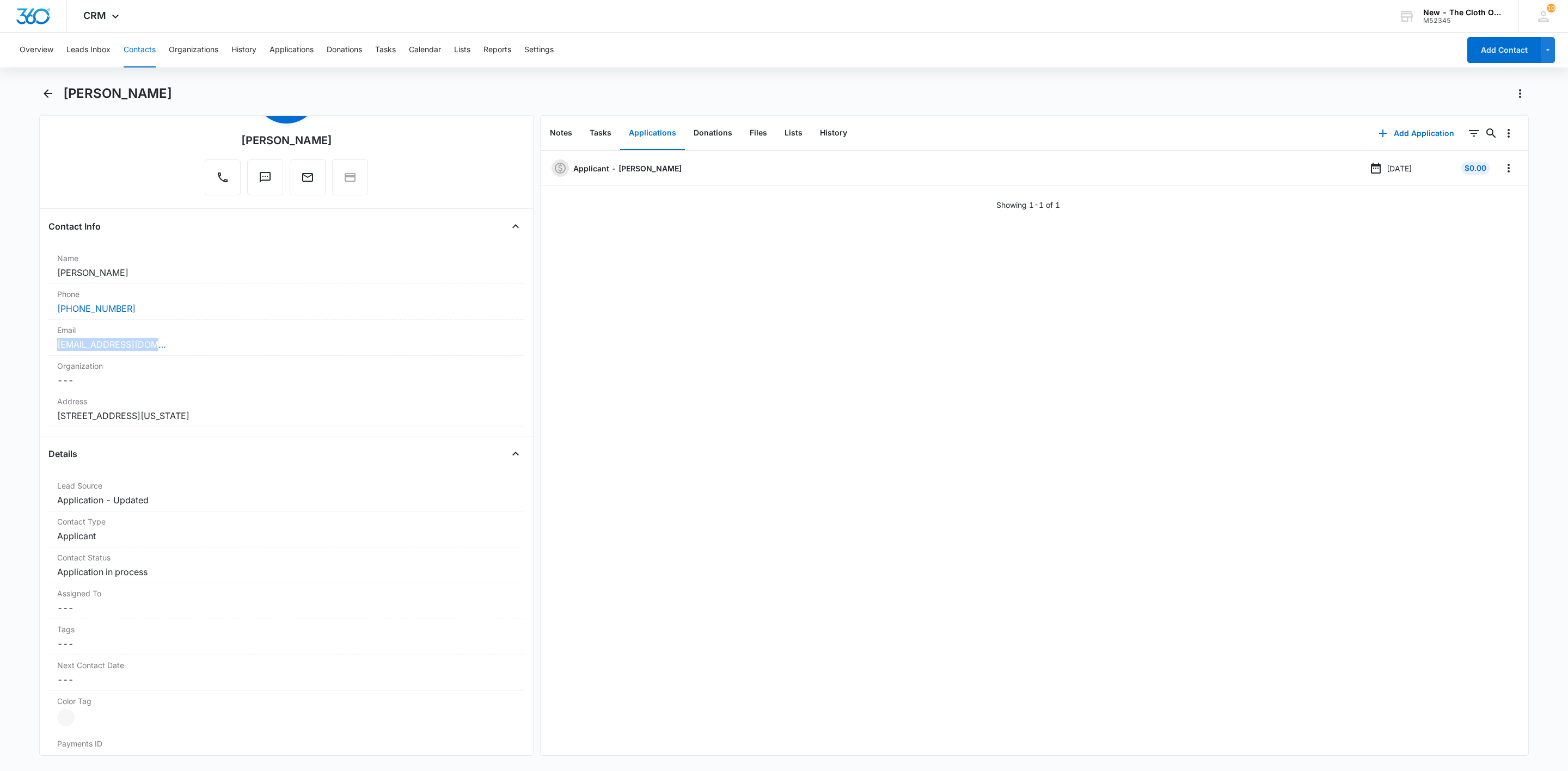
drag, startPoint x: 192, startPoint y: 347, endPoint x: 7, endPoint y: 343, distance: 185.0
click at [0, 343] on html "CRM Apps Reputation Websites Forms CRM Email Social Shop Payments POS Ads Intel…" at bounding box center [784, 385] width 1568 height 771
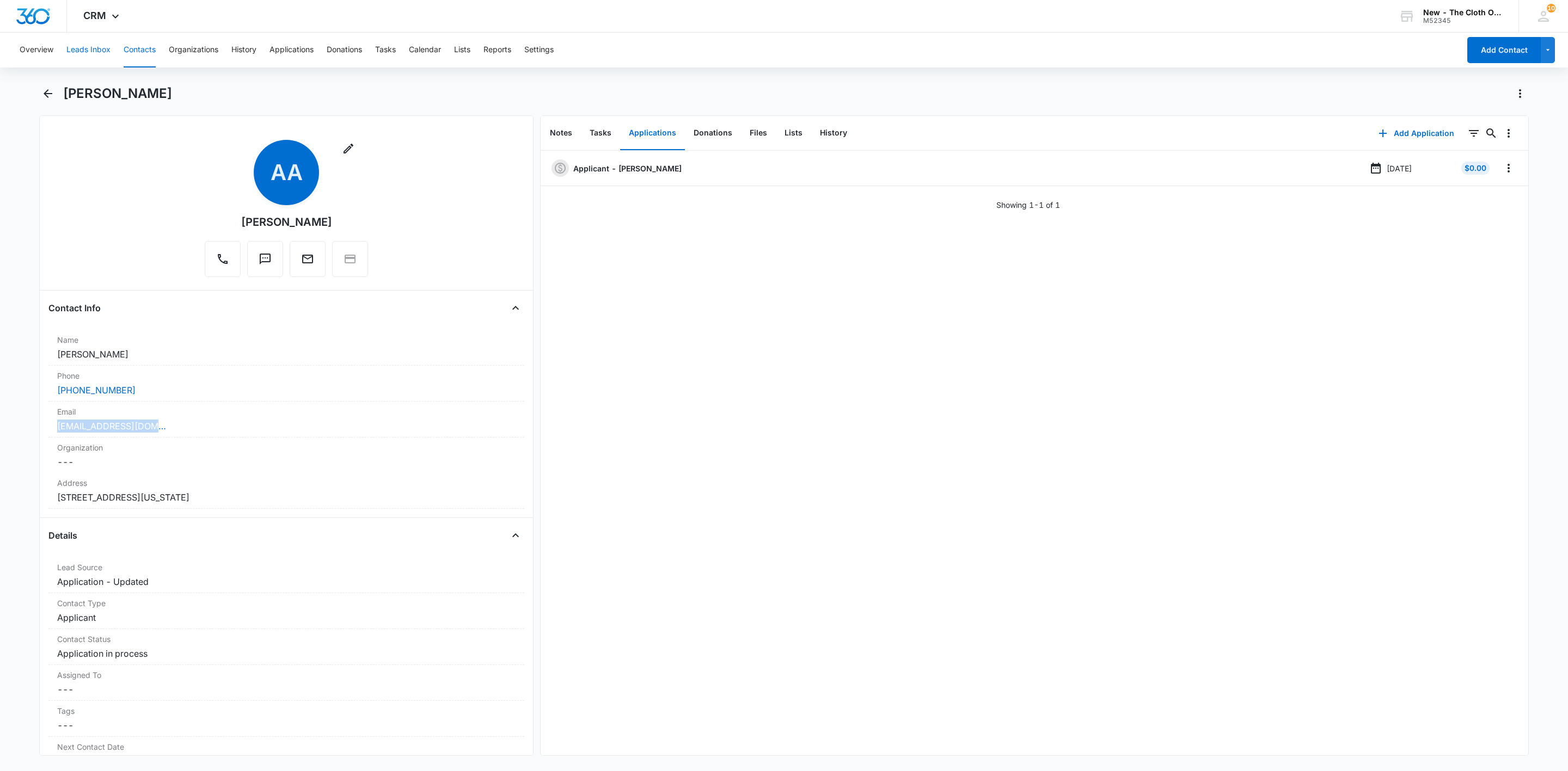
drag, startPoint x: 78, startPoint y: 53, endPoint x: 119, endPoint y: 85, distance: 52.0
click at [78, 53] on button "Leads Inbox" at bounding box center [88, 50] width 44 height 35
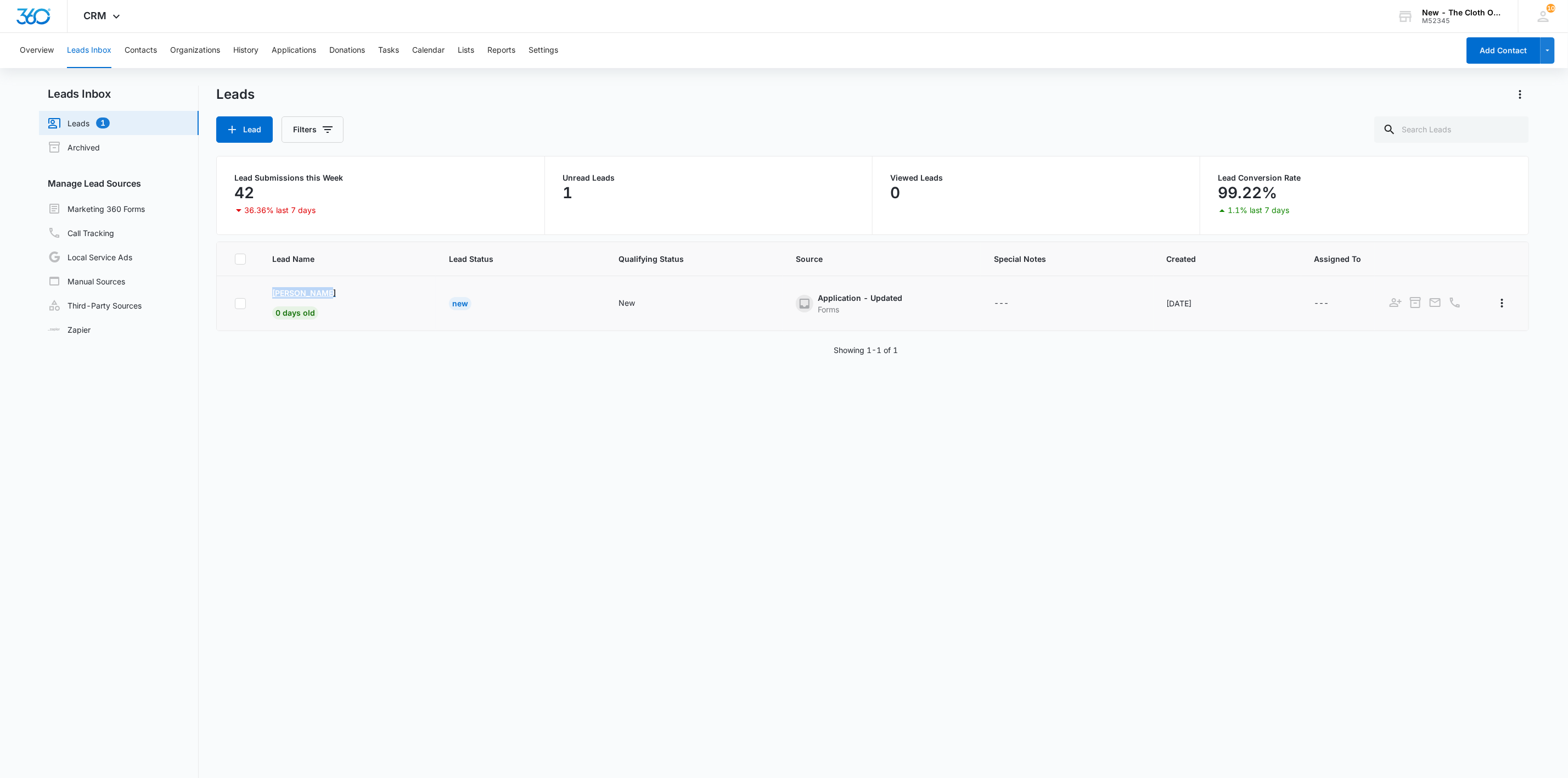
drag, startPoint x: 264, startPoint y: 291, endPoint x: 336, endPoint y: 290, distance: 72.0
click at [336, 290] on td "[PERSON_NAME] 0 days old" at bounding box center [347, 303] width 177 height 55
click at [278, 289] on p "[PERSON_NAME]" at bounding box center [304, 294] width 63 height 12
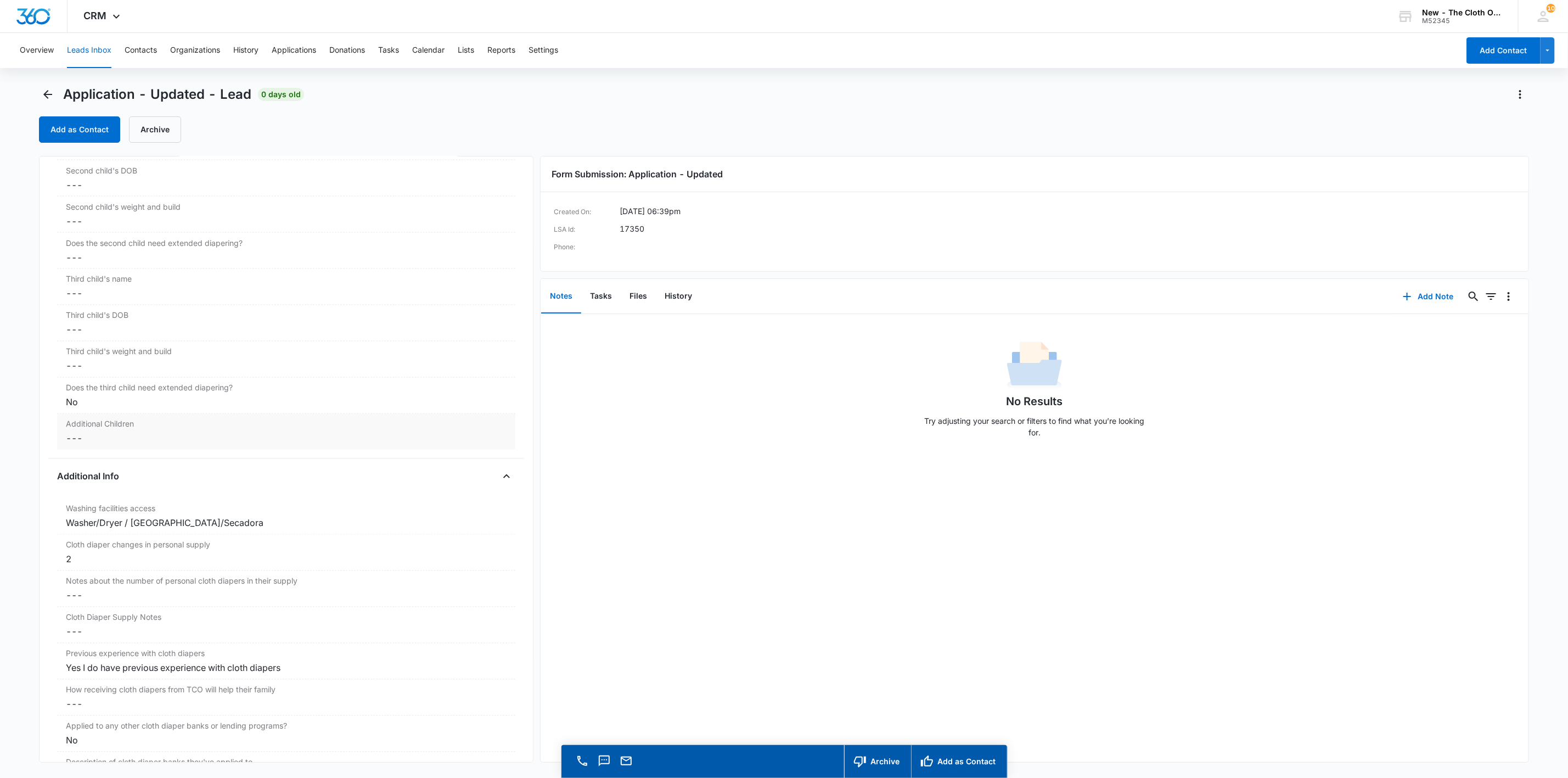
scroll to position [1483, 0]
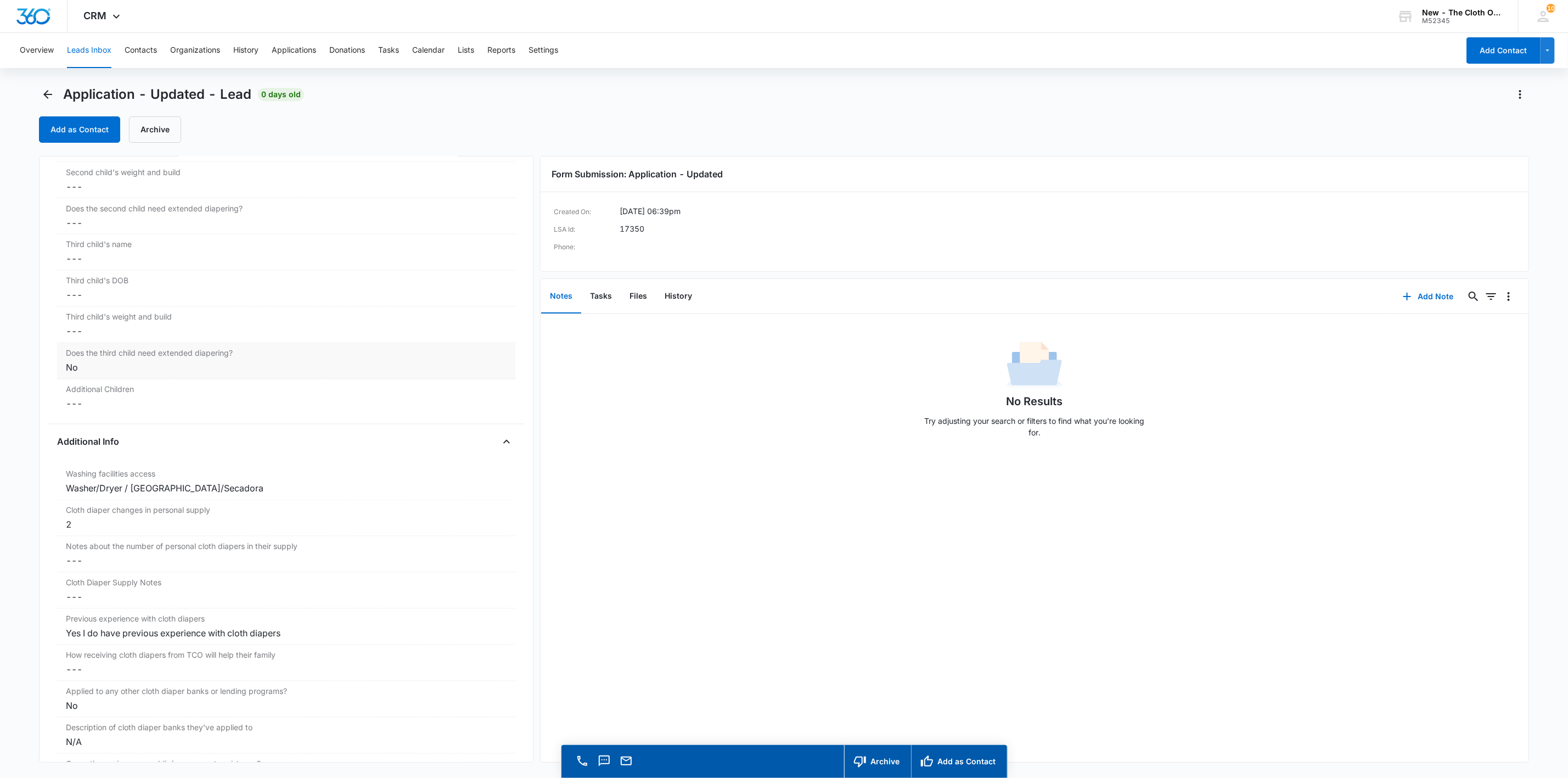
click at [105, 380] on div "Does the third child need extended diapering? Cancel Save Changes No" at bounding box center [287, 361] width 458 height 37
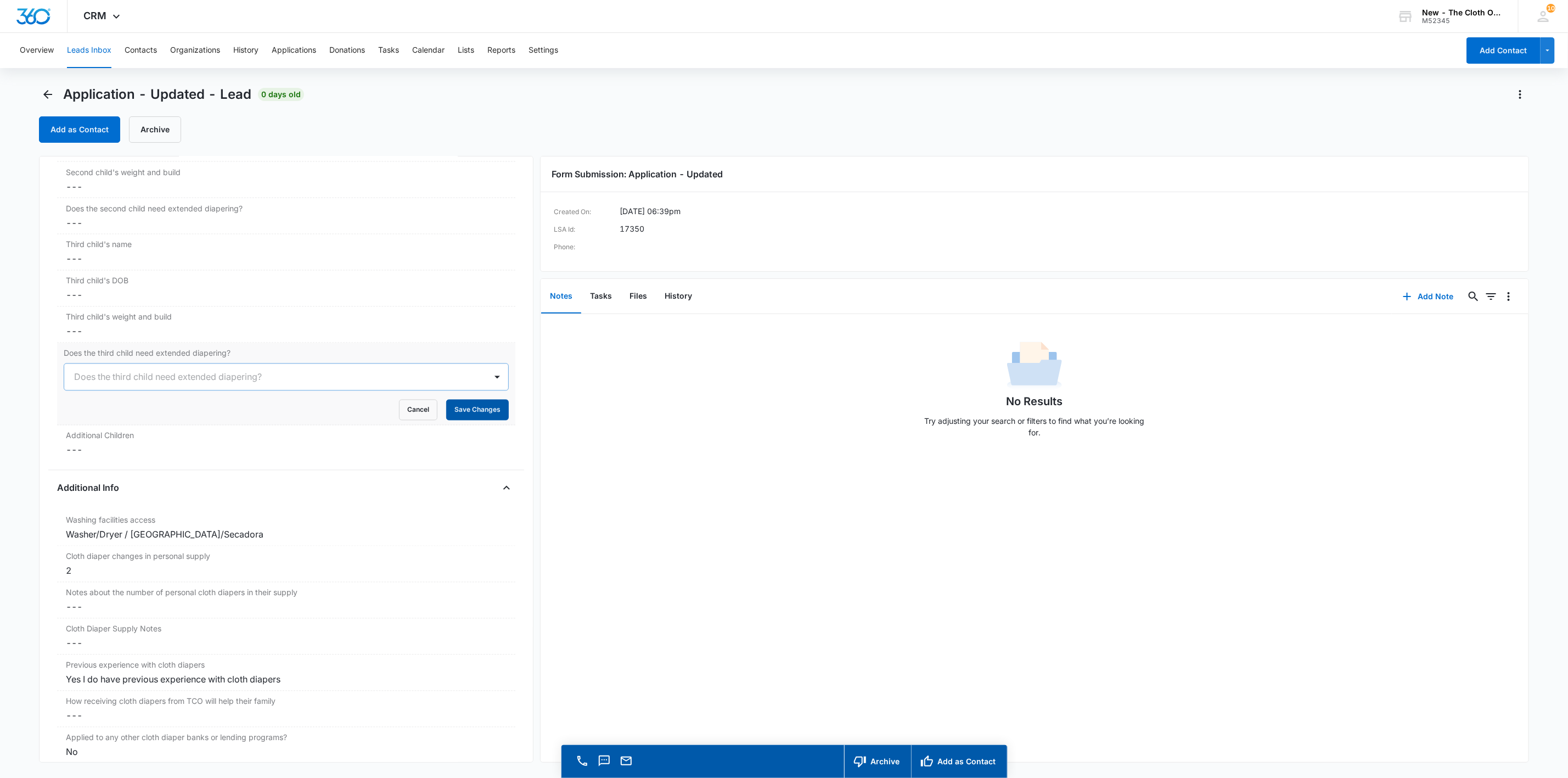
click at [483, 420] on button "Save Changes" at bounding box center [477, 409] width 62 height 21
click at [637, 299] on button "Files" at bounding box center [638, 297] width 36 height 34
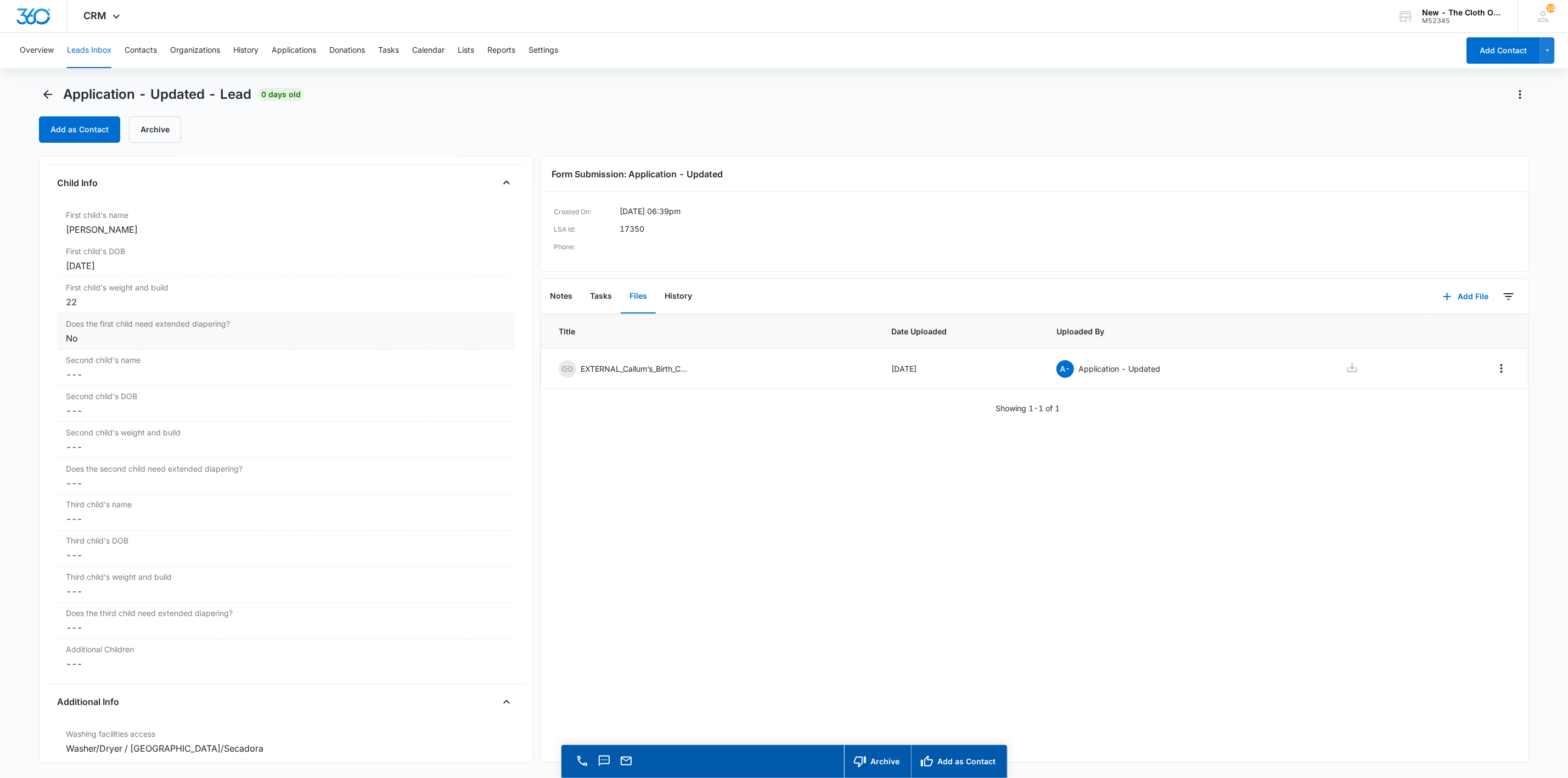
scroll to position [1236, 0]
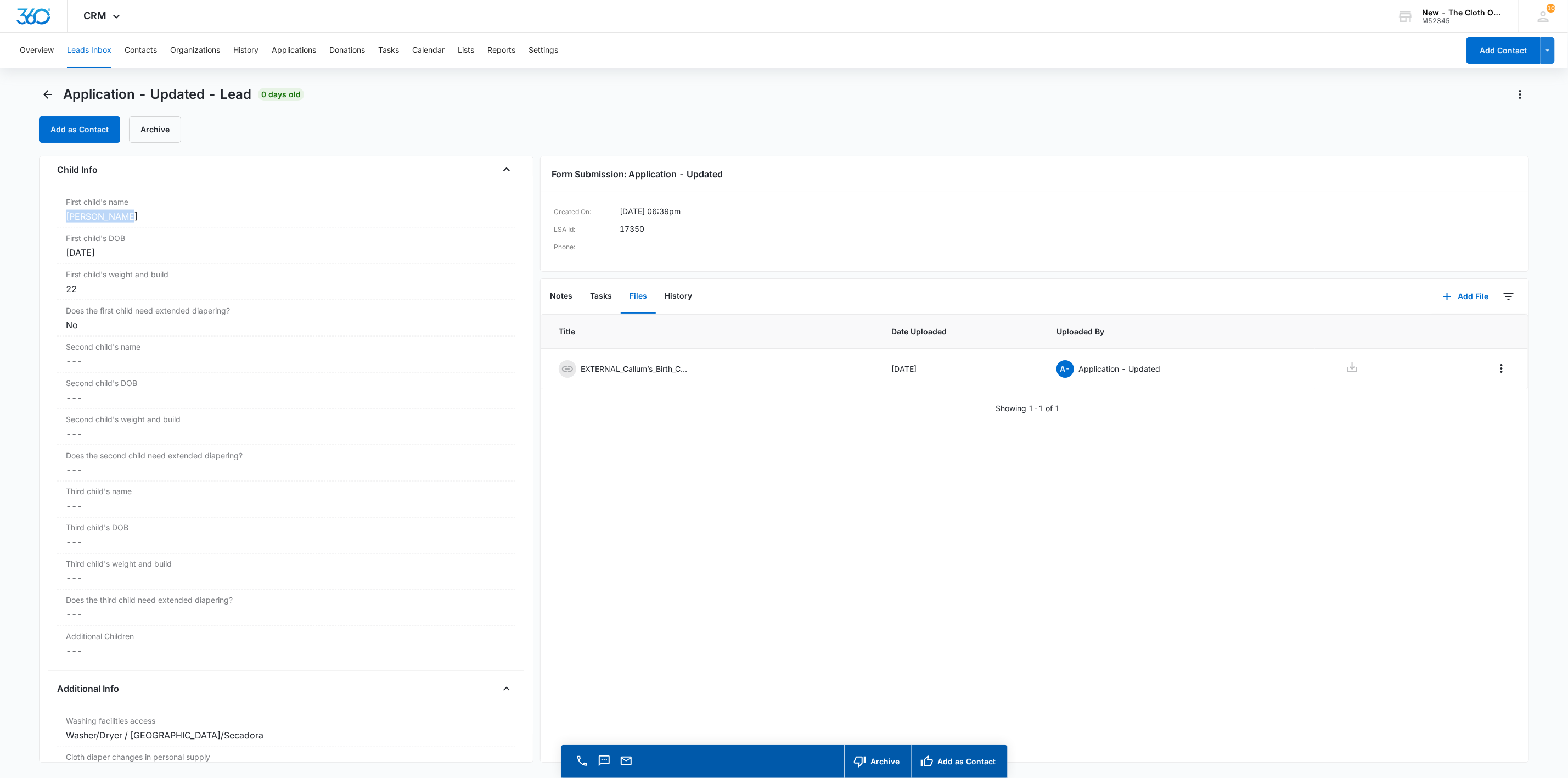
drag, startPoint x: 133, startPoint y: 223, endPoint x: 46, endPoint y: 225, distance: 87.0
click at [46, 225] on div "Application - Updated Contact Info Name Cancel Save Changes [PERSON_NAME] Phone…" at bounding box center [286, 460] width 494 height 607
click at [1346, 371] on icon at bounding box center [1352, 367] width 13 height 13
drag, startPoint x: 1050, startPoint y: 488, endPoint x: 1170, endPoint y: 457, distance: 123.9
click at [1049, 484] on div "Title Date Uploaded Uploaded By EXTERNAL_Callum’s_Birth_Certificate_-.pdf [DATE…" at bounding box center [1033, 538] width 987 height 448
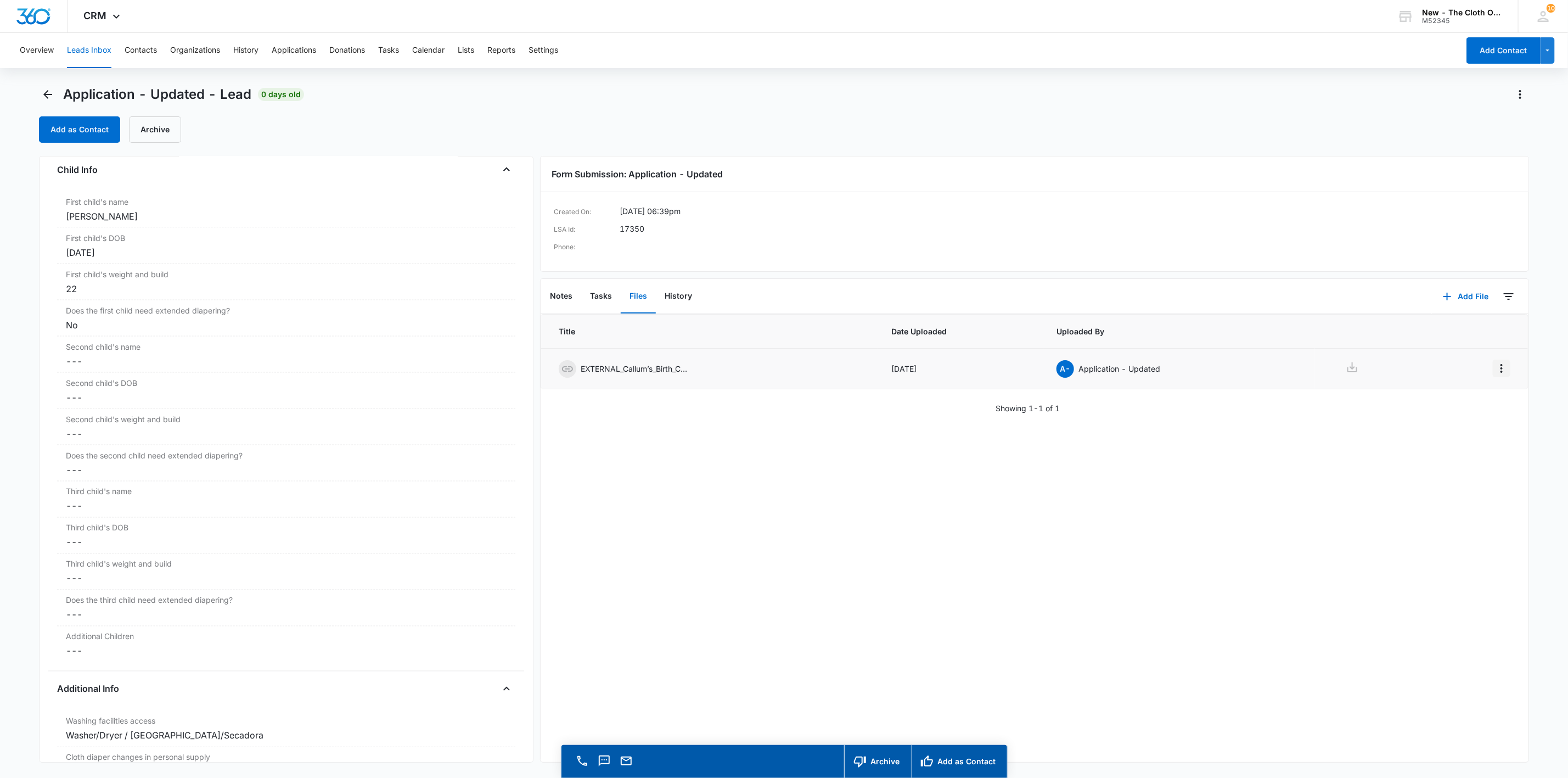
click at [1495, 371] on icon "Overflow Menu" at bounding box center [1501, 368] width 13 height 13
click at [1332, 373] on div at bounding box center [1372, 369] width 89 height 16
click at [1495, 373] on icon "Overflow Menu" at bounding box center [1501, 368] width 13 height 13
drag, startPoint x: 1487, startPoint y: 389, endPoint x: 1484, endPoint y: 397, distance: 8.5
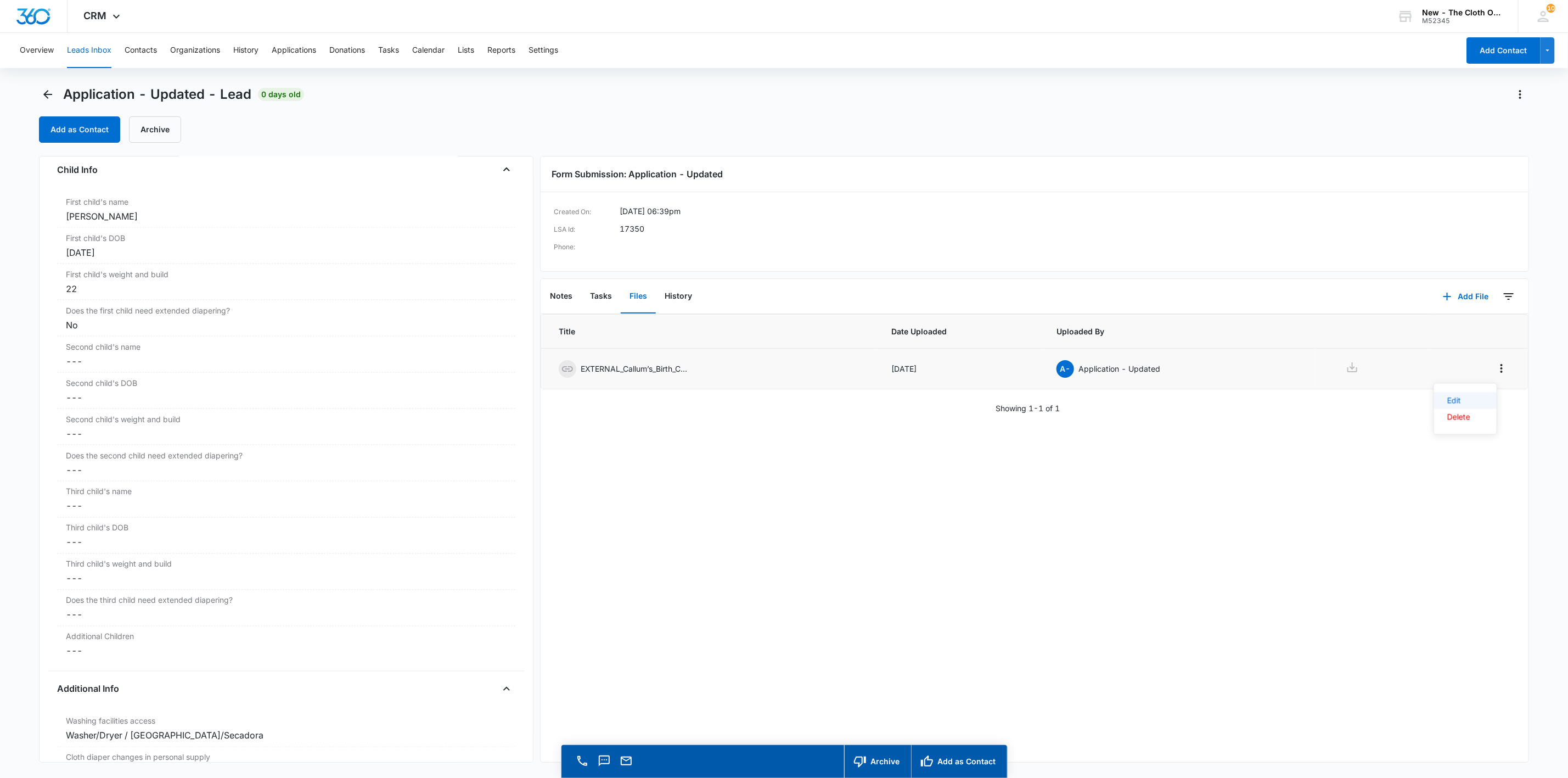
click at [1484, 397] on div "Edit Delete" at bounding box center [1465, 409] width 63 height 51
click at [1484, 397] on div "Title Date Uploaded Uploaded By EXTERNAL_Callum’s_Birth_Certificate_-.pdf [DATE…" at bounding box center [1033, 364] width 987 height 100
click at [1495, 375] on icon "Overflow Menu" at bounding box center [1501, 368] width 13 height 13
click at [1488, 394] on button "Edit" at bounding box center [1464, 400] width 62 height 17
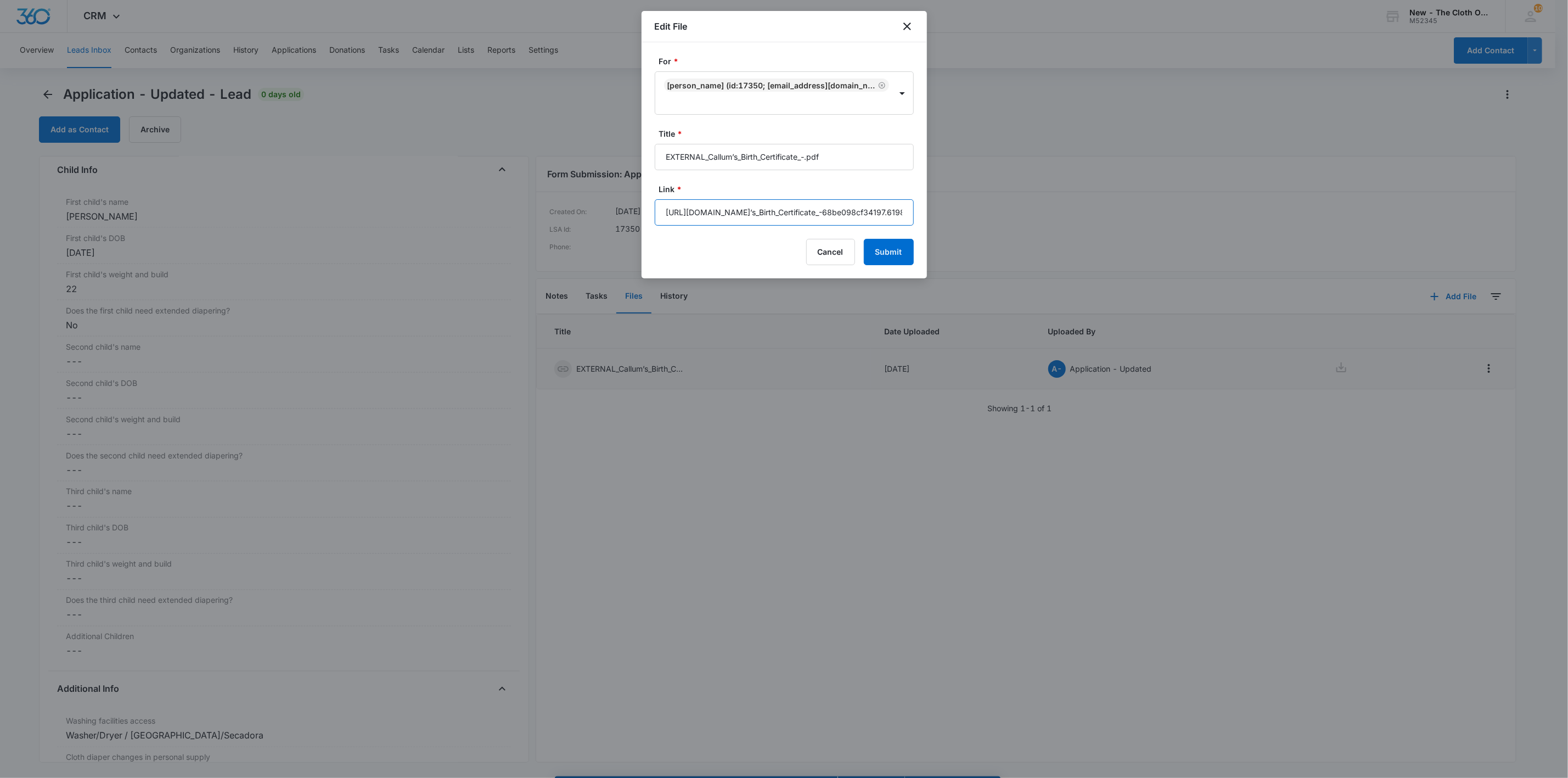
click at [781, 221] on input "[URL][DOMAIN_NAME]’s_Birth_Certificate_-68be098cf34197.61980115.pdf" at bounding box center [784, 213] width 259 height 27
click at [832, 256] on button "Cancel" at bounding box center [830, 252] width 48 height 27
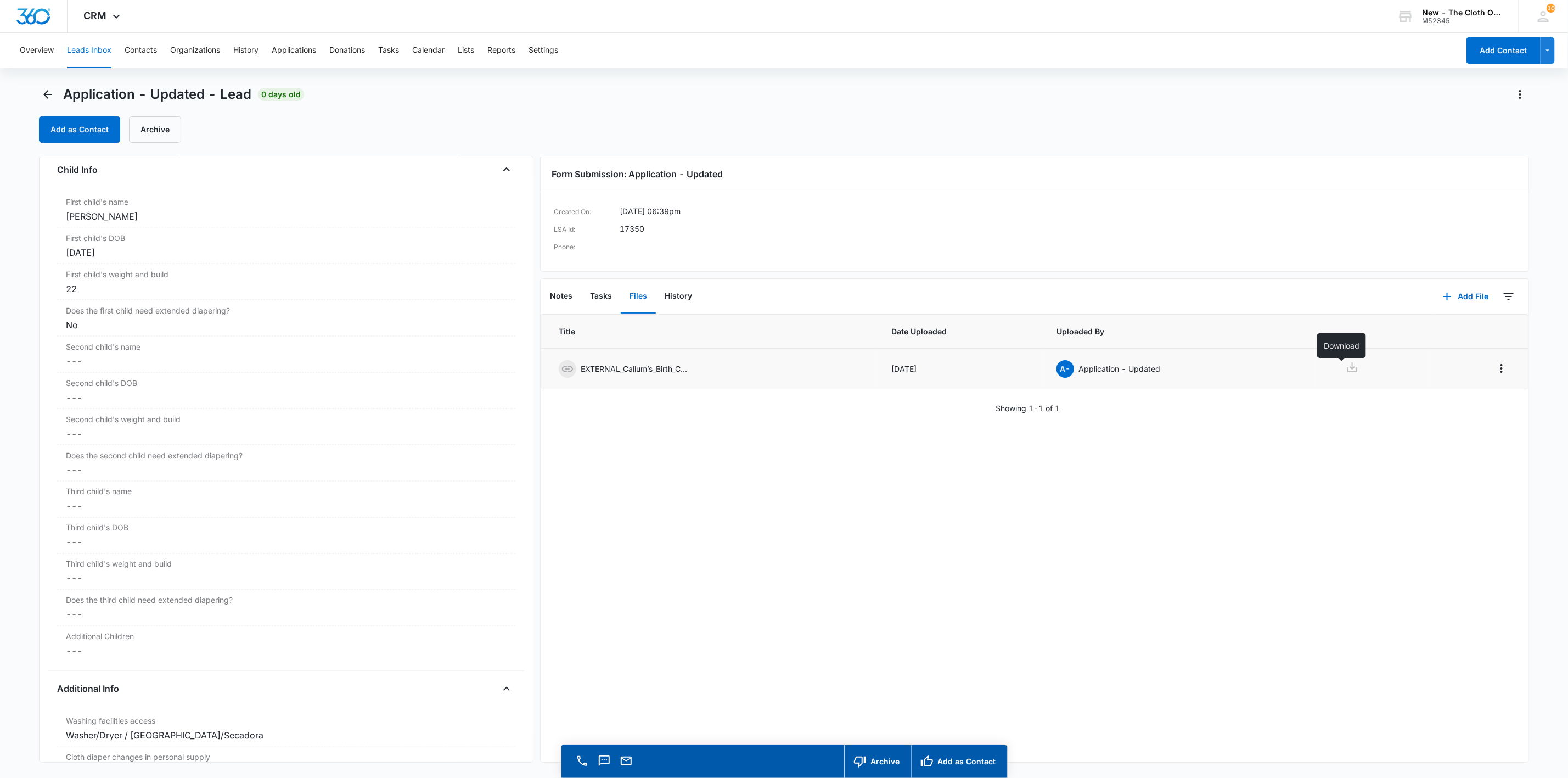
click at [1346, 371] on icon at bounding box center [1352, 367] width 13 height 13
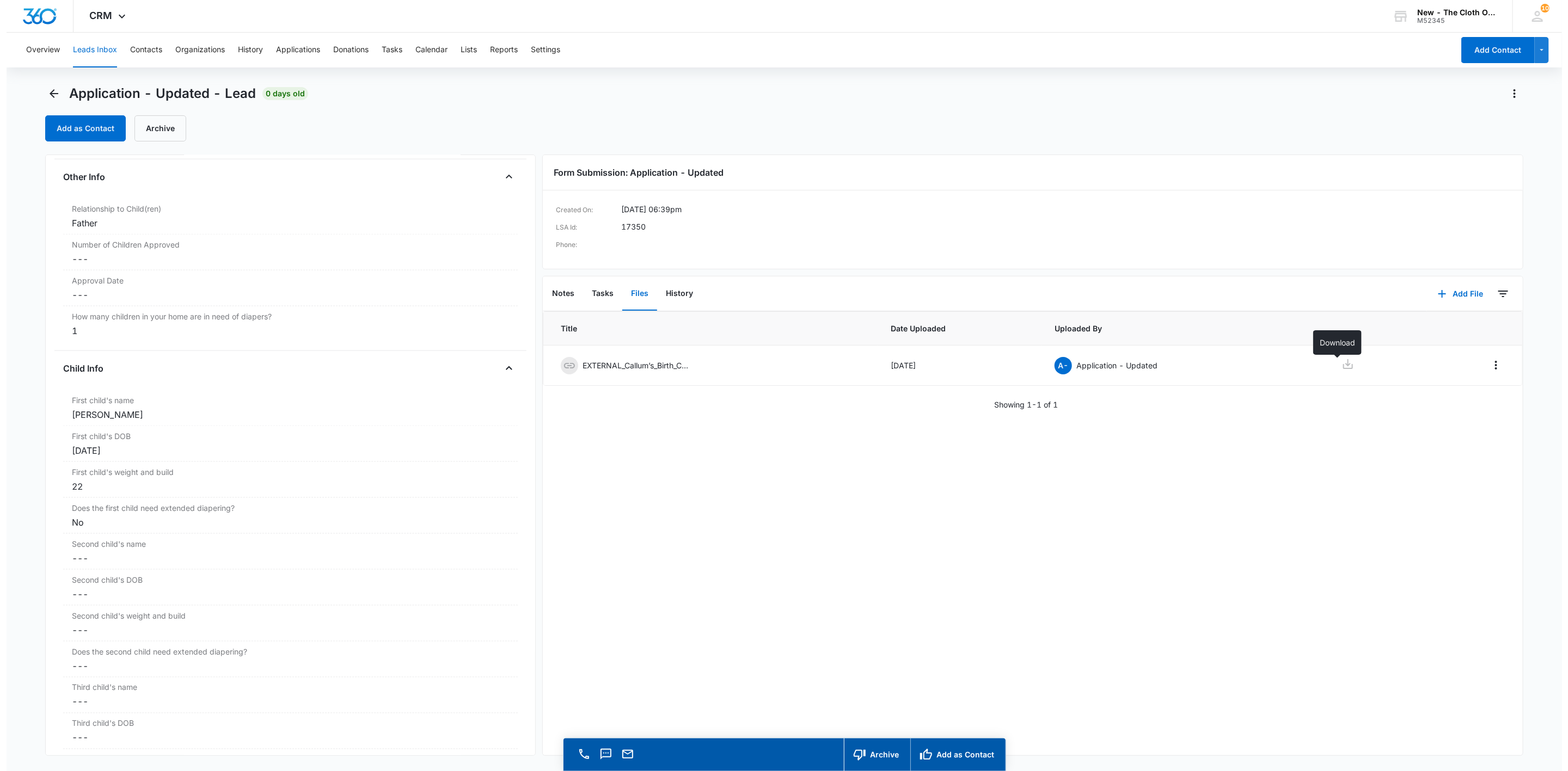
scroll to position [980, 0]
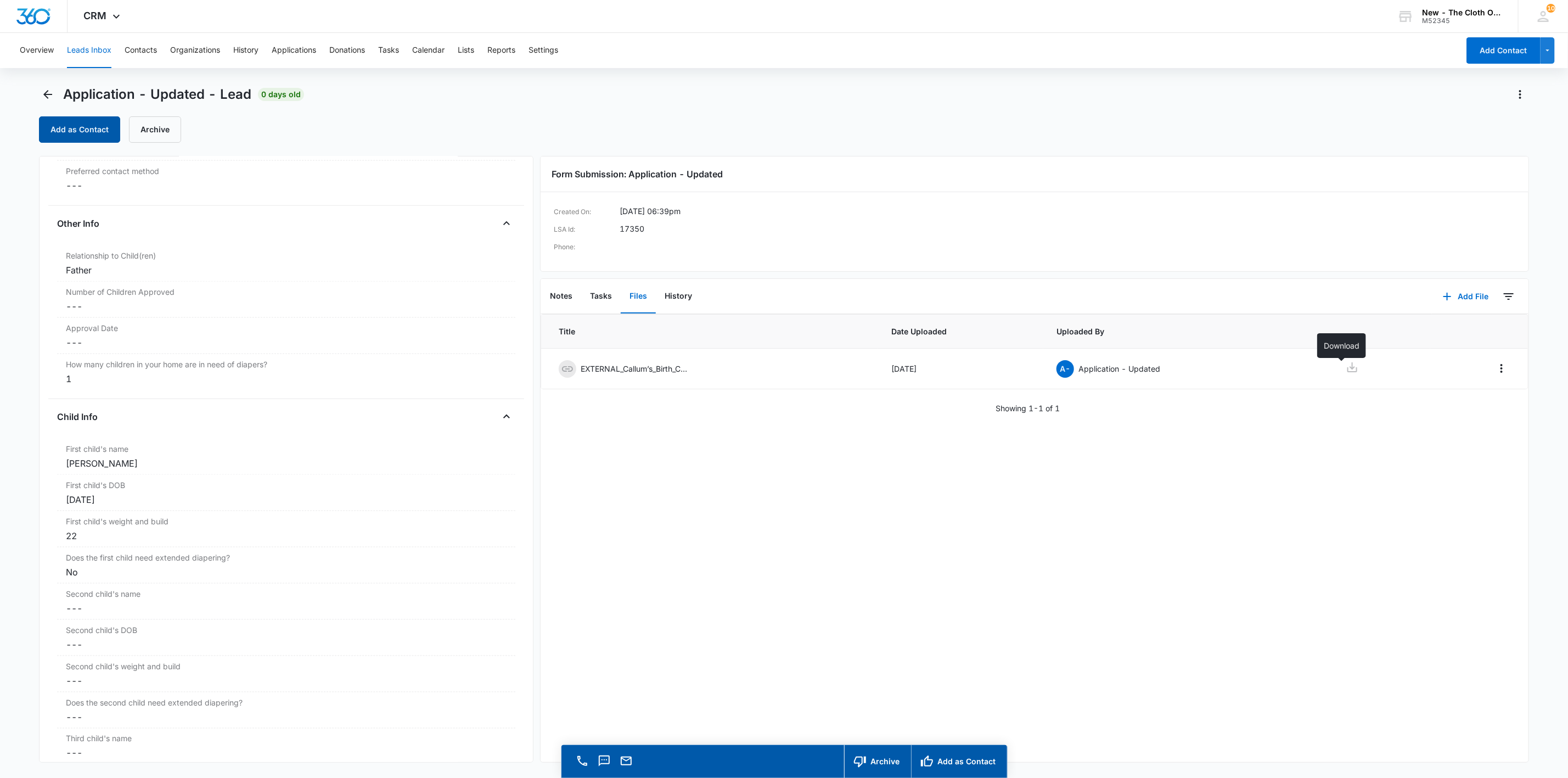
click at [103, 128] on button "Add as Contact" at bounding box center [79, 130] width 81 height 27
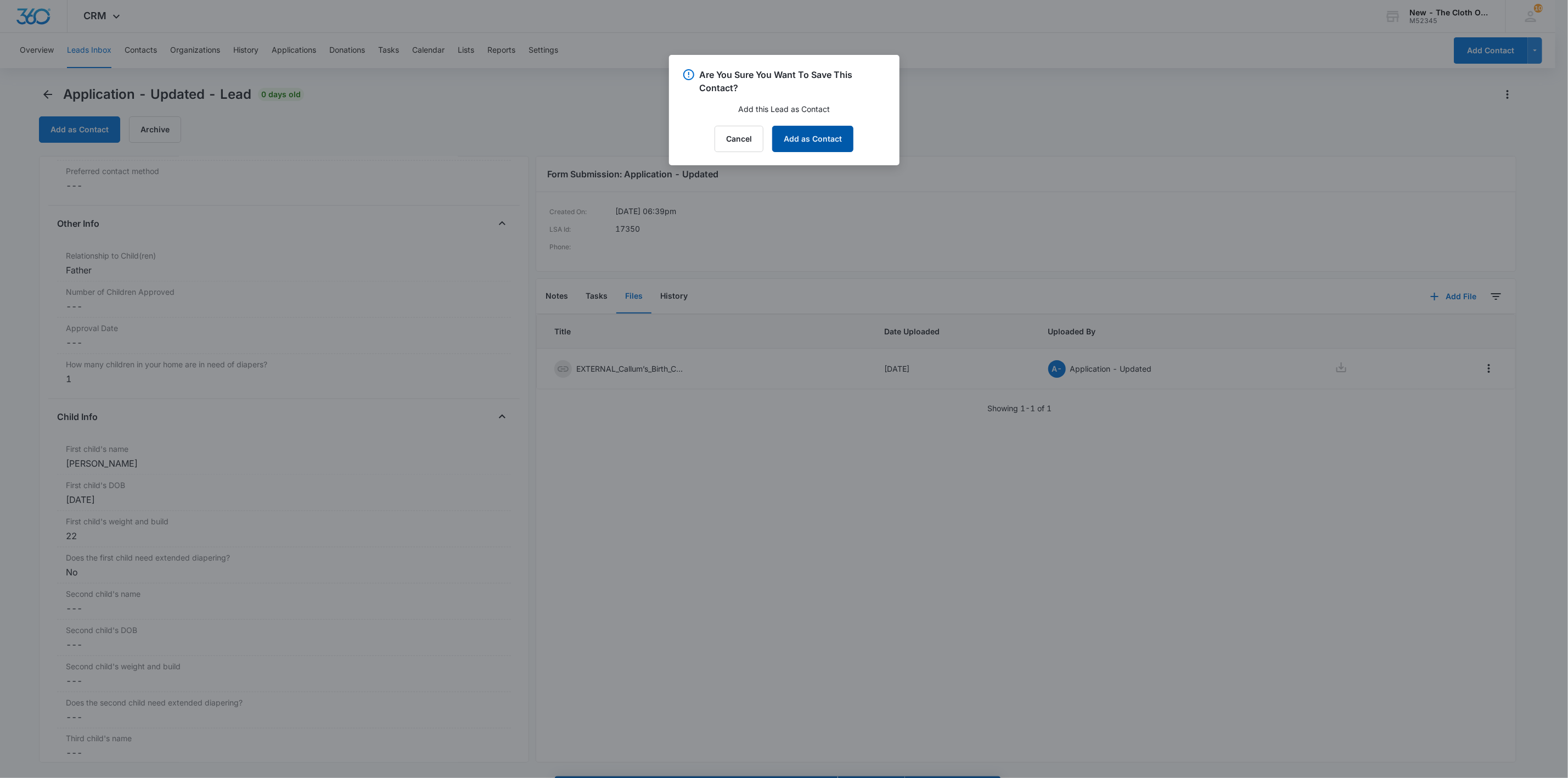
click at [812, 144] on button "Add as Contact" at bounding box center [813, 138] width 81 height 27
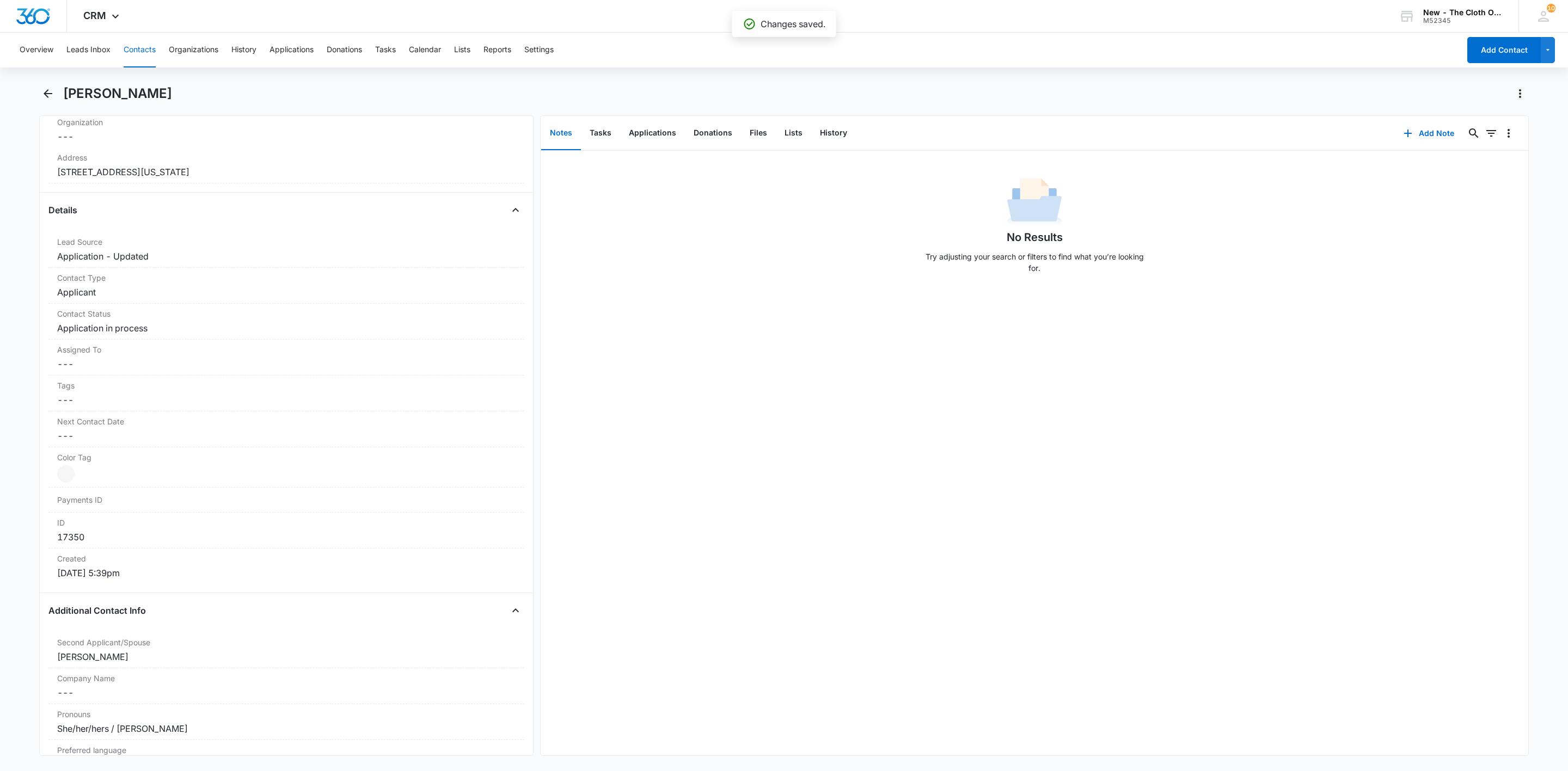
scroll to position [326, 0]
click at [125, 362] on dd "Cancel Save Changes ---" at bounding box center [286, 362] width 459 height 13
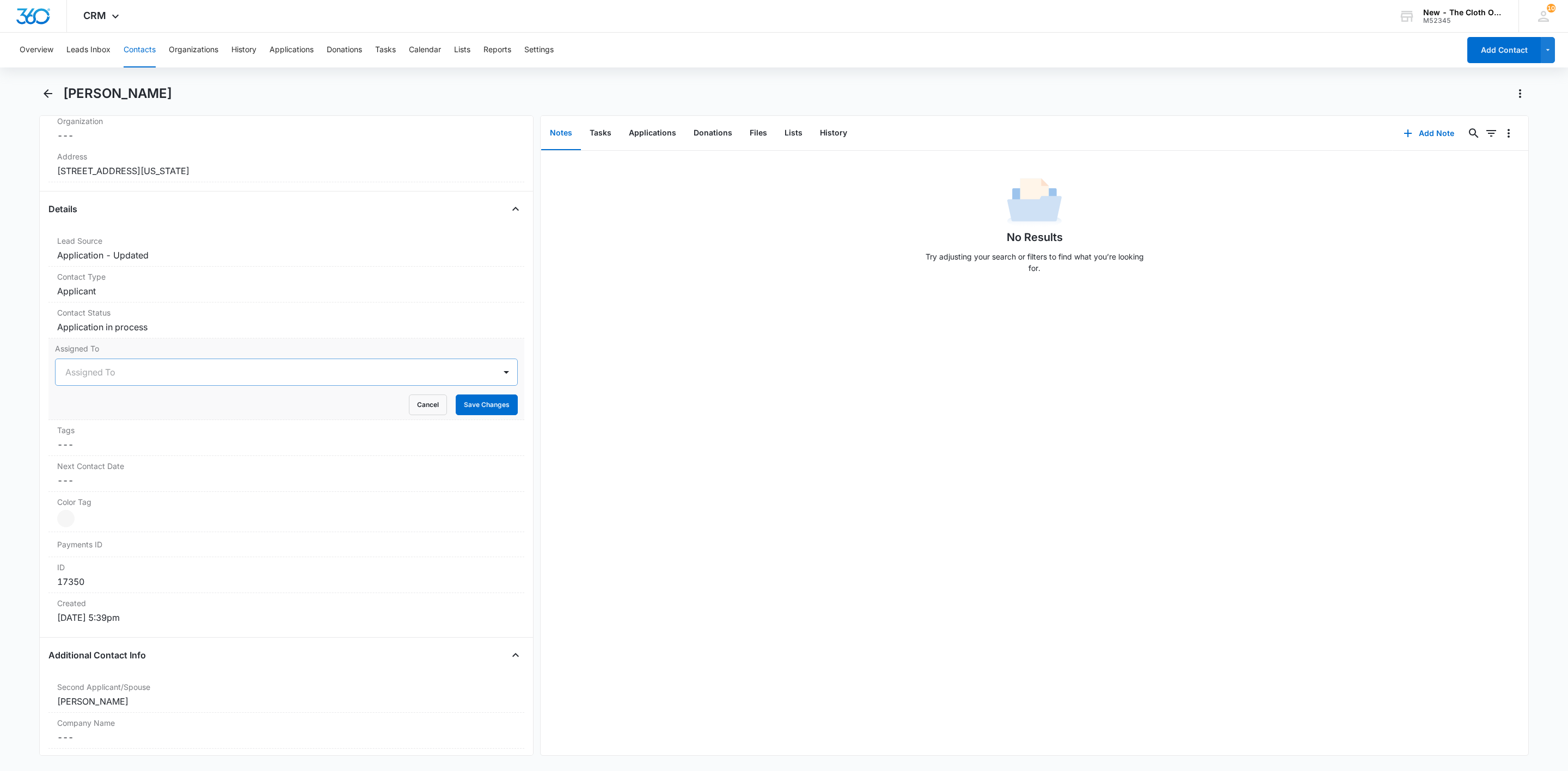
click at [82, 375] on div at bounding box center [273, 372] width 416 height 16
type input "app"
click at [224, 367] on div "Applications Team" at bounding box center [275, 372] width 440 height 26
click at [478, 404] on button "Save Changes" at bounding box center [486, 405] width 62 height 21
click at [346, 167] on dd "Cancel Save Changes [STREET_ADDRESS][US_STATE]" at bounding box center [286, 170] width 459 height 13
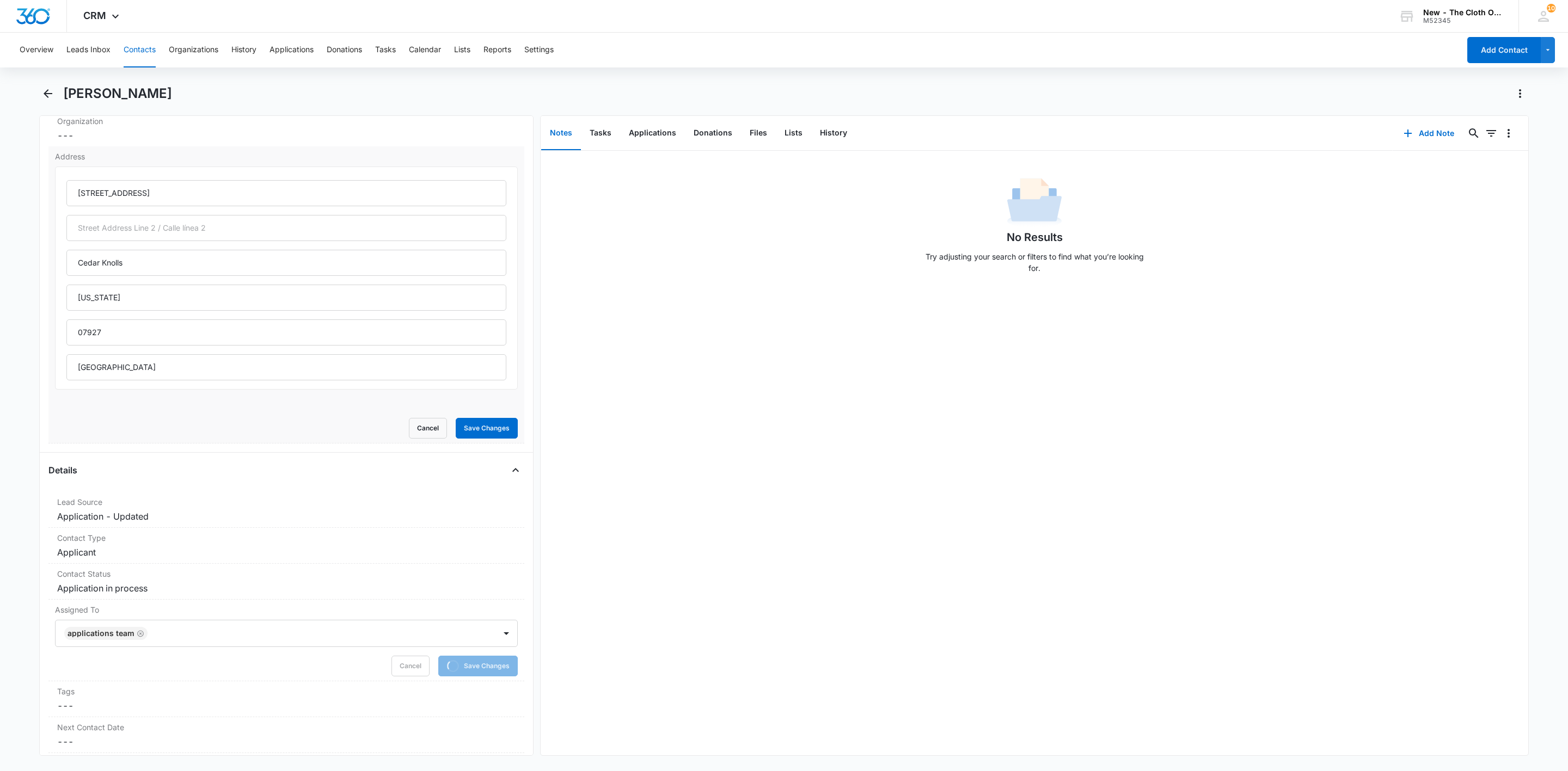
click at [155, 352] on div "[STREET_ADDRESS][US_STATE]" at bounding box center [286, 280] width 440 height 200
click at [157, 366] on input "[GEOGRAPHIC_DATA]" at bounding box center [286, 367] width 440 height 26
click at [157, 367] on input "[GEOGRAPHIC_DATA]" at bounding box center [286, 367] width 440 height 26
click at [157, 369] on input "[GEOGRAPHIC_DATA]" at bounding box center [286, 367] width 440 height 26
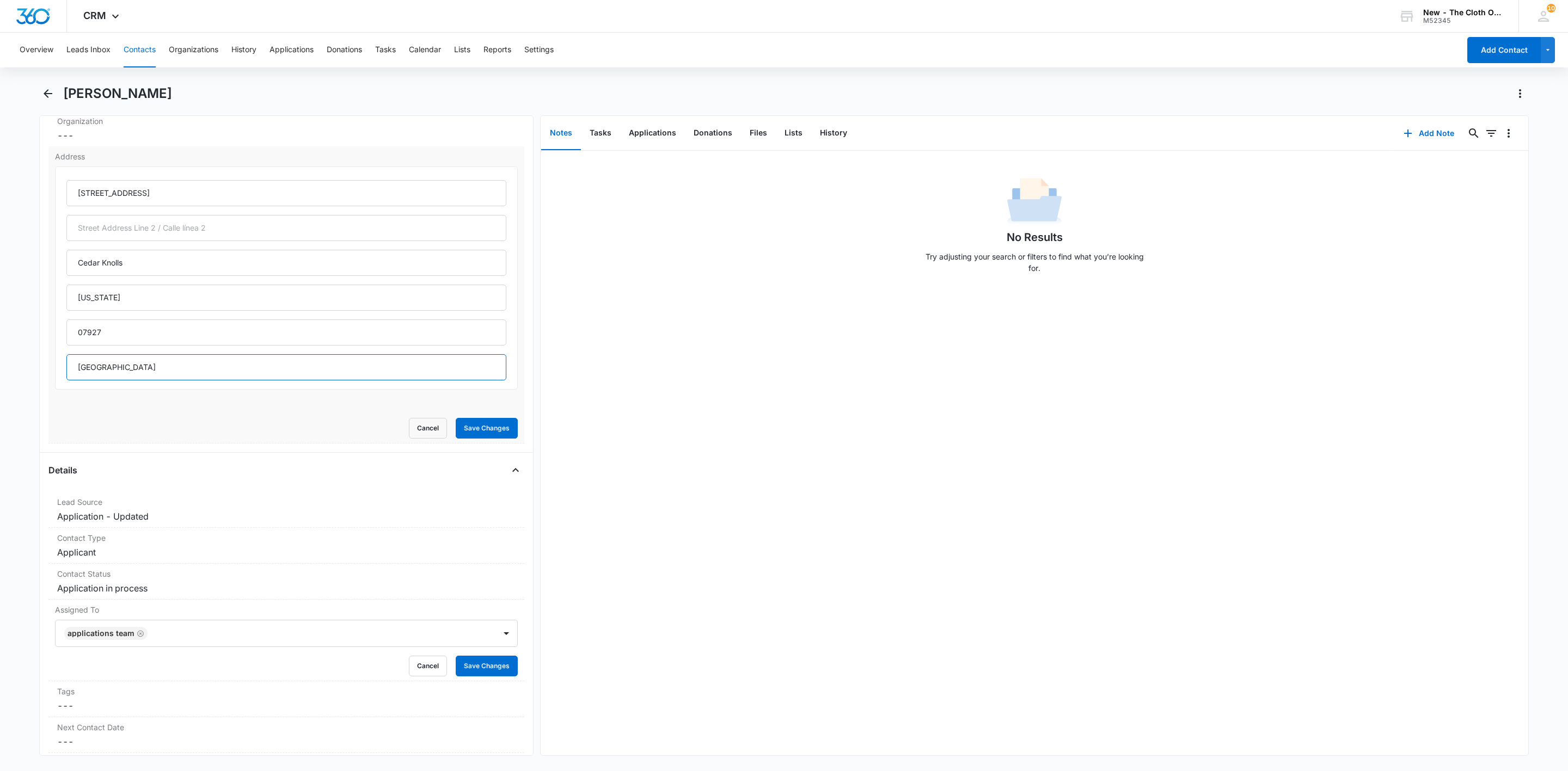
click at [156, 364] on input "[GEOGRAPHIC_DATA]" at bounding box center [286, 367] width 440 height 26
click at [155, 364] on input "[GEOGRAPHIC_DATA]" at bounding box center [286, 367] width 440 height 26
click at [456, 418] on button "Save Changes" at bounding box center [486, 428] width 62 height 21
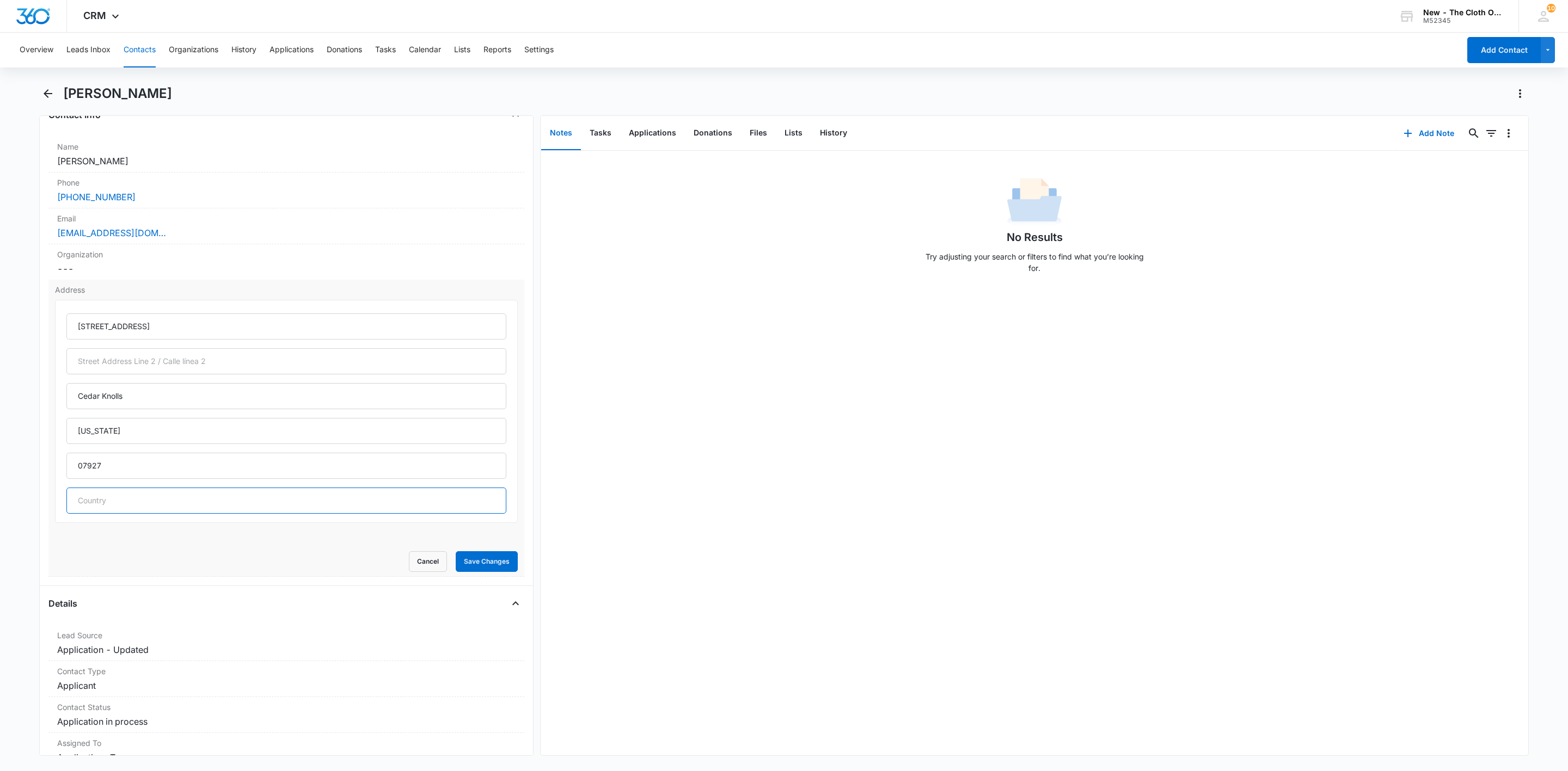
scroll to position [81, 0]
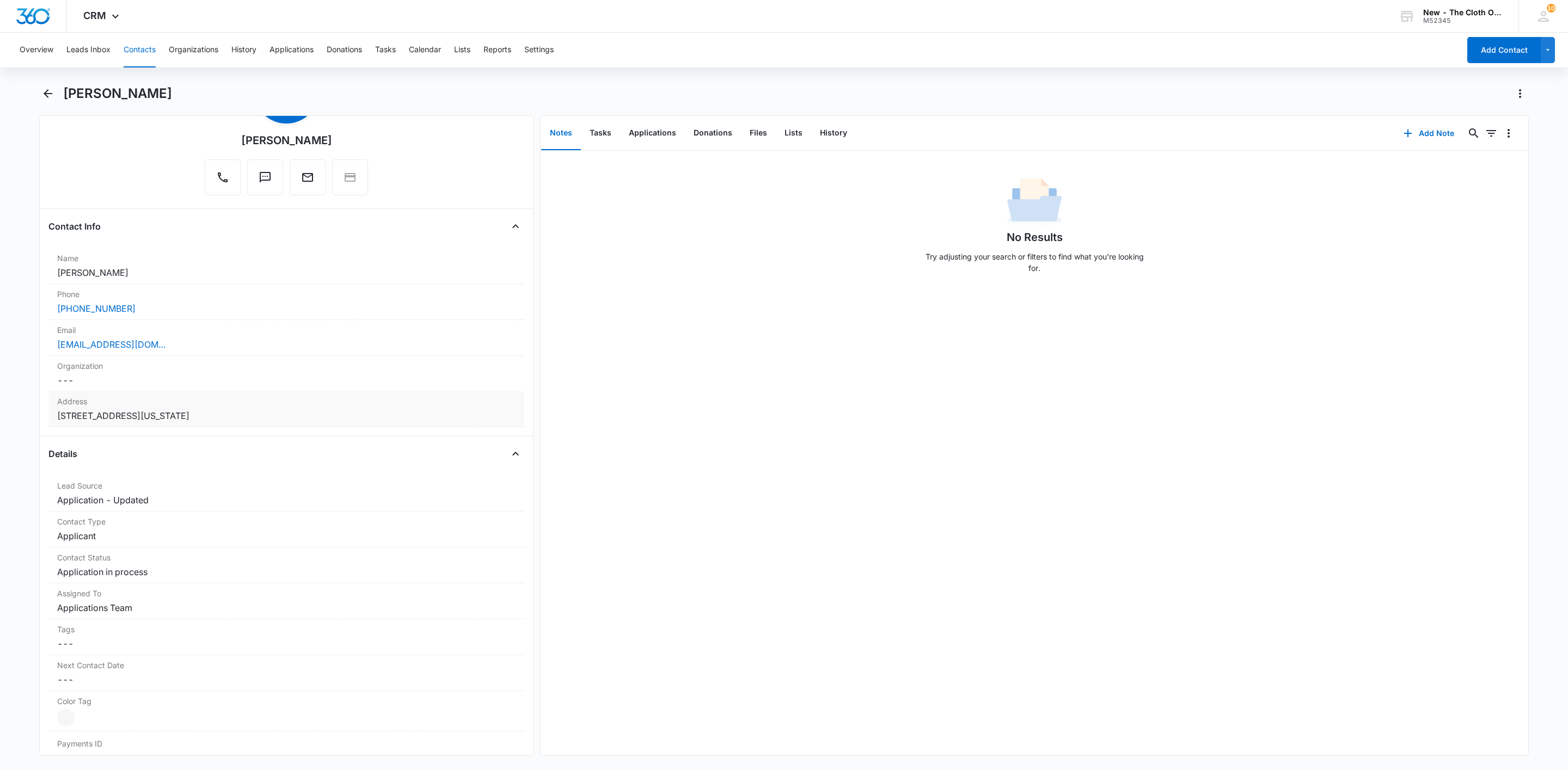
click at [81, 88] on h1 "[PERSON_NAME]" at bounding box center [117, 93] width 109 height 17
click at [81, 90] on h1 "[PERSON_NAME]" at bounding box center [117, 93] width 109 height 17
click at [81, 91] on h1 "[PERSON_NAME]" at bounding box center [117, 93] width 109 height 17
click at [99, 94] on h1 "[PERSON_NAME]" at bounding box center [117, 93] width 109 height 17
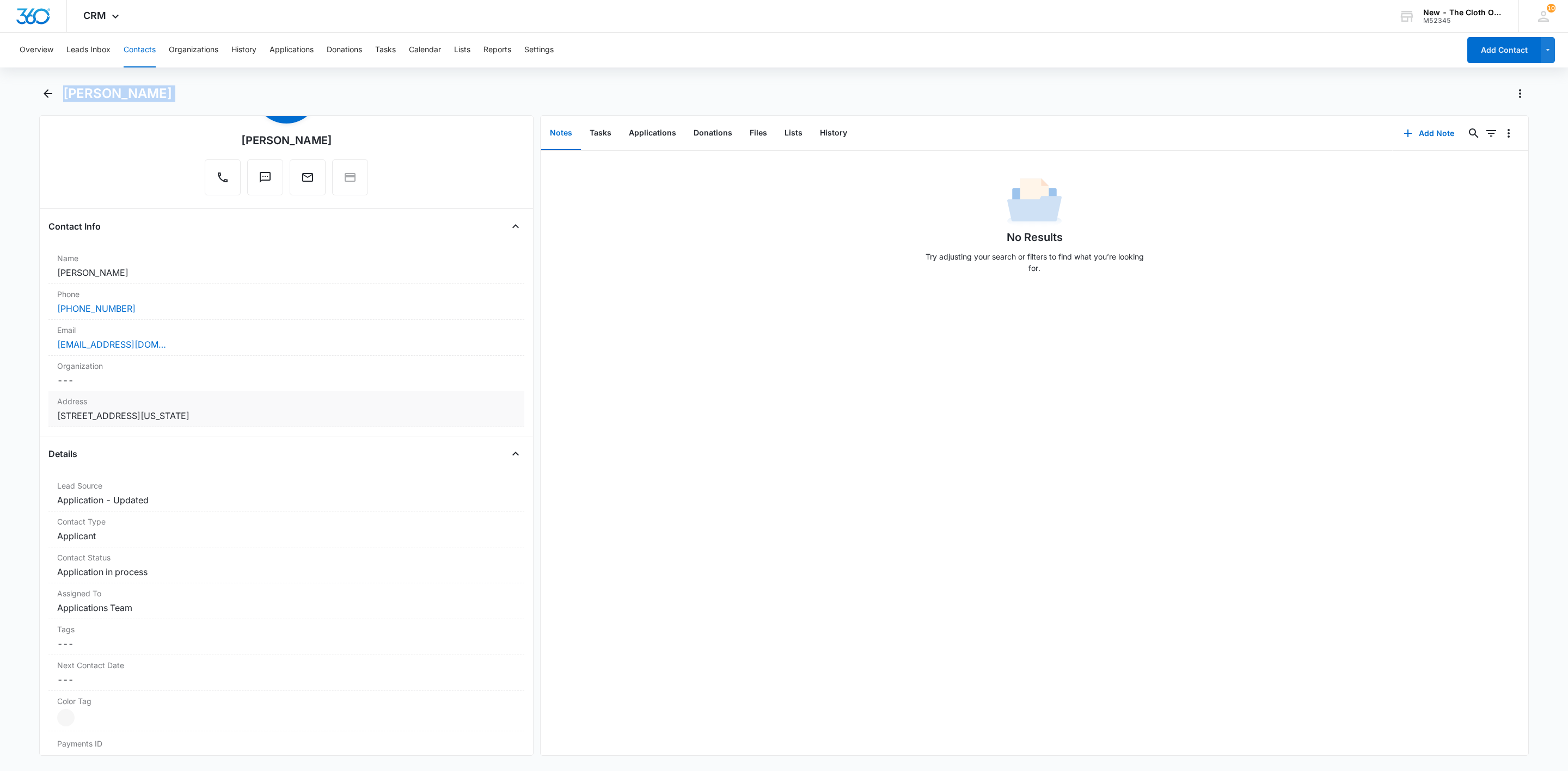
click at [99, 94] on h1 "[PERSON_NAME]" at bounding box center [117, 93] width 109 height 17
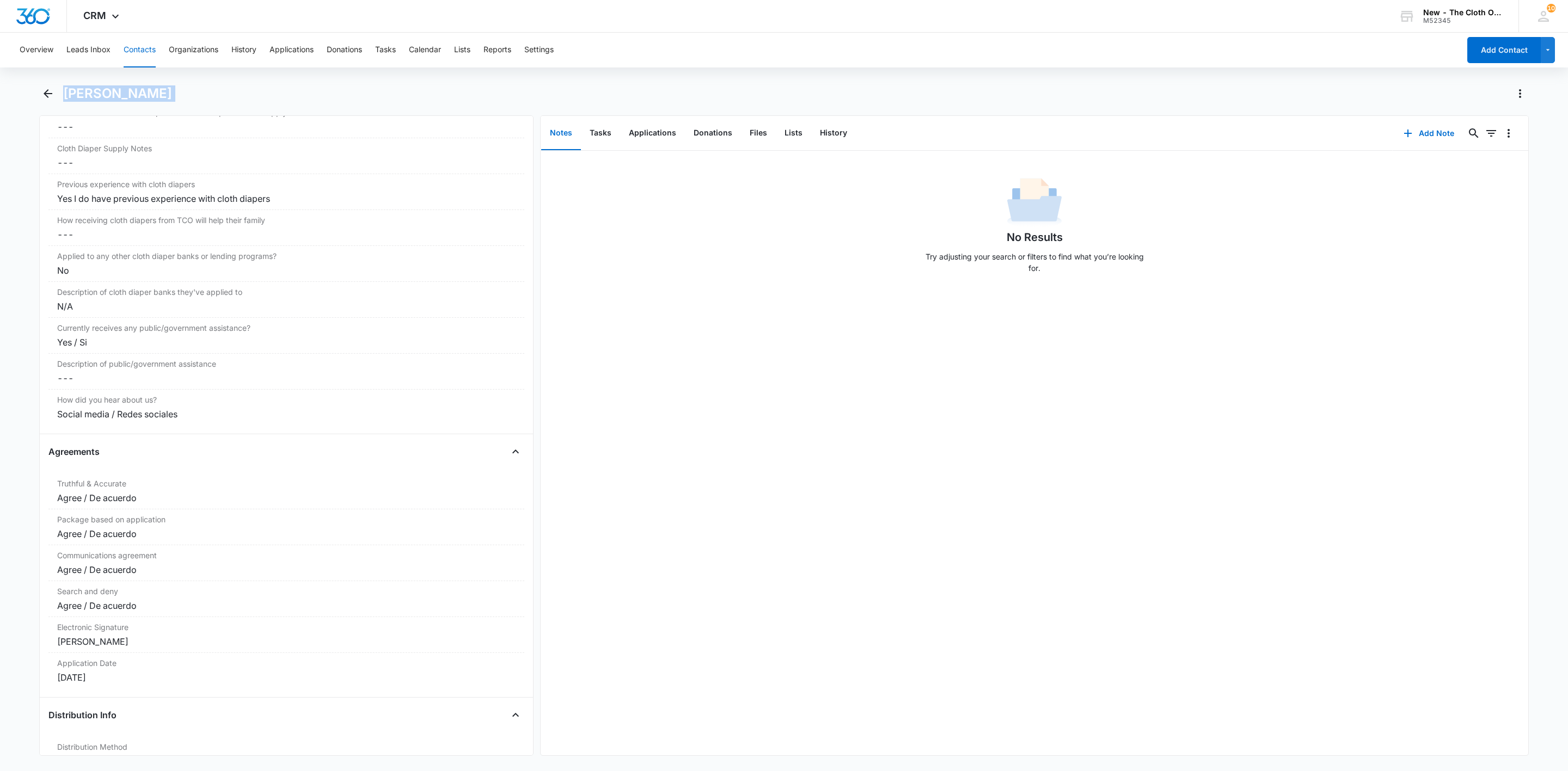
scroll to position [1959, 0]
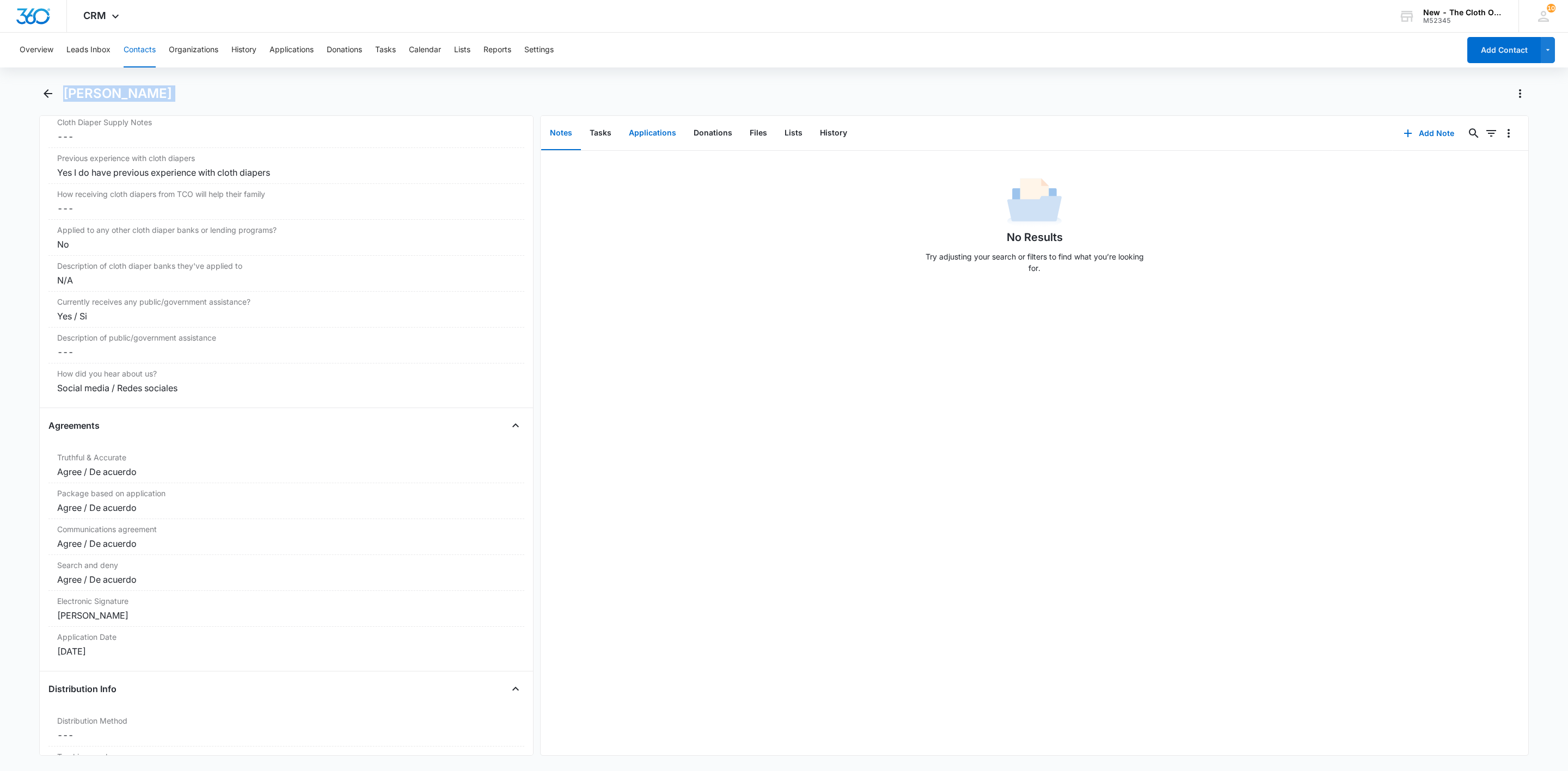
click at [652, 139] on button "Applications" at bounding box center [653, 133] width 65 height 33
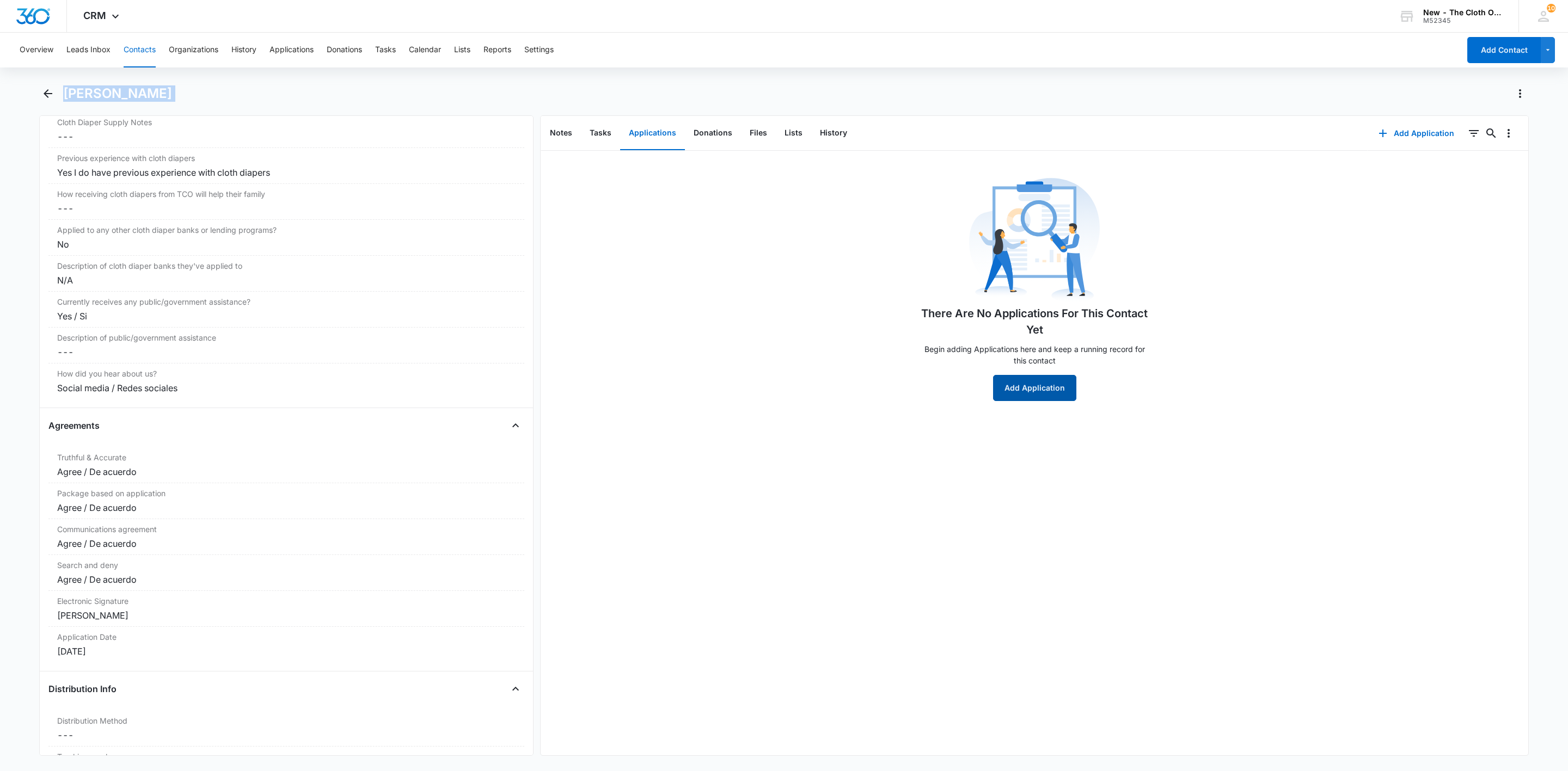
click at [1022, 399] on button "Add Application" at bounding box center [1034, 388] width 83 height 26
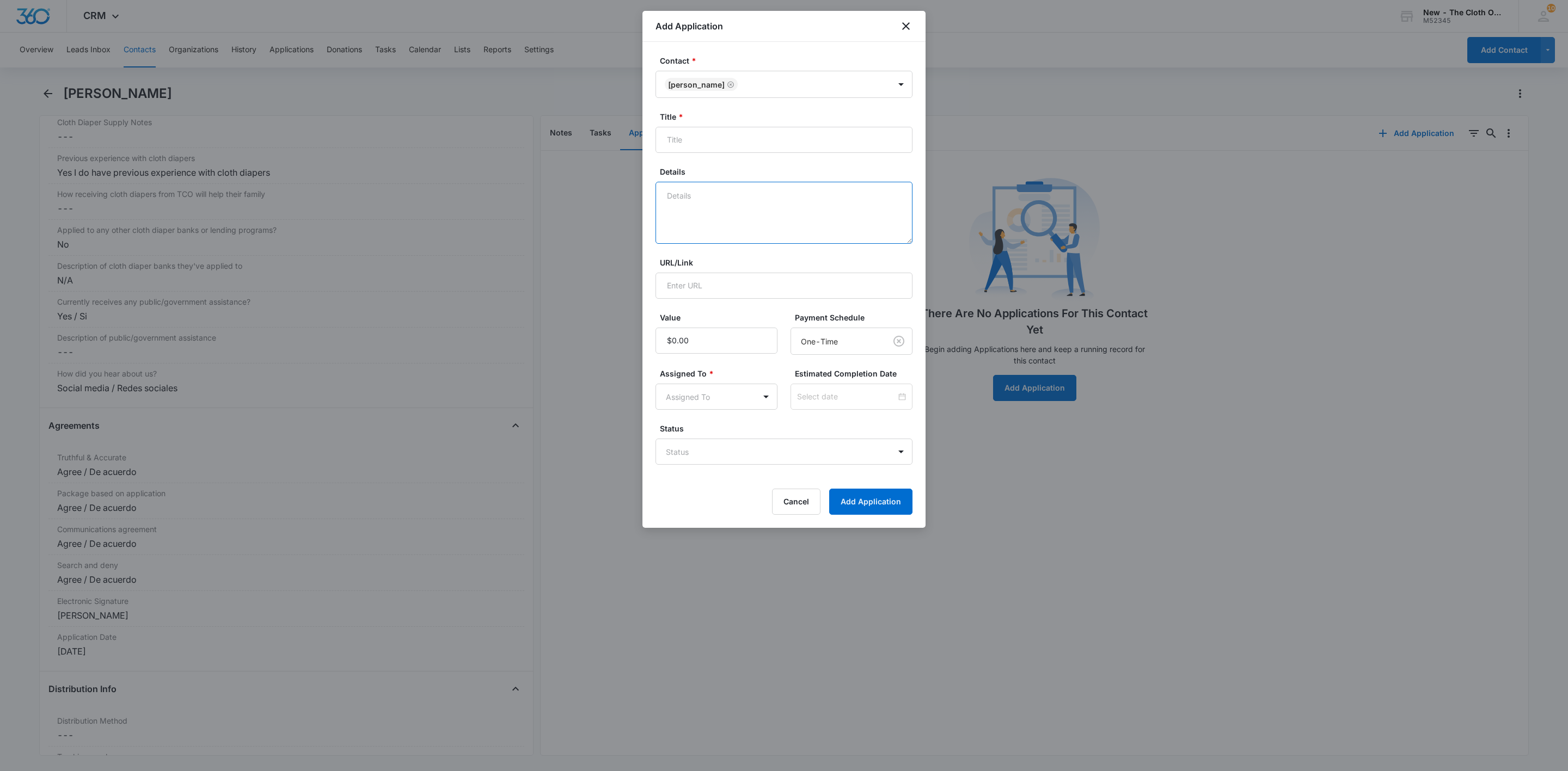
click at [717, 211] on textarea "Details" at bounding box center [784, 213] width 257 height 62
type textarea "09/07 - Rcvd DL as address doc. Unable to open child doc. No profiles found. FF…"
click at [695, 125] on div "Title *" at bounding box center [784, 131] width 257 height 42
click at [695, 139] on input "Title *" at bounding box center [784, 139] width 257 height 26
paste input "[PERSON_NAME]"
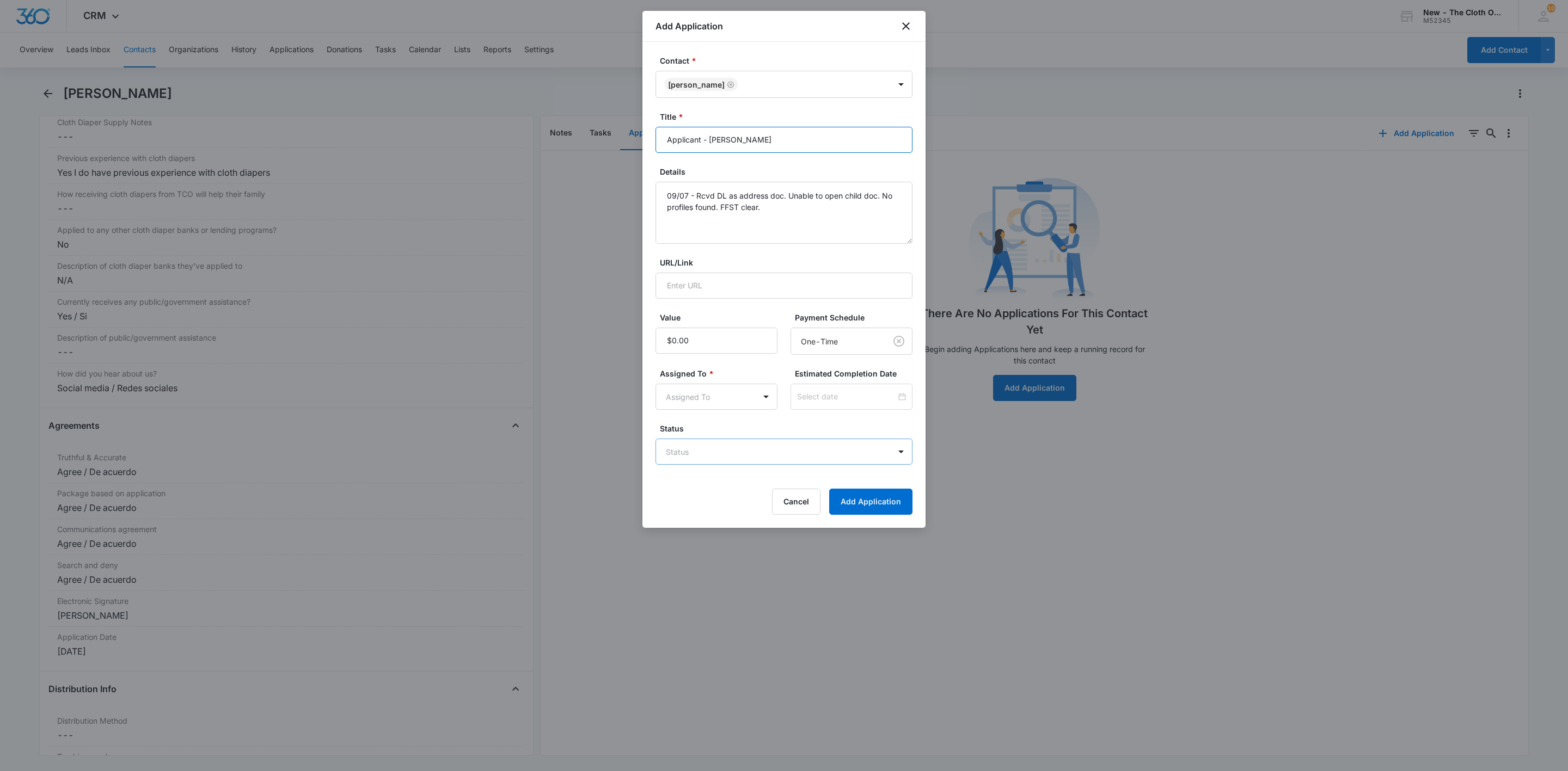
type input "Applicant - [PERSON_NAME]"
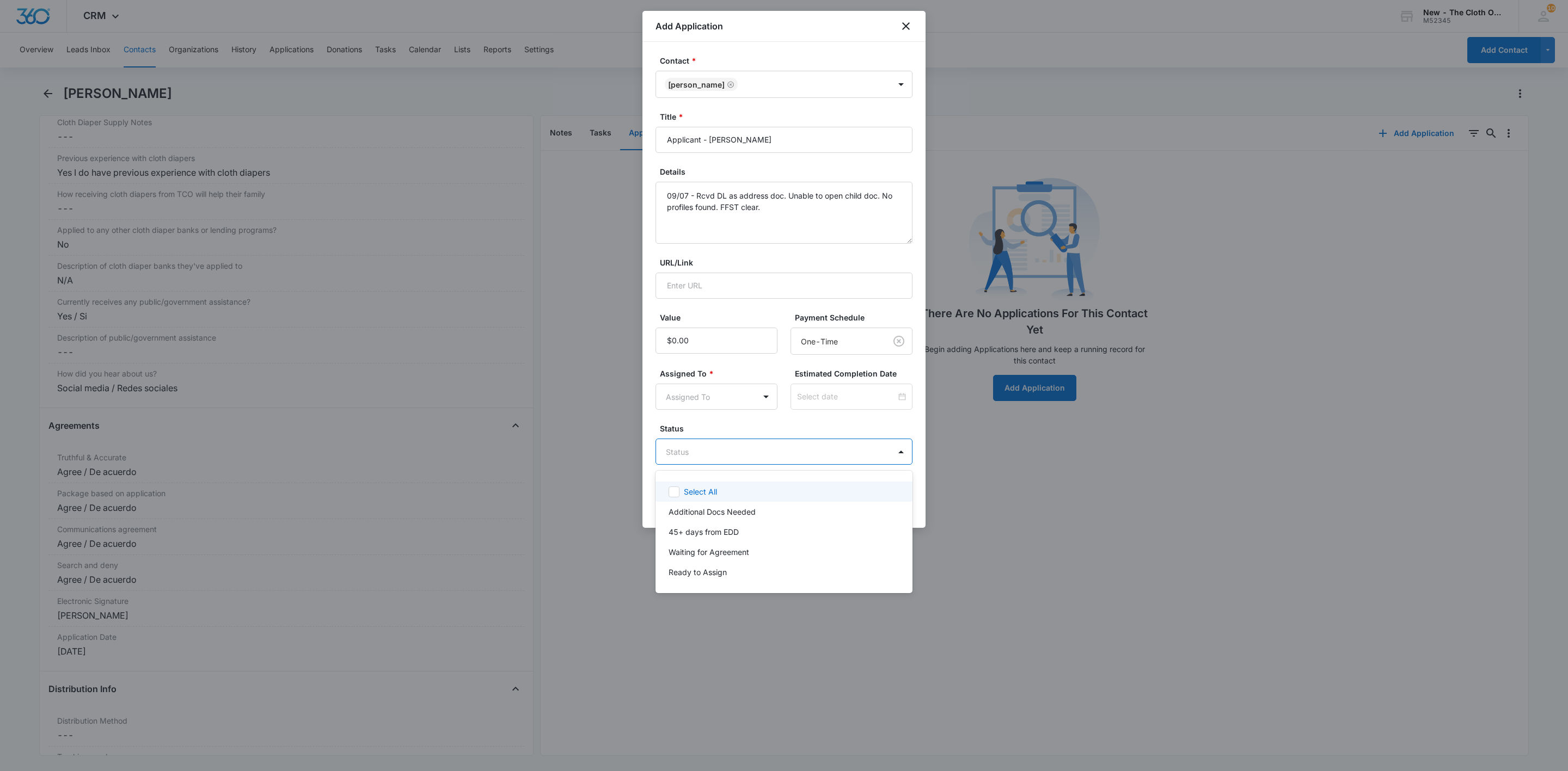
click at [725, 459] on body "CRM Apps Reputation Websites Forms CRM Email Social Shop Payments POS Ads Intel…" at bounding box center [784, 385] width 1568 height 771
click at [728, 502] on div "Select All Additional Docs Needed 45+ days from EDD Waiting for Agreement Ready…" at bounding box center [784, 531] width 257 height 105
click at [728, 502] on div "Additional Docs Needed" at bounding box center [784, 511] width 257 height 21
click at [724, 402] on div at bounding box center [784, 385] width 1568 height 771
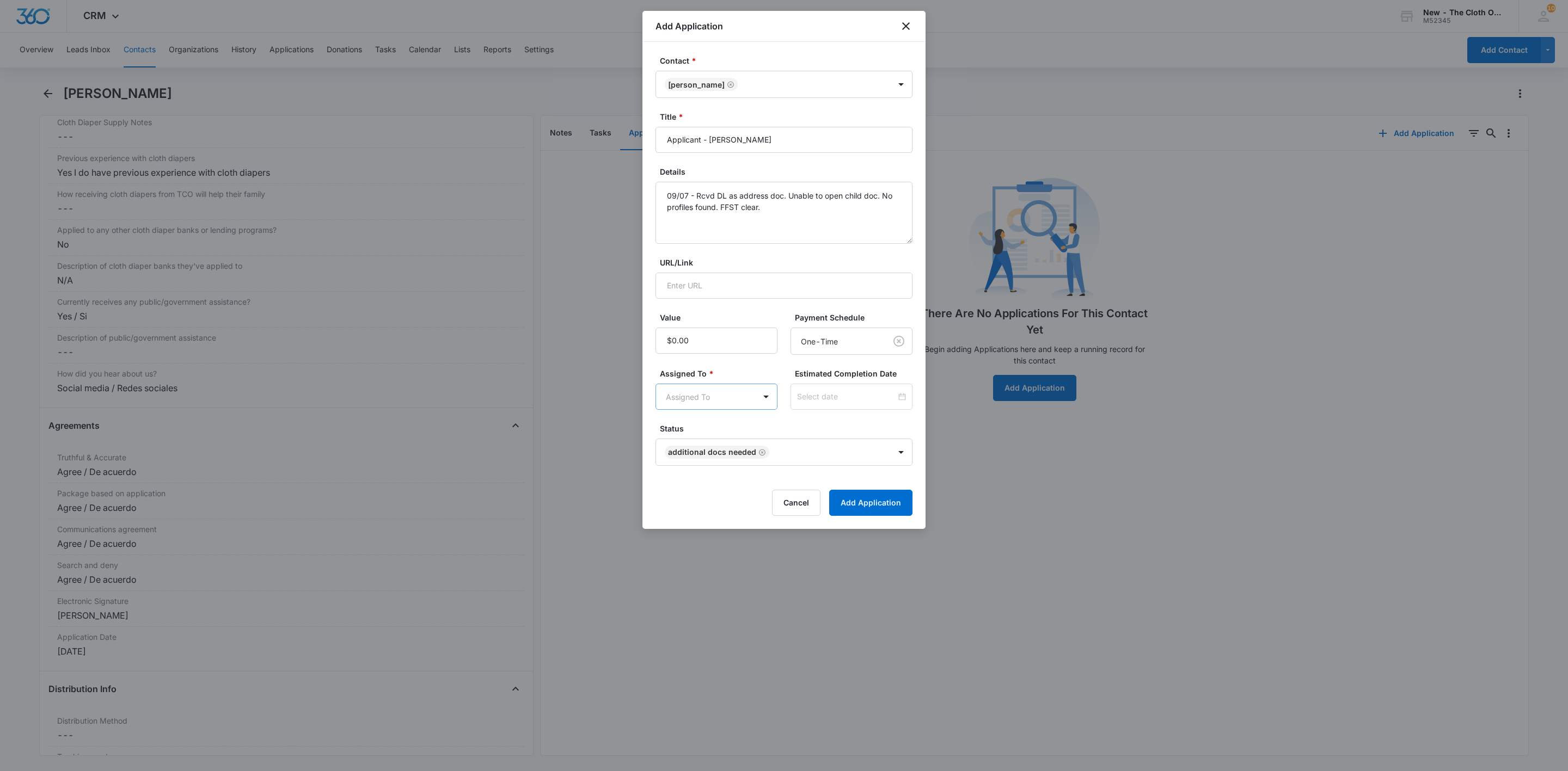
click at [724, 402] on body "CRM Apps Reputation Websites Forms CRM Email Social Shop Payments POS Ads Intel…" at bounding box center [784, 385] width 1568 height 771
type input "app"
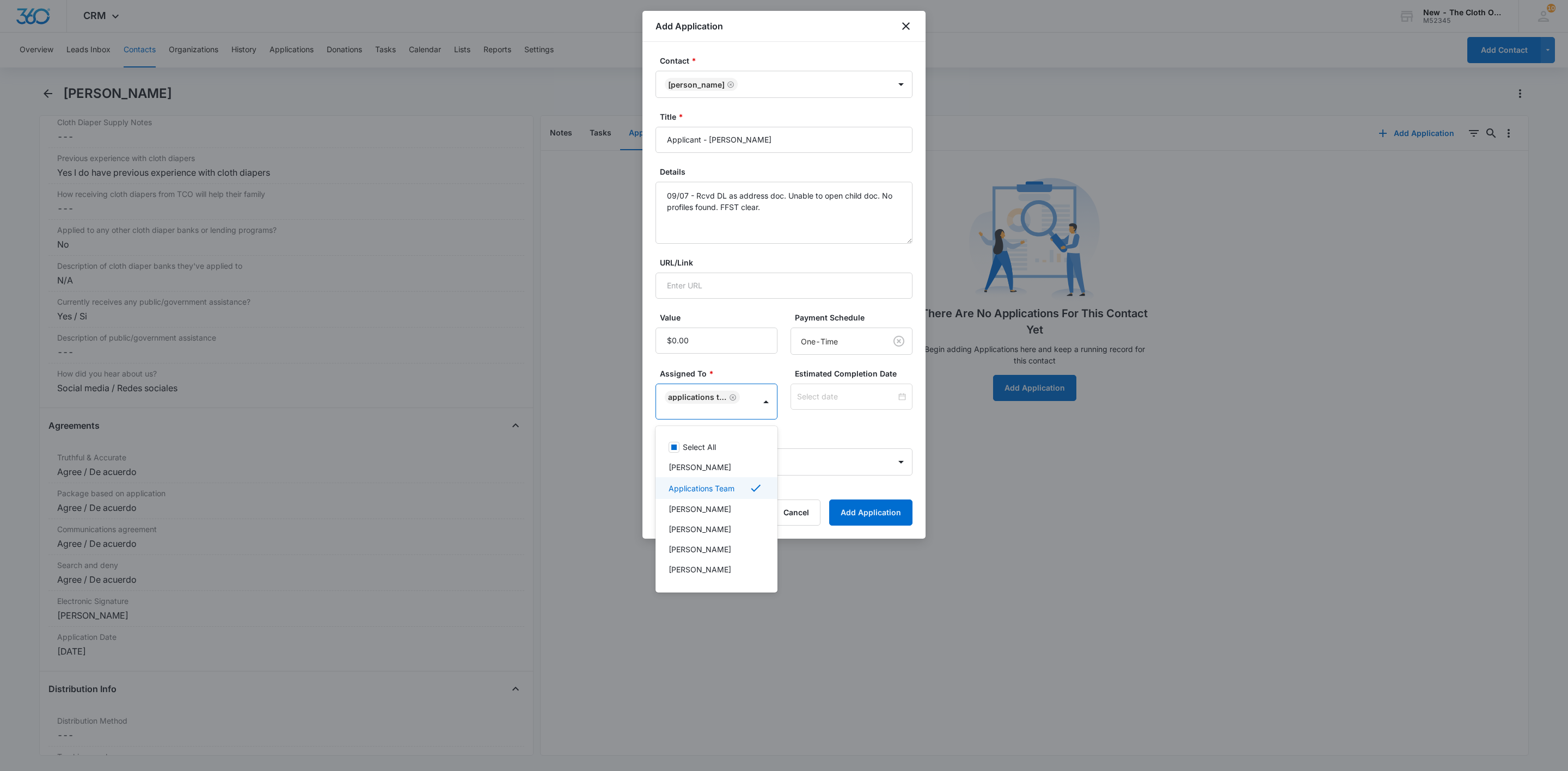
click at [820, 399] on div at bounding box center [784, 385] width 1568 height 771
click at [820, 399] on input at bounding box center [846, 397] width 99 height 12
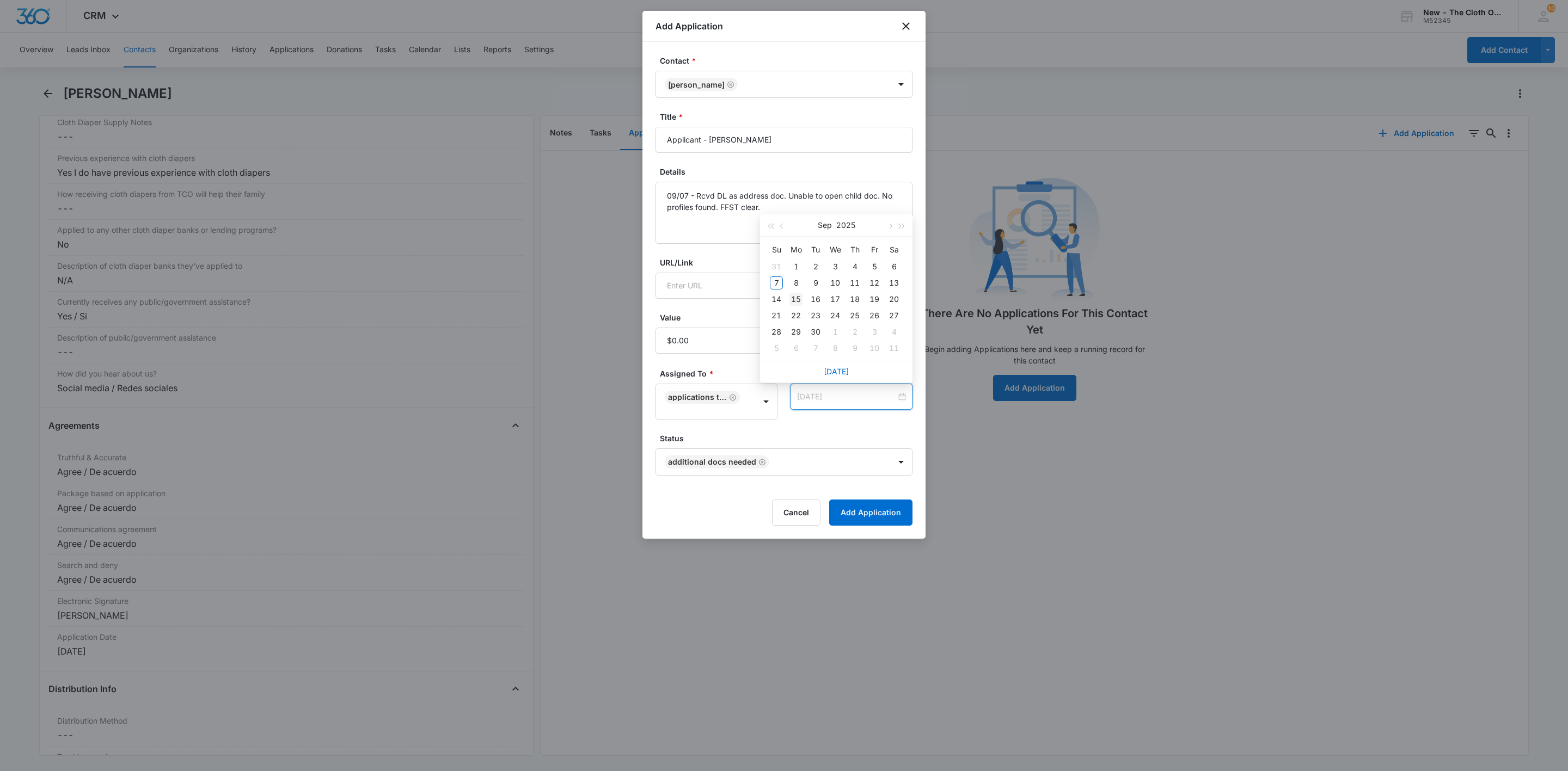
type input "[DATE]"
drag, startPoint x: 799, startPoint y: 298, endPoint x: 822, endPoint y: 332, distance: 41.0
click at [799, 298] on div "15" at bounding box center [795, 299] width 13 height 13
click at [835, 436] on label "Status" at bounding box center [788, 439] width 257 height 12
drag, startPoint x: 862, startPoint y: 500, endPoint x: 864, endPoint y: 506, distance: 6.3
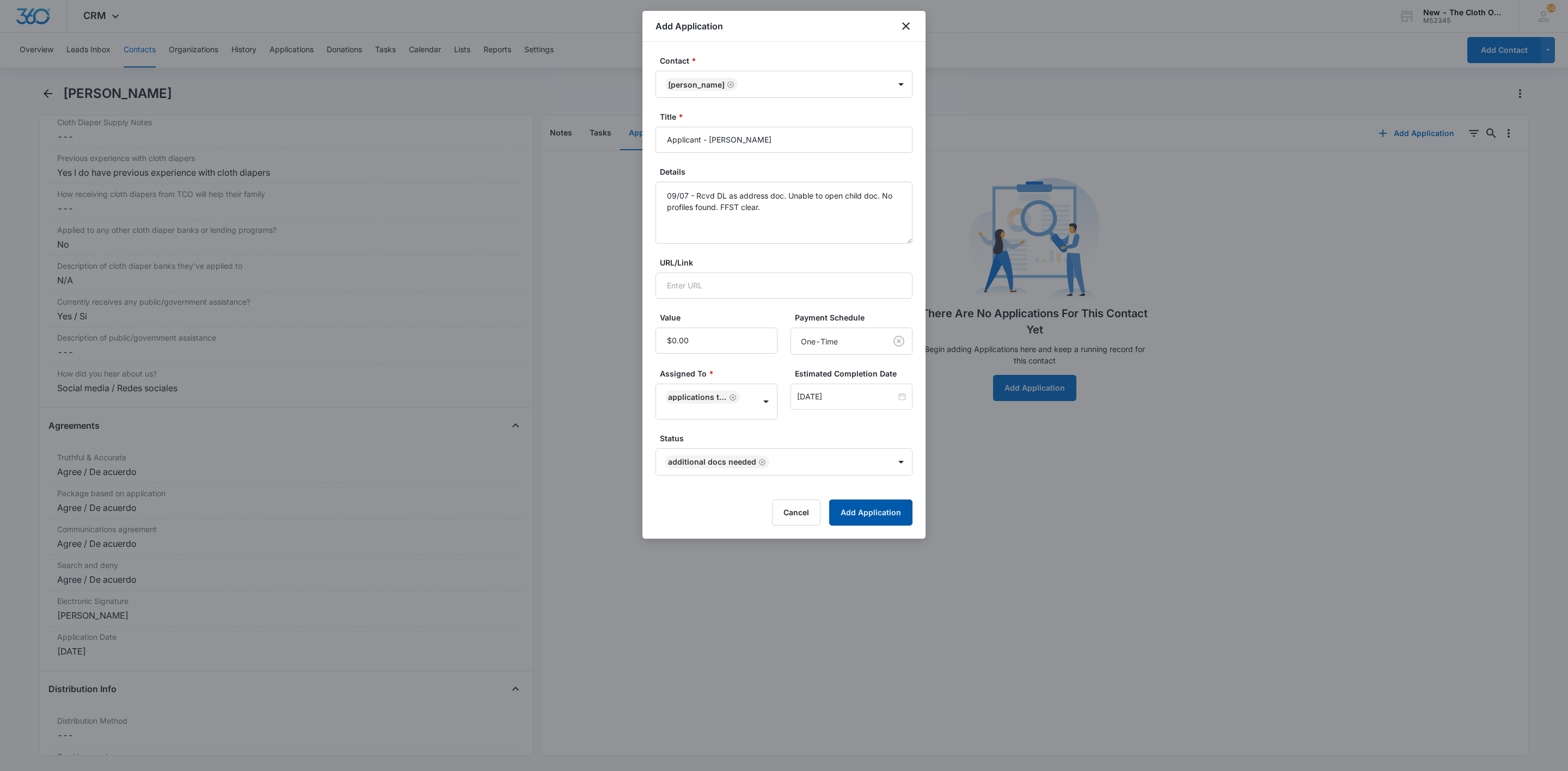
click at [862, 502] on form "Contact * [PERSON_NAME] Title * Applicant - [PERSON_NAME] Details 09/07 - Rcvd …" at bounding box center [784, 290] width 257 height 470
click at [867, 512] on button "Add Application" at bounding box center [870, 512] width 83 height 26
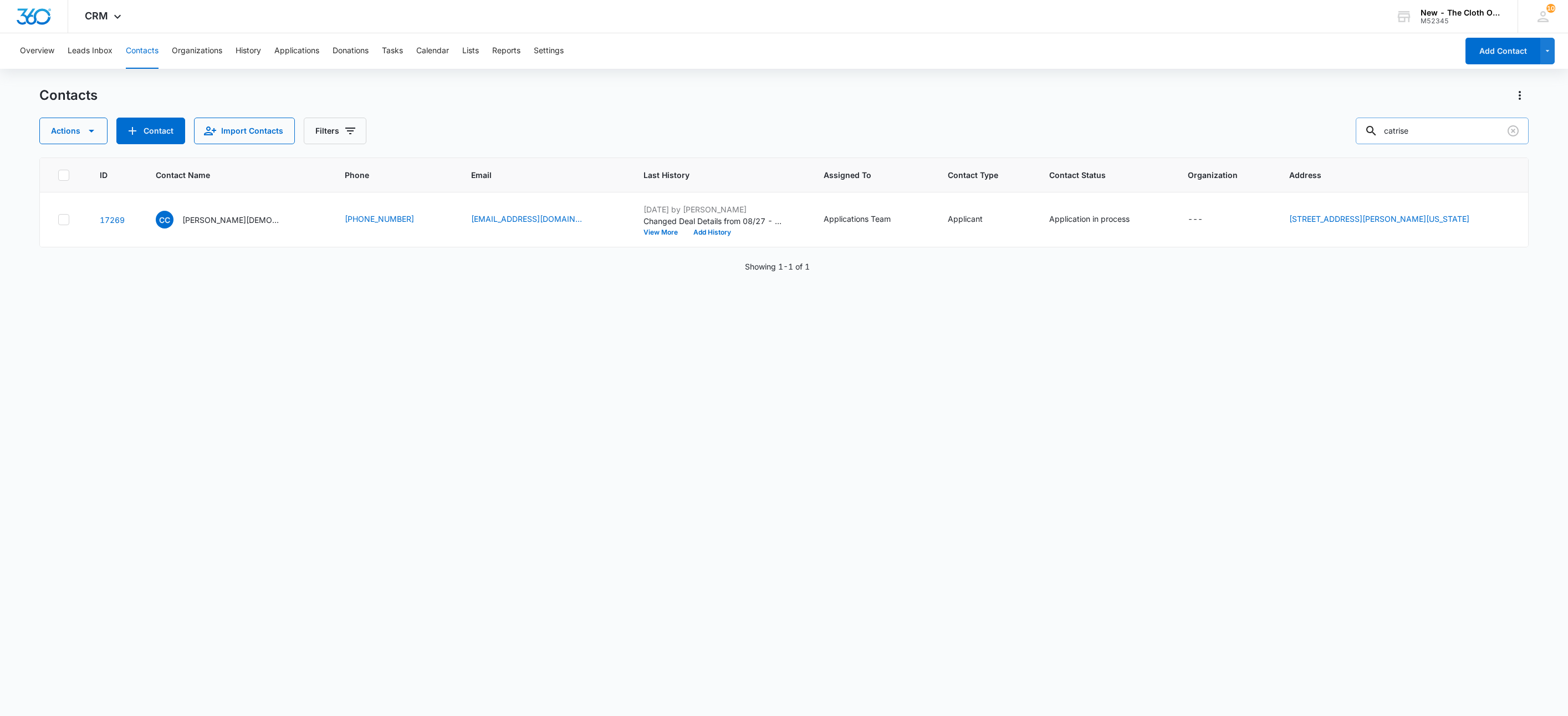
click at [1432, 139] on input "catrise" at bounding box center [1442, 131] width 173 height 27
paste input "[EMAIL_ADDRESS][DOMAIN_NAME]"
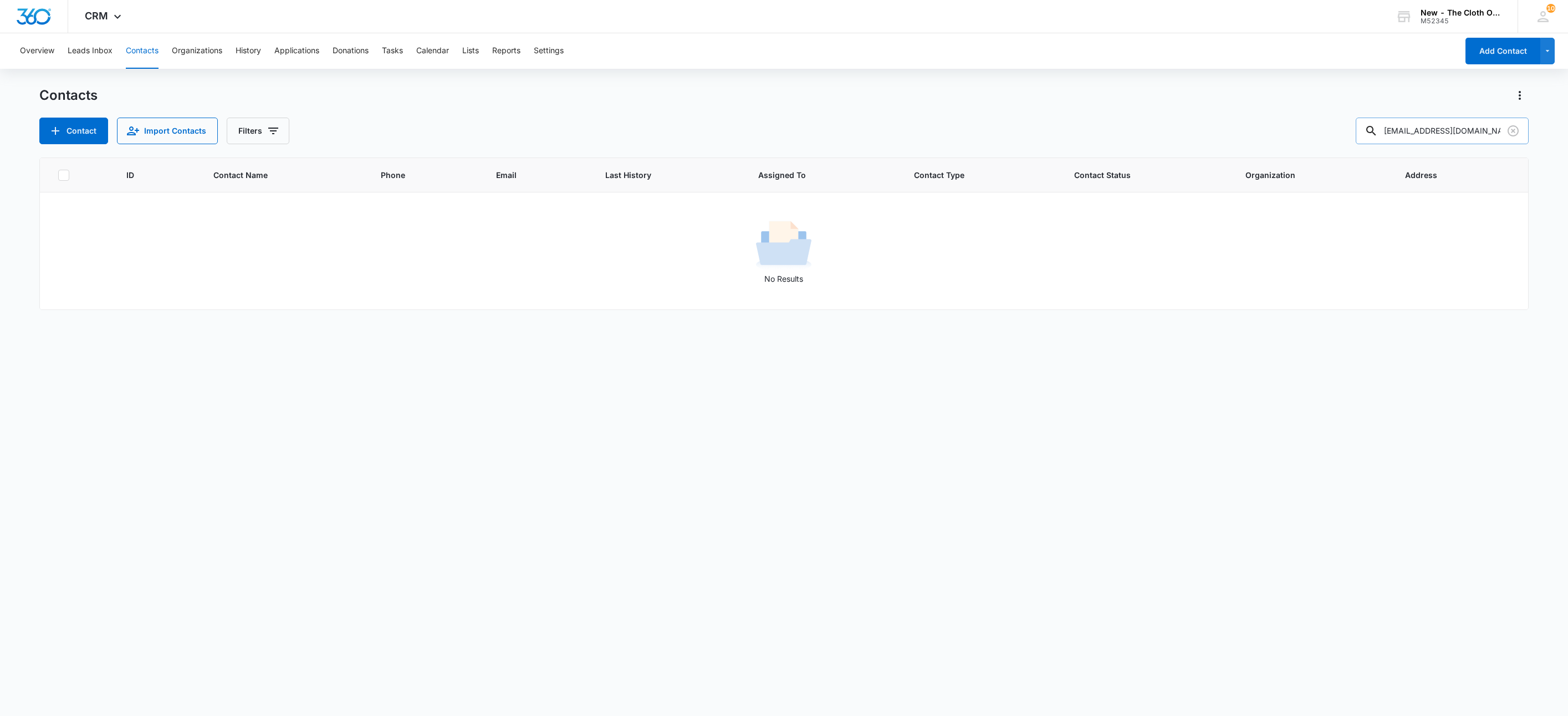
click at [1408, 133] on input "[EMAIL_ADDRESS][DOMAIN_NAME]" at bounding box center [1442, 131] width 173 height 27
paste input "[PERSON_NAME] [PERSON_NAME]"
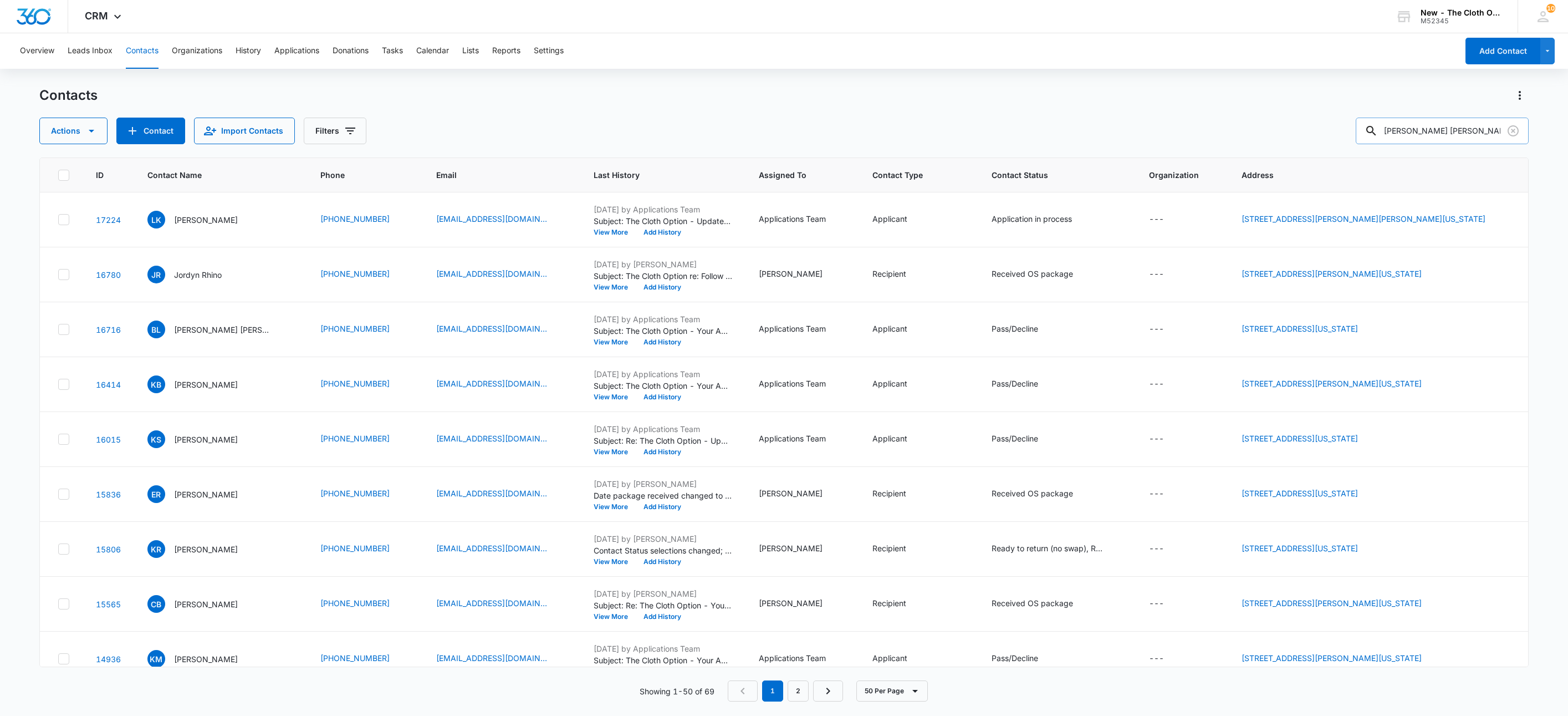
click at [1472, 132] on input "[PERSON_NAME] [PERSON_NAME]" at bounding box center [1442, 131] width 173 height 27
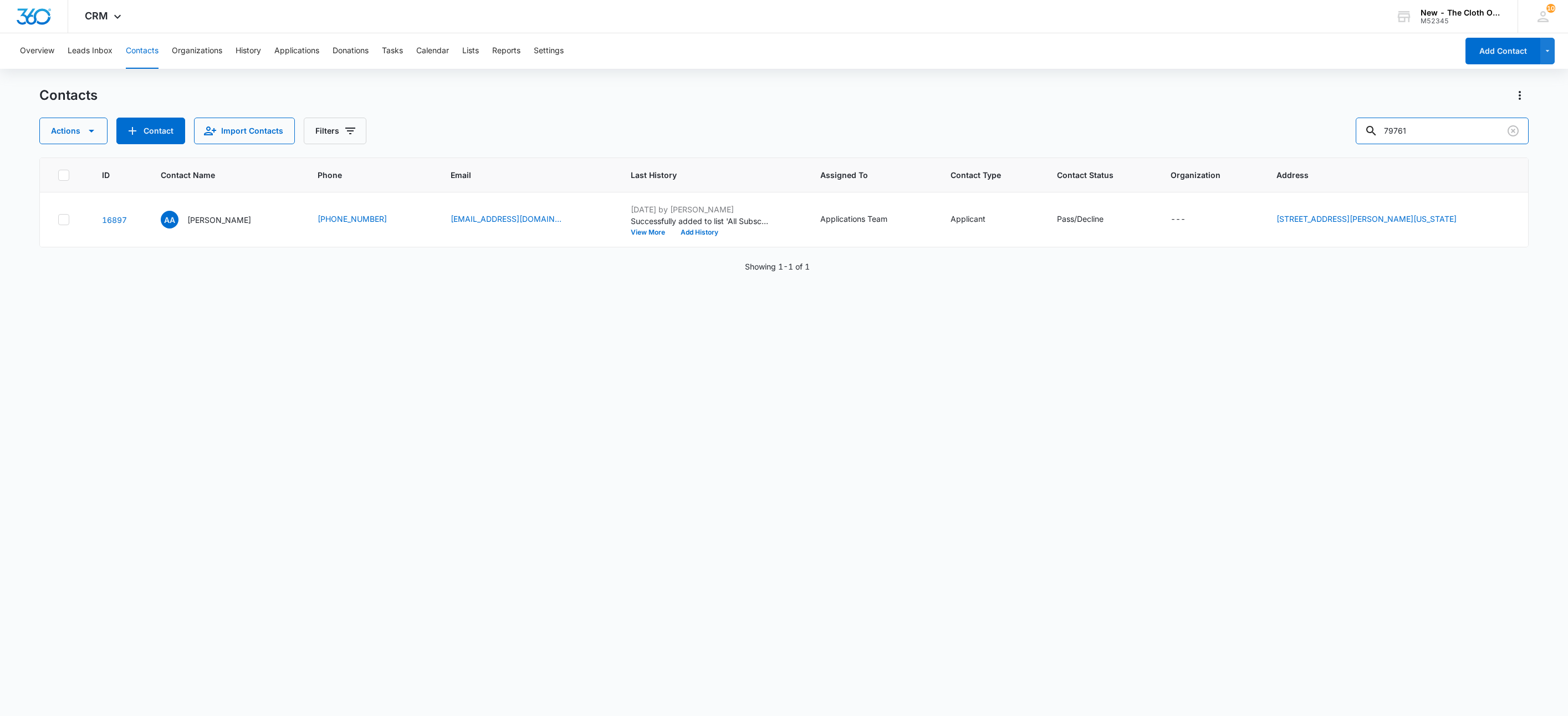
drag, startPoint x: 1432, startPoint y: 122, endPoint x: 1351, endPoint y: 147, distance: 84.8
click at [1351, 147] on div "Contacts Actions Contact Import Contacts Filters 79761 ID Contact Name Phone Em…" at bounding box center [784, 400] width 1490 height 628
paste input "[PERSON_NAME]"
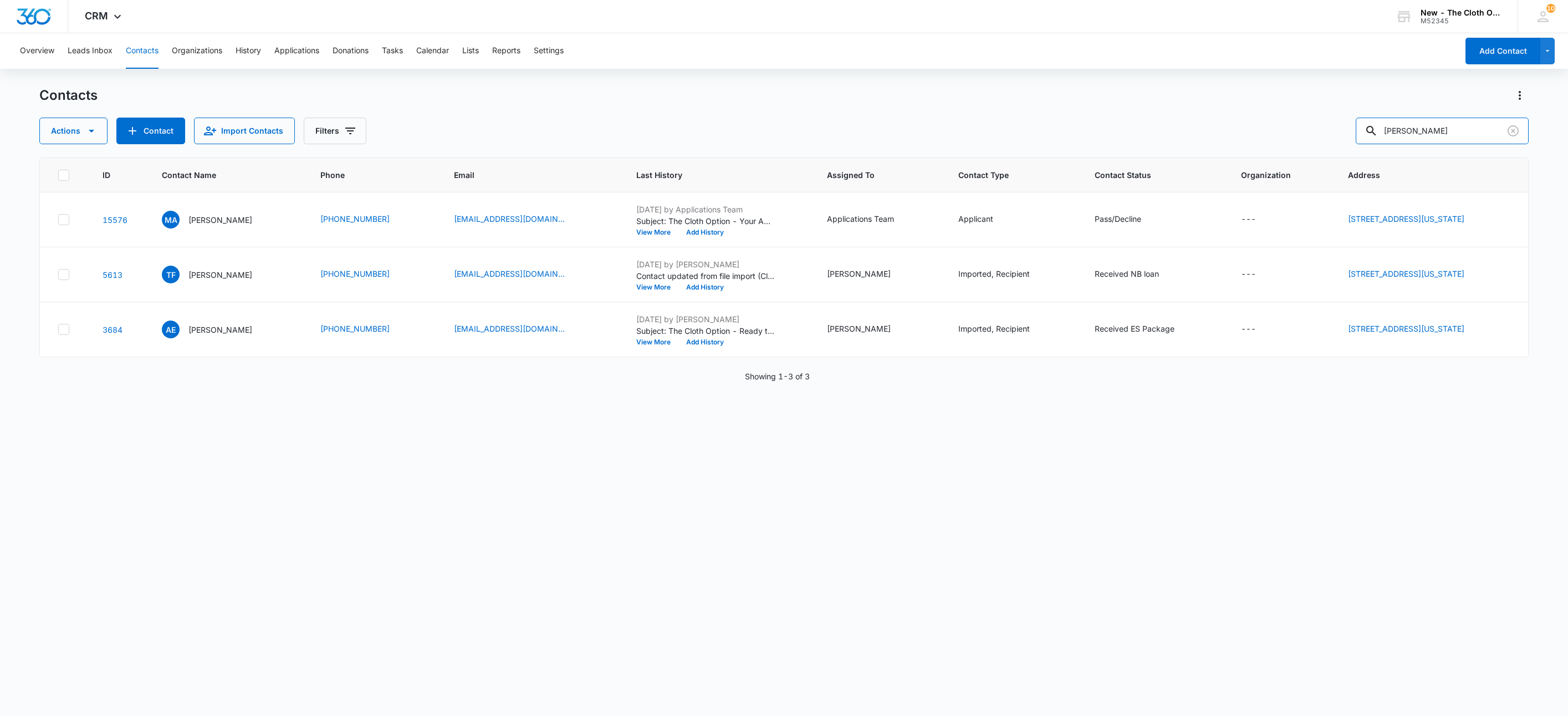
drag, startPoint x: 1458, startPoint y: 137, endPoint x: 1311, endPoint y: 139, distance: 147.0
click at [1311, 139] on div "Actions Contact Import Contacts Filters Amani Allen" at bounding box center [784, 131] width 1490 height 27
paste input "lison Piela"
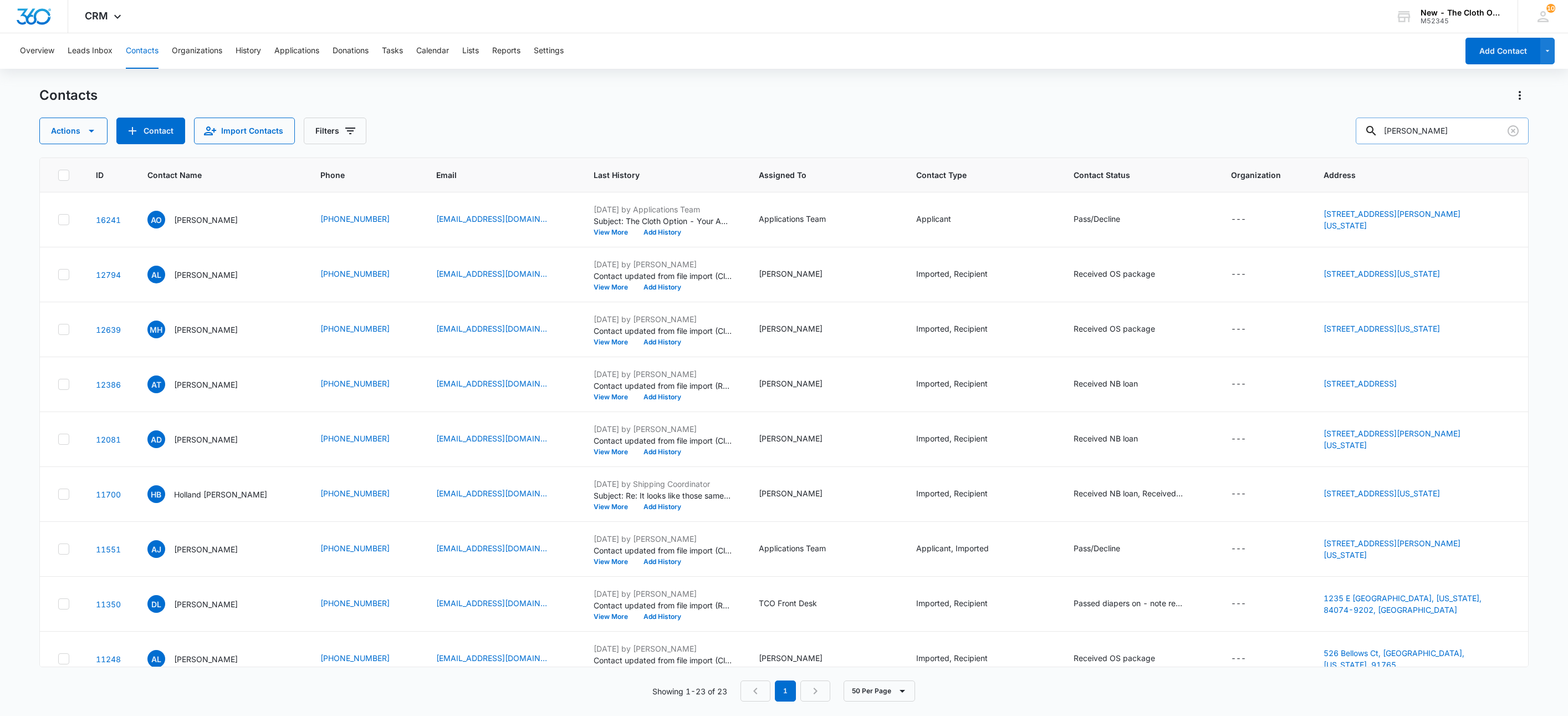
click at [1424, 128] on input "[PERSON_NAME]" at bounding box center [1442, 131] width 173 height 27
type input "Piela"
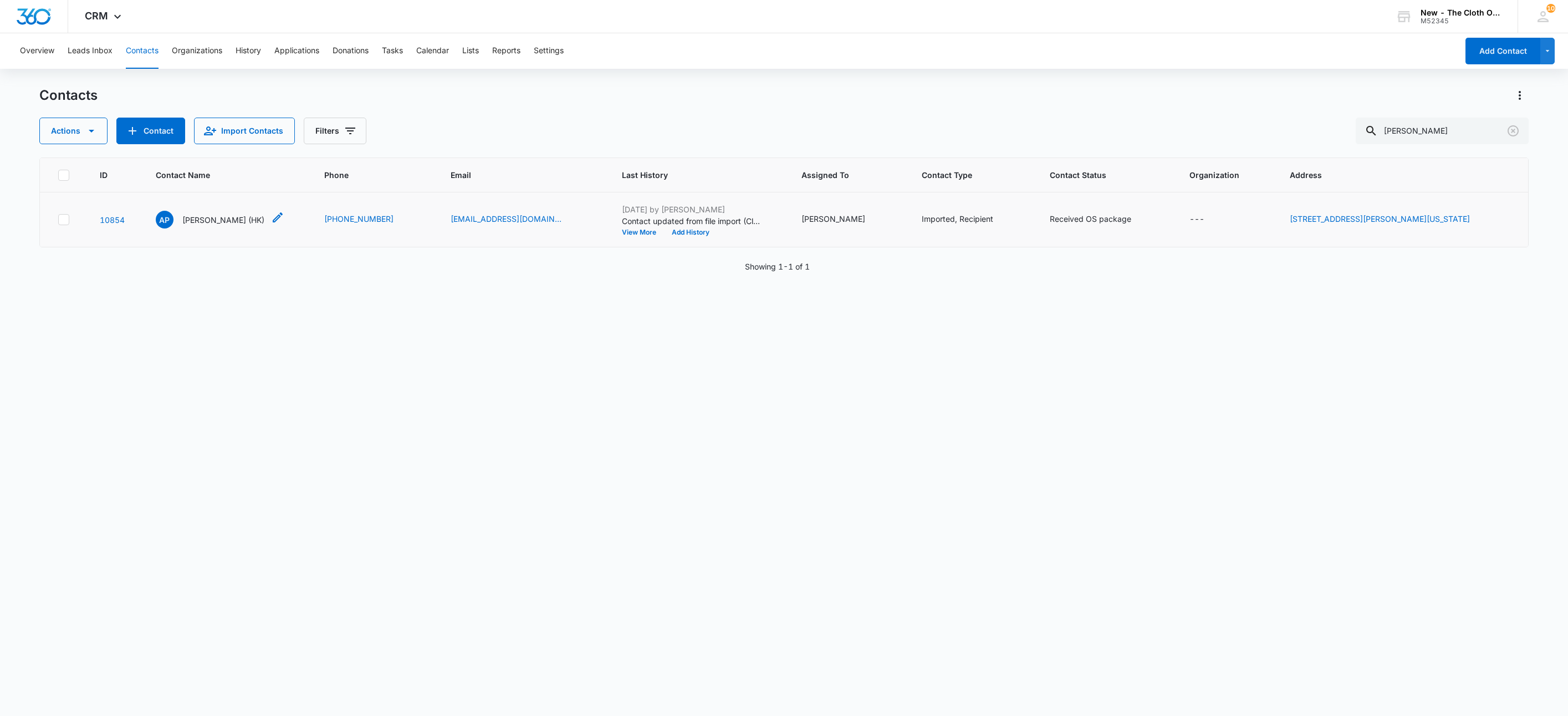
click at [219, 221] on p "Andrea Piela (HK)" at bounding box center [224, 220] width 82 height 12
